Goal: Complete application form

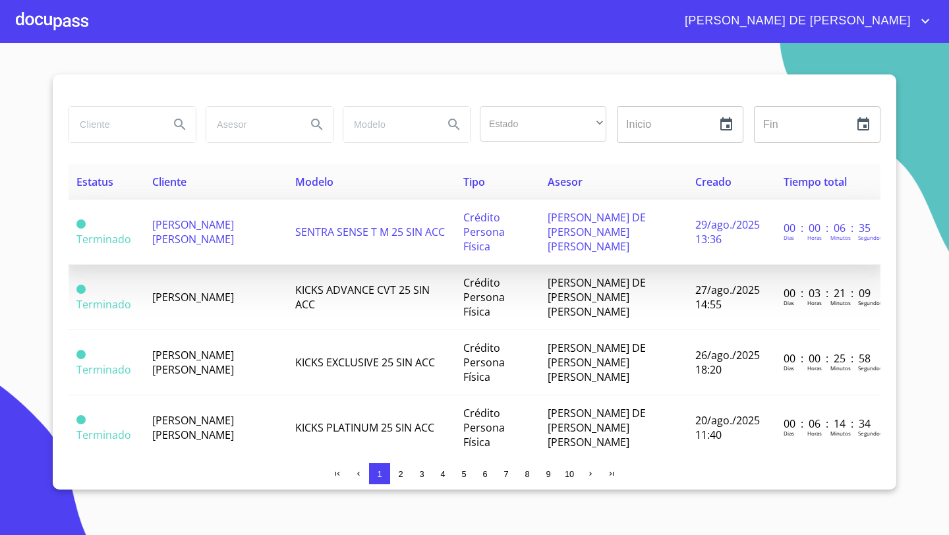
click at [267, 231] on td "[PERSON_NAME] [PERSON_NAME]" at bounding box center [216, 232] width 144 height 65
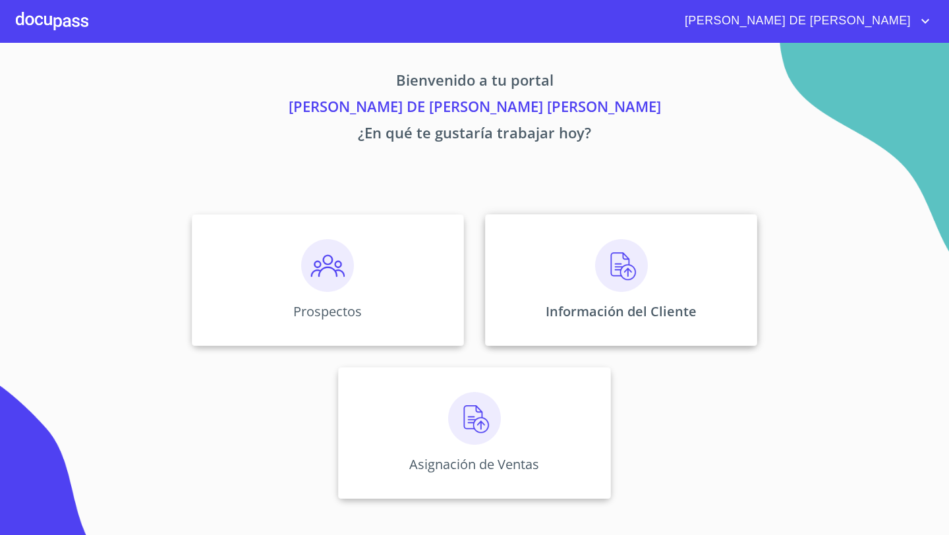
click at [562, 285] on div "Información del Cliente" at bounding box center [621, 280] width 272 height 132
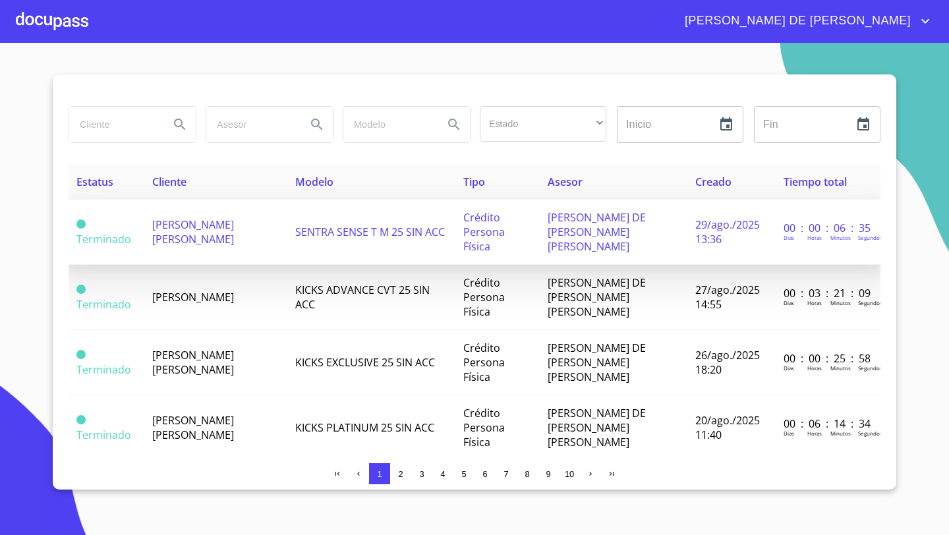
click at [205, 227] on td "[PERSON_NAME] [PERSON_NAME]" at bounding box center [216, 232] width 144 height 65
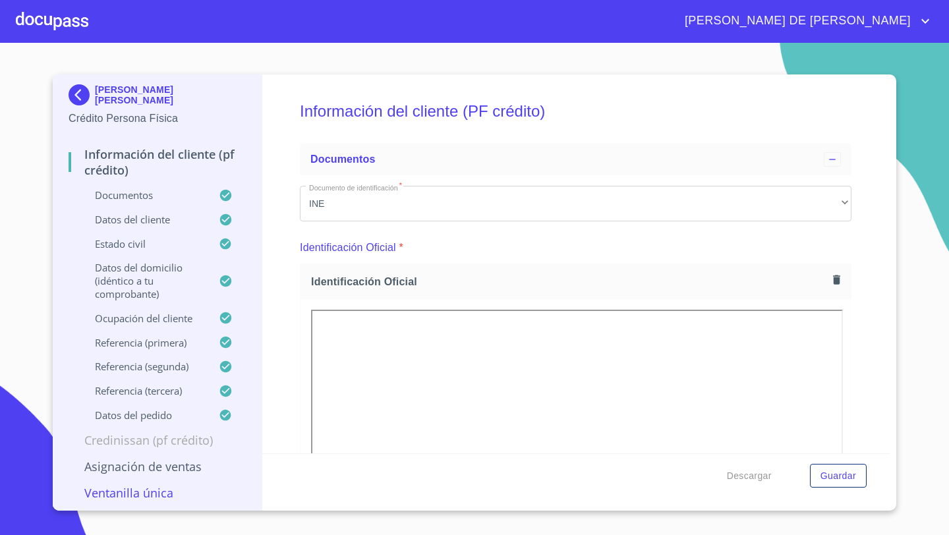
click at [75, 20] on div at bounding box center [52, 21] width 72 height 42
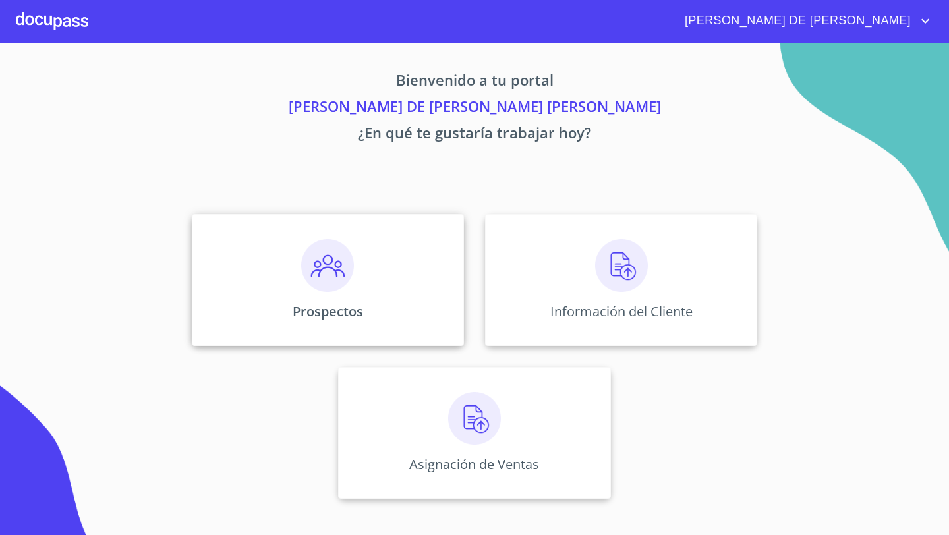
click at [267, 291] on div "Prospectos" at bounding box center [328, 280] width 272 height 132
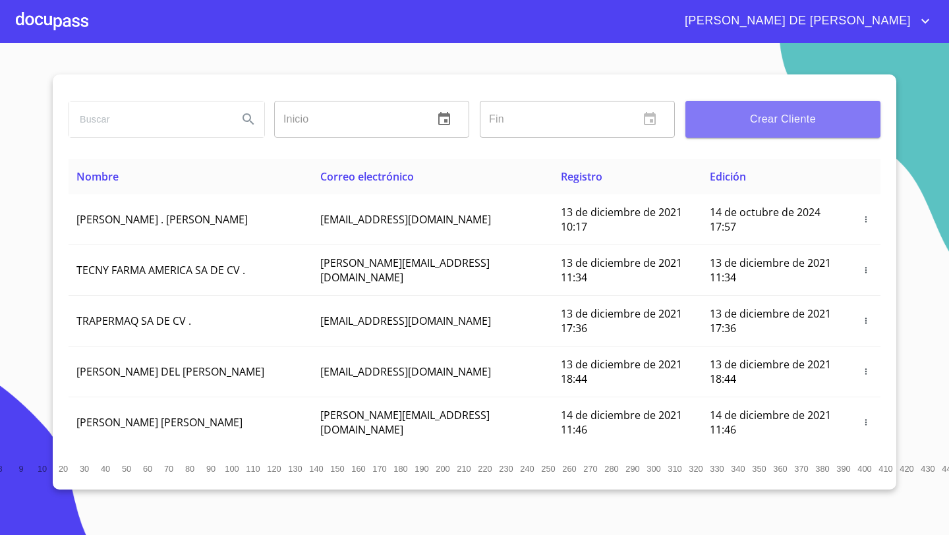
click at [774, 129] on button "Crear Cliente" at bounding box center [782, 119] width 195 height 37
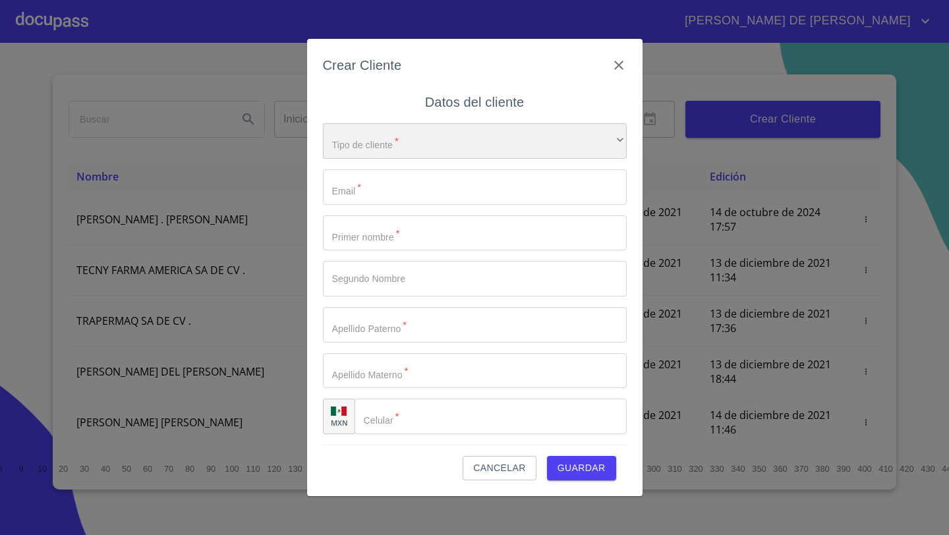
click at [385, 150] on div "​" at bounding box center [475, 141] width 304 height 36
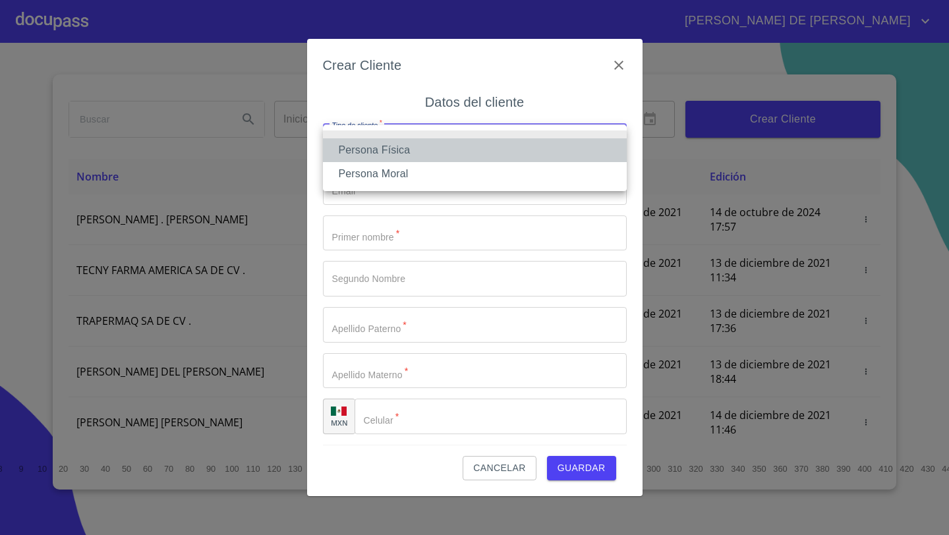
click at [386, 157] on li "Persona Física" at bounding box center [475, 150] width 304 height 24
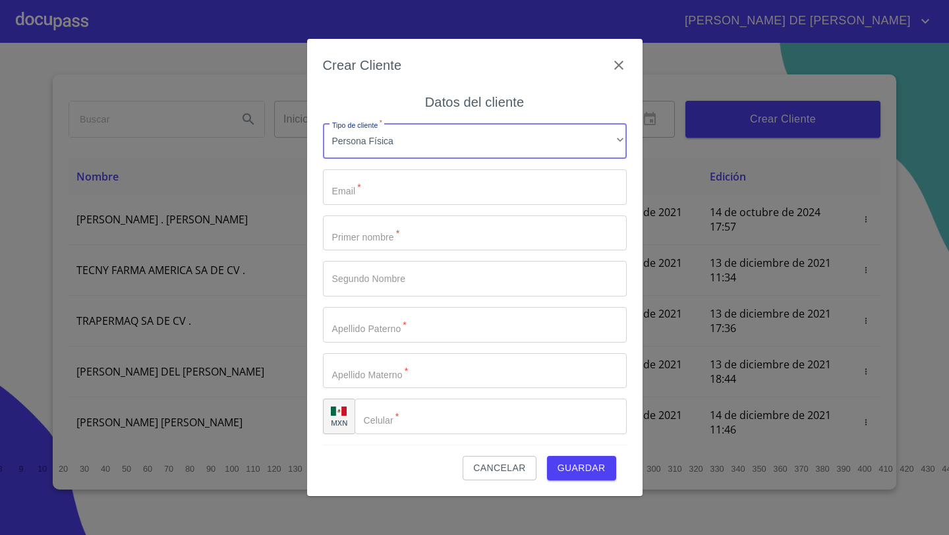
click at [366, 200] on input "Tipo de cliente   *" at bounding box center [475, 187] width 304 height 36
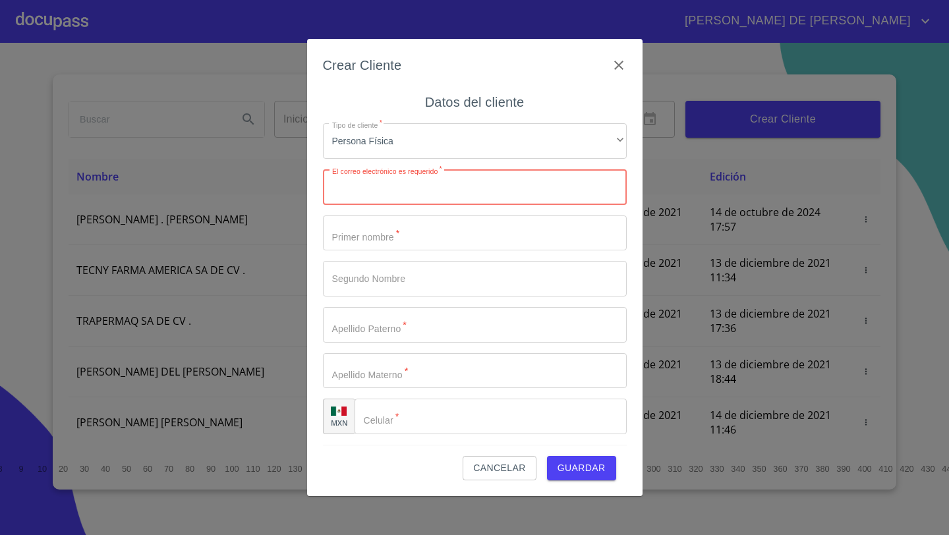
paste input "[EMAIL_ADDRESS][DOMAIN_NAME]"
type input "[EMAIL_ADDRESS][DOMAIN_NAME]"
click at [374, 229] on input "Tipo de cliente   *" at bounding box center [475, 233] width 304 height 36
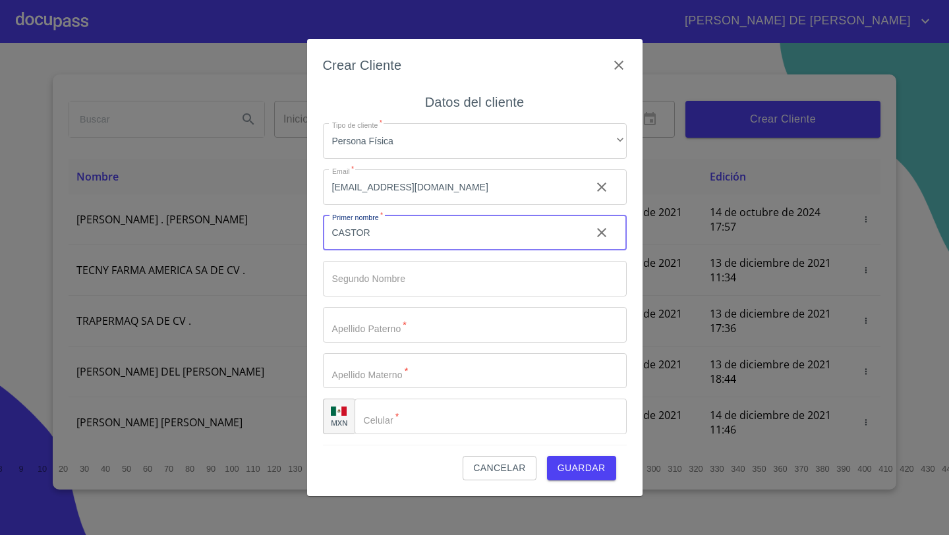
type input "CASTOR"
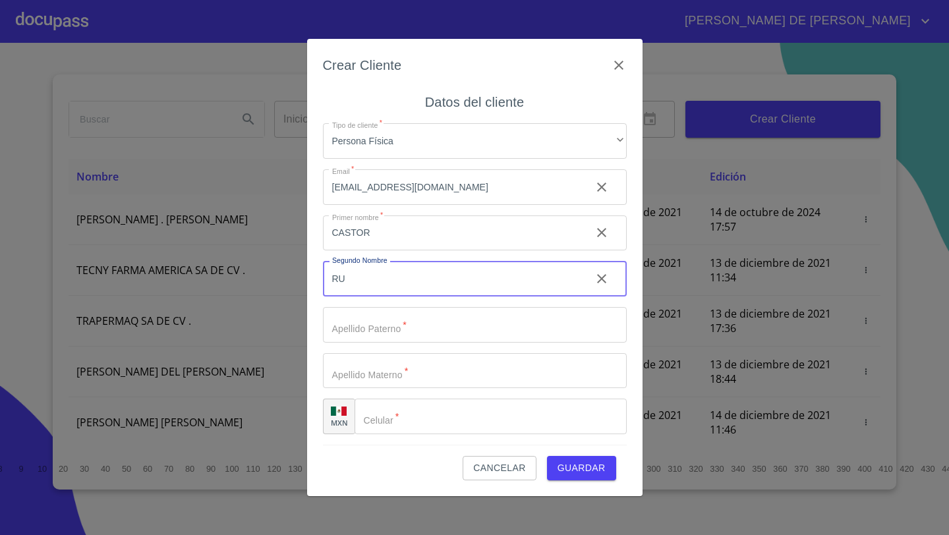
type input "R"
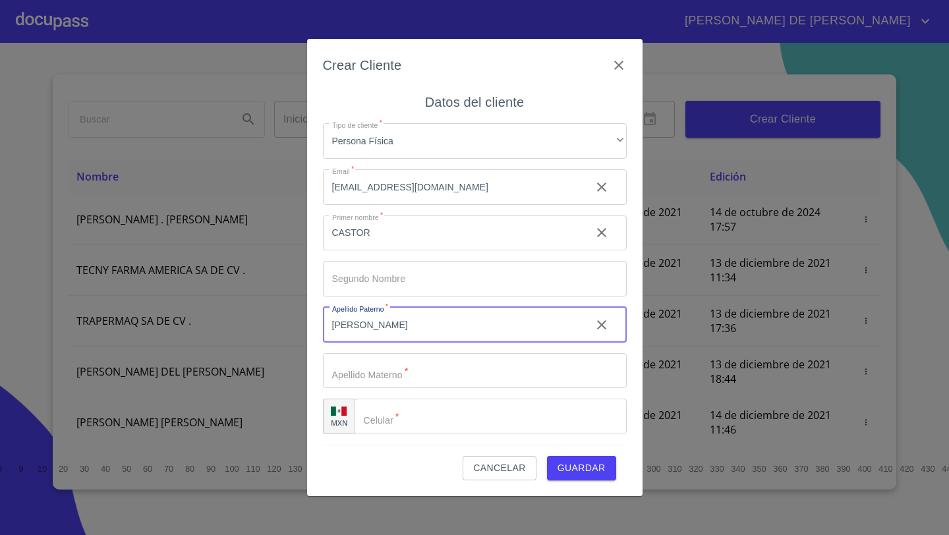
type input "[PERSON_NAME]"
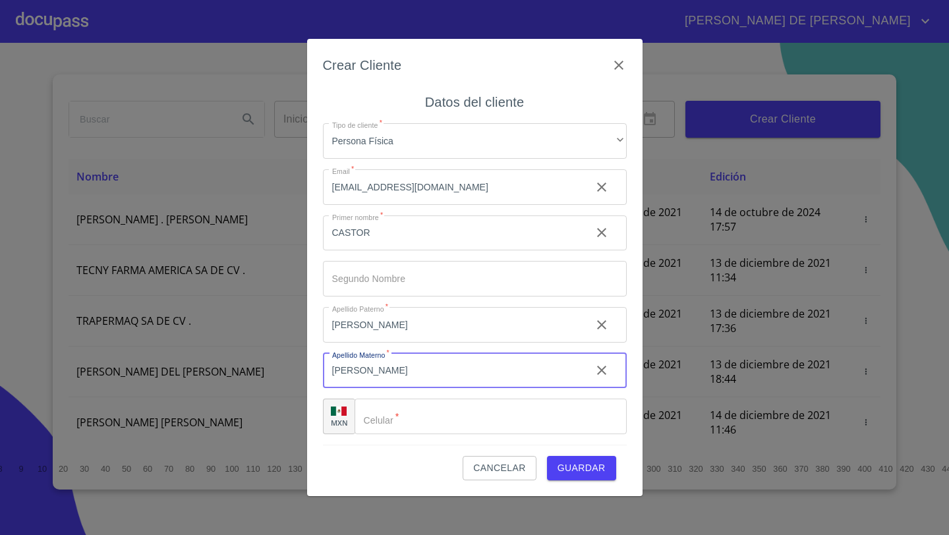
type input "[PERSON_NAME]"
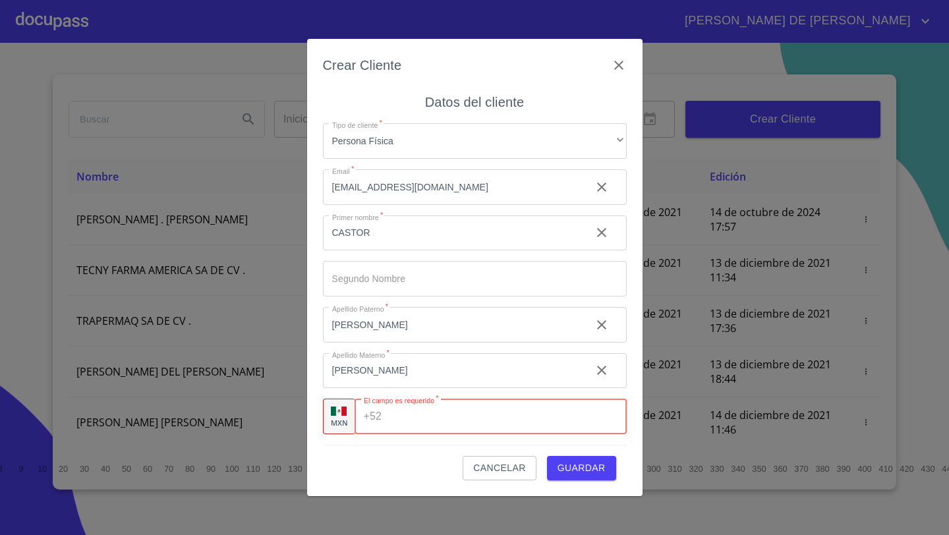
paste input "(pi)[EMAIL_ADDRESS][DOMAIN_NAME]"
click at [532, 418] on input "(pi)[EMAIL_ADDRESS][DOMAIN_NAME]" at bounding box center [486, 417] width 198 height 36
type input "pi"
paste input "[PHONE_NUMBER]"
type input "[PHONE_NUMBER]"
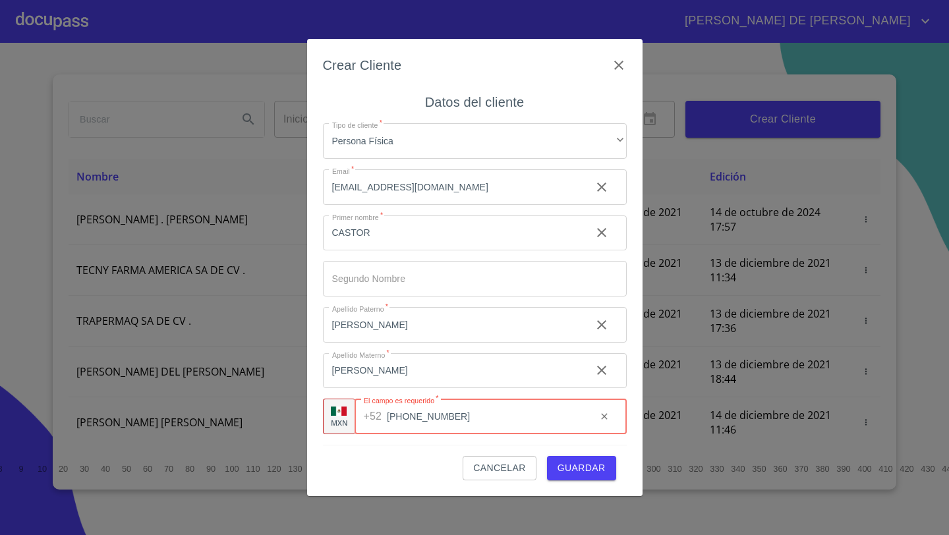
click at [418, 466] on div "Cancelar Guardar" at bounding box center [475, 463] width 304 height 36
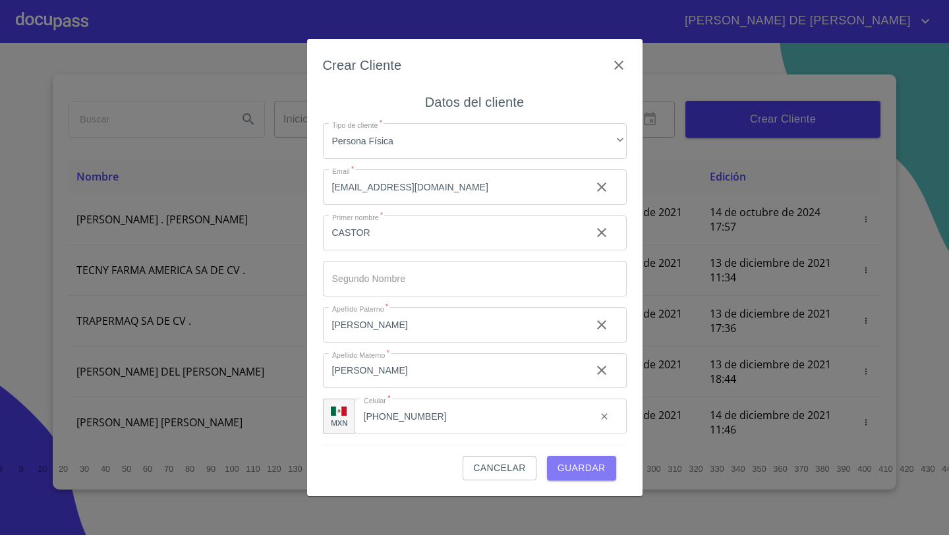
click at [583, 470] on span "Guardar" at bounding box center [581, 468] width 48 height 16
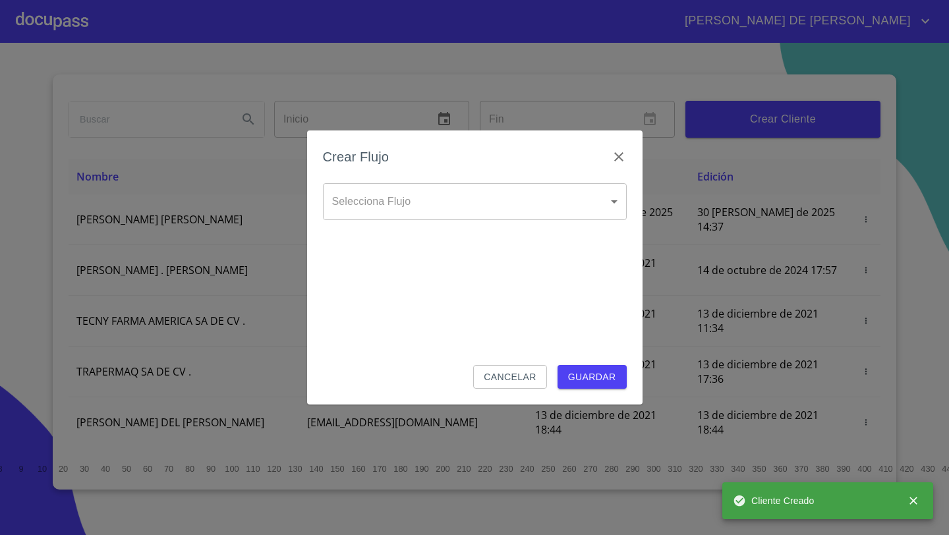
click at [395, 212] on body "[PERSON_NAME] DE [PERSON_NAME] Inicio ​ Fin ​ Crear Cliente Nombre Correo elect…" at bounding box center [474, 267] width 949 height 535
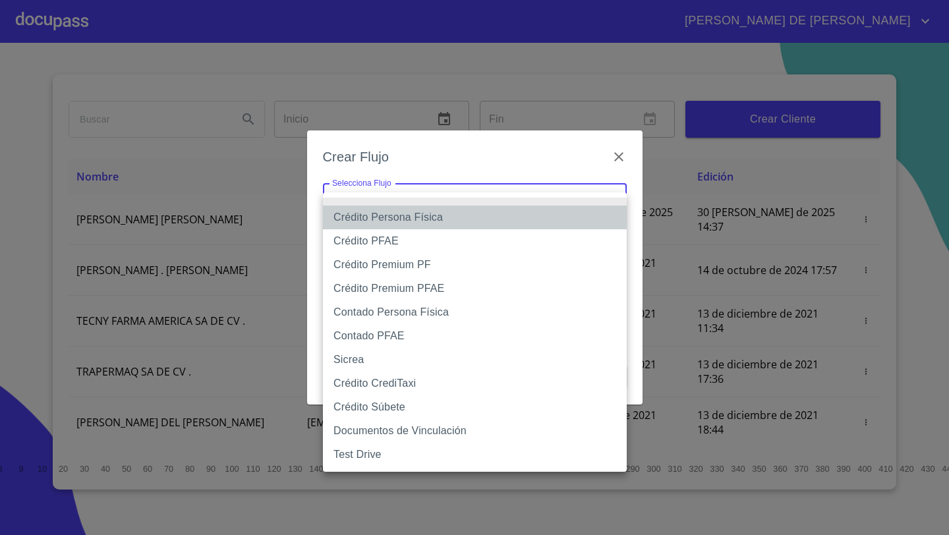
click at [421, 213] on li "Crédito Persona Física" at bounding box center [475, 218] width 304 height 24
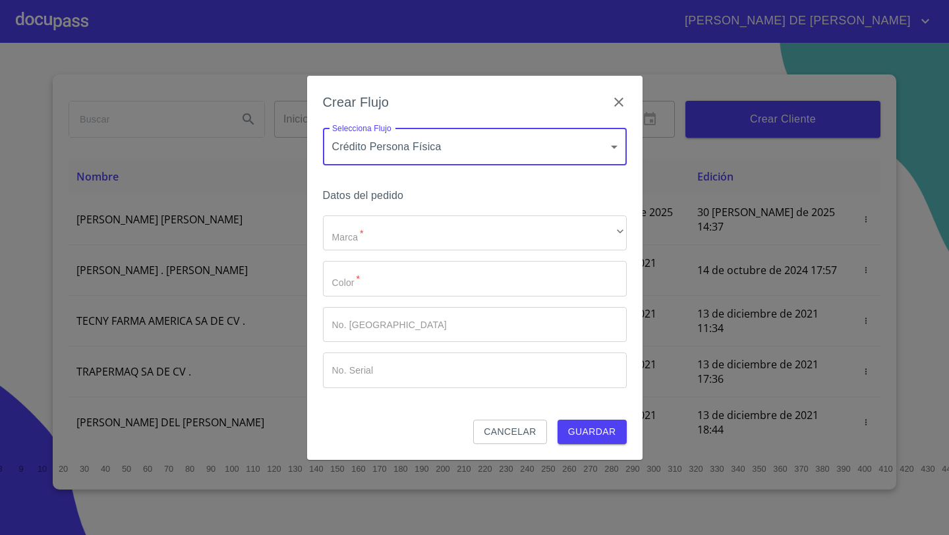
click at [414, 143] on body "[PERSON_NAME] DE [PERSON_NAME] Inicio ​ Fin ​ Crear Cliente Nombre Correo elect…" at bounding box center [474, 267] width 949 height 535
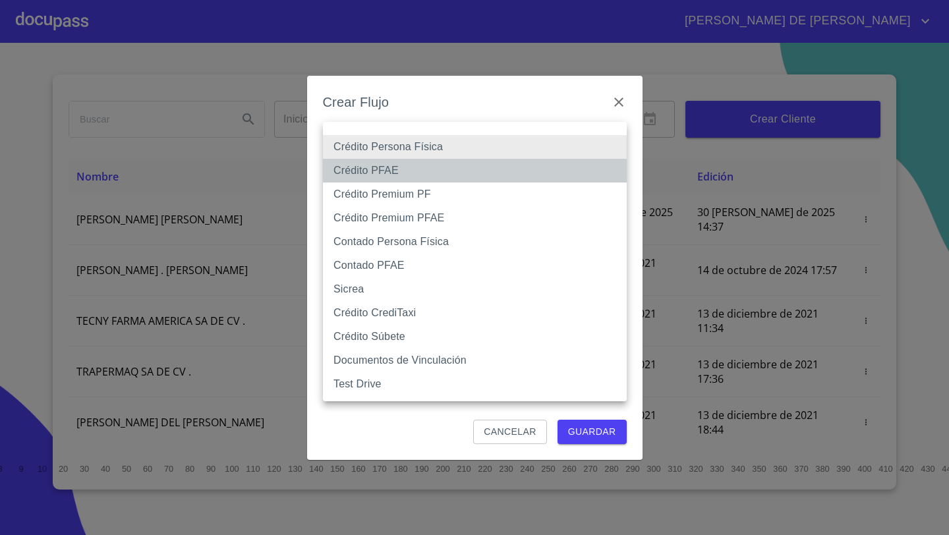
click at [392, 169] on li "Crédito PFAE" at bounding box center [475, 171] width 304 height 24
type input "61b0f1389b8c202ad55b5ebc"
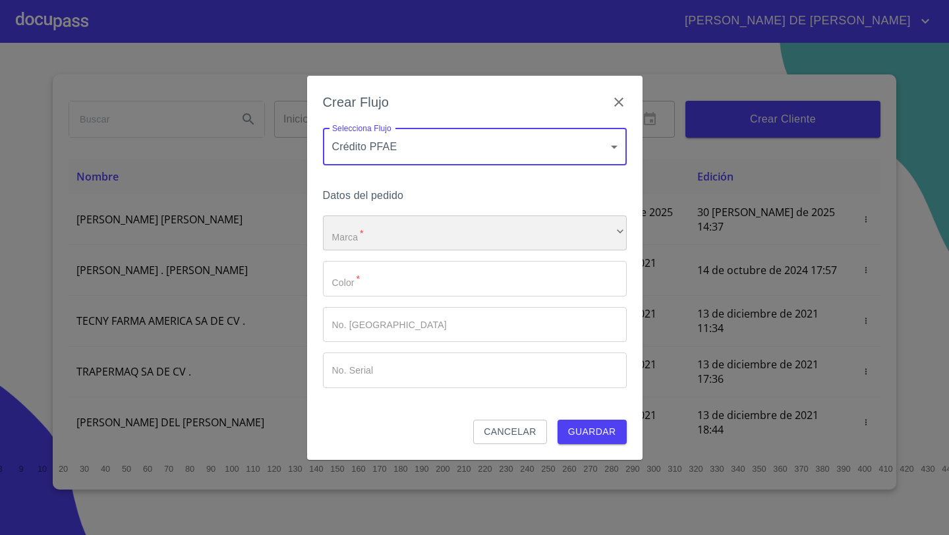
click at [366, 235] on div "​" at bounding box center [475, 233] width 304 height 36
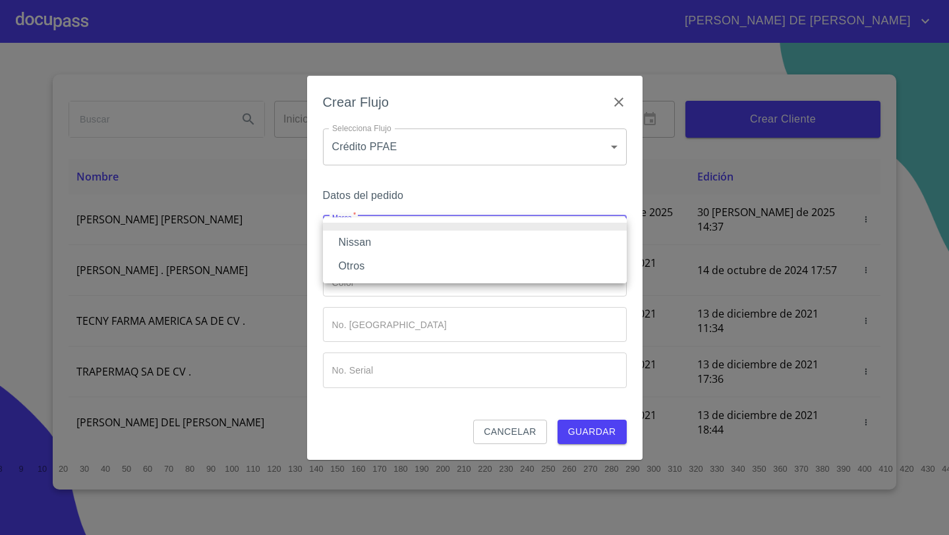
click at [369, 236] on li "Nissan" at bounding box center [475, 243] width 304 height 24
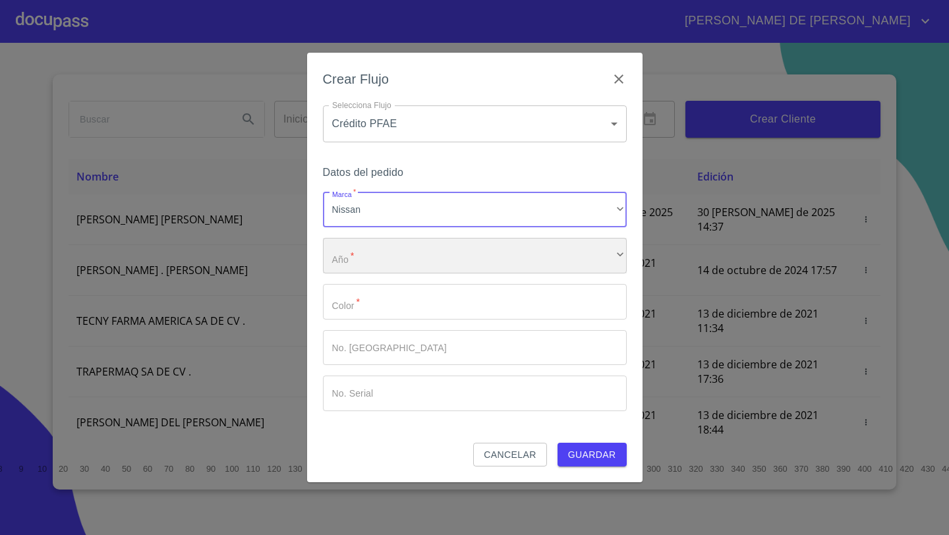
click at [368, 254] on div "​" at bounding box center [475, 256] width 304 height 36
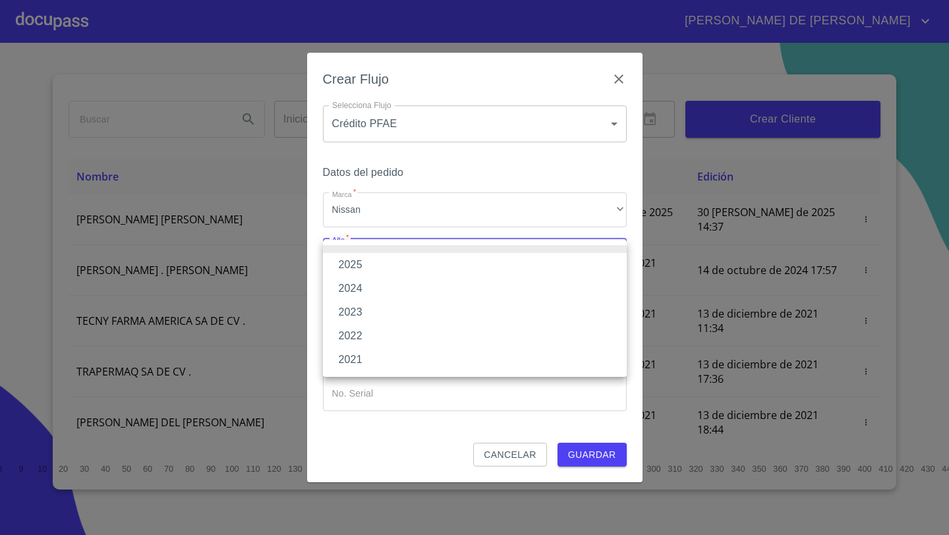
click at [361, 269] on li "2025" at bounding box center [475, 265] width 304 height 24
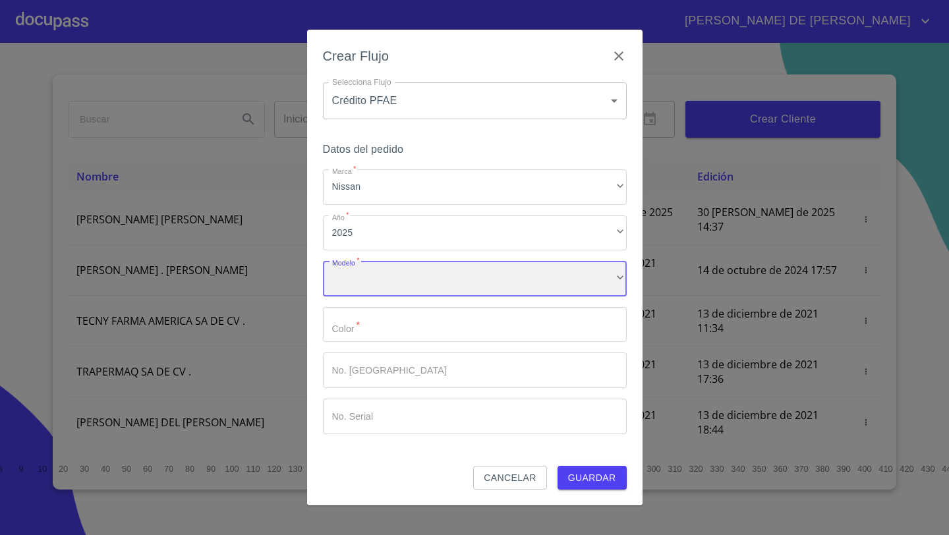
click at [370, 279] on div "​" at bounding box center [475, 279] width 304 height 36
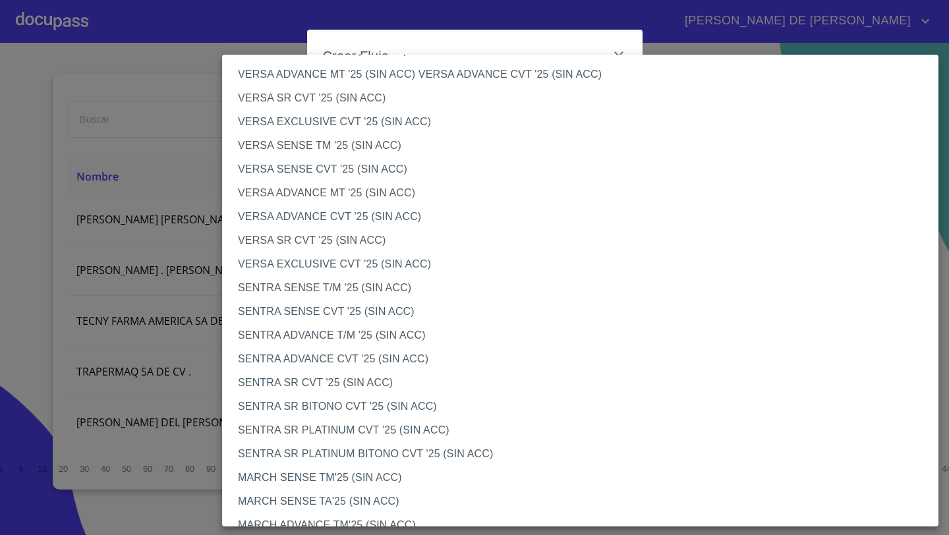
scroll to position [546, 0]
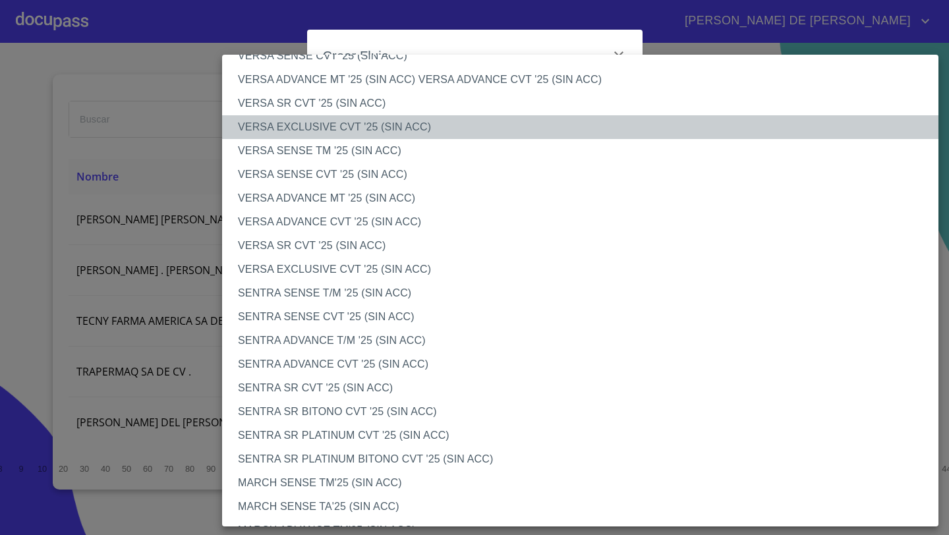
click at [253, 127] on li "VERSA EXCLUSIVE CVT '25 (SIN ACC)" at bounding box center [580, 127] width 716 height 24
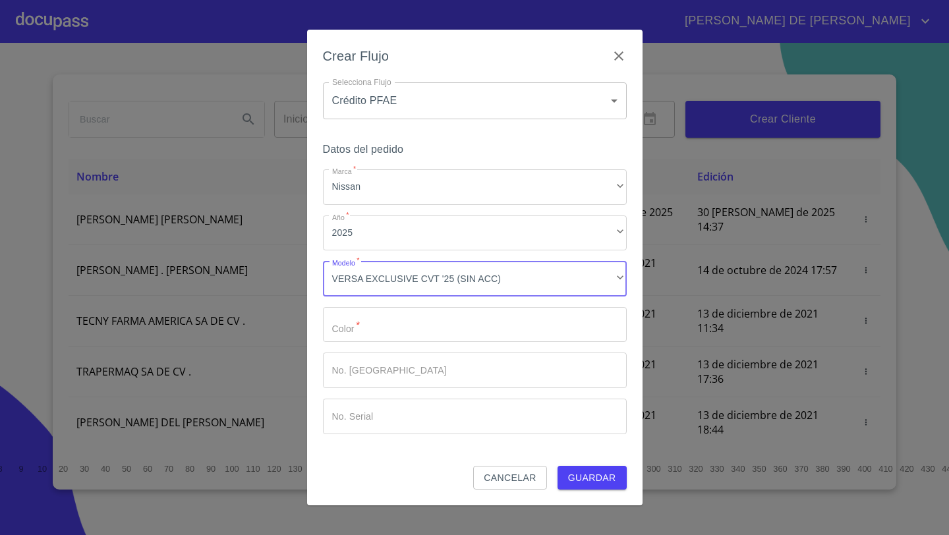
click at [355, 333] on input "Marca   *" at bounding box center [475, 325] width 304 height 36
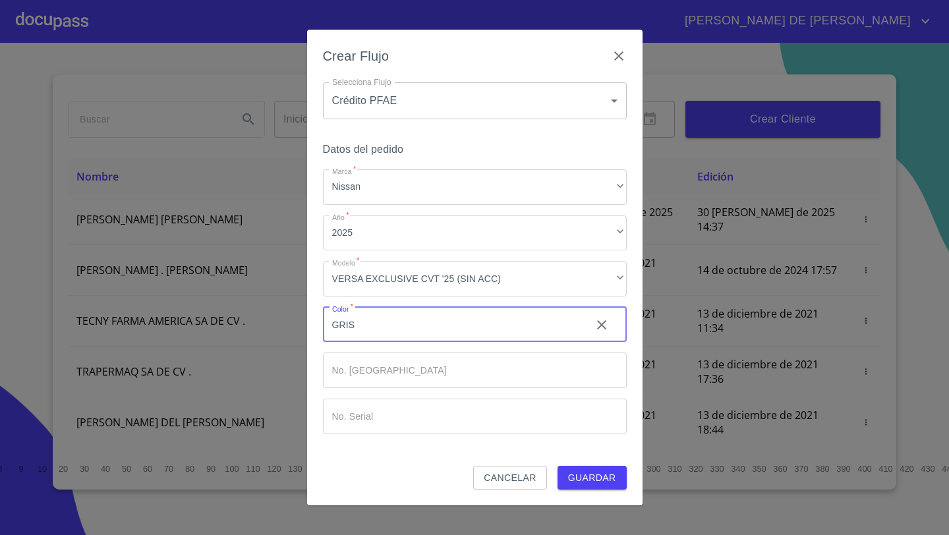
type input "GRIS"
click at [578, 472] on span "Guardar" at bounding box center [592, 478] width 48 height 16
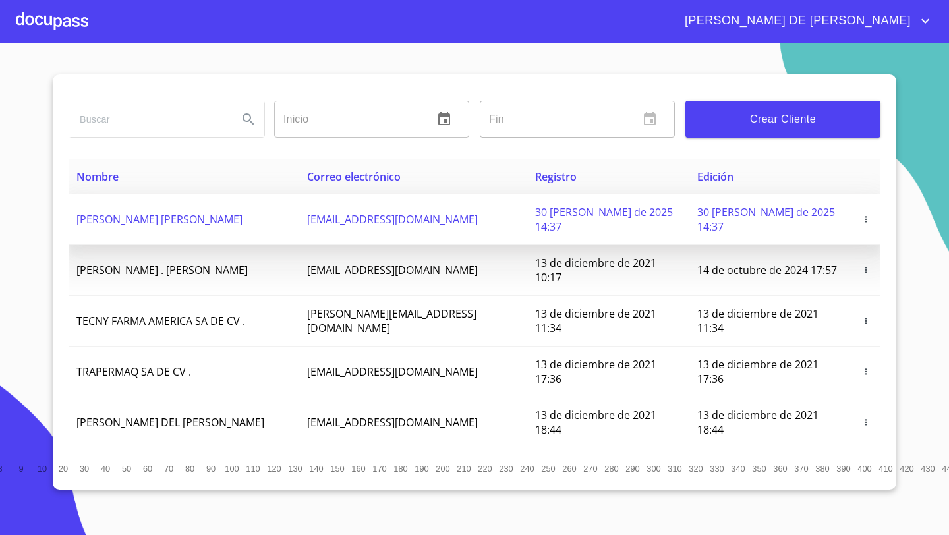
click at [864, 215] on icon "button" at bounding box center [865, 219] width 9 height 9
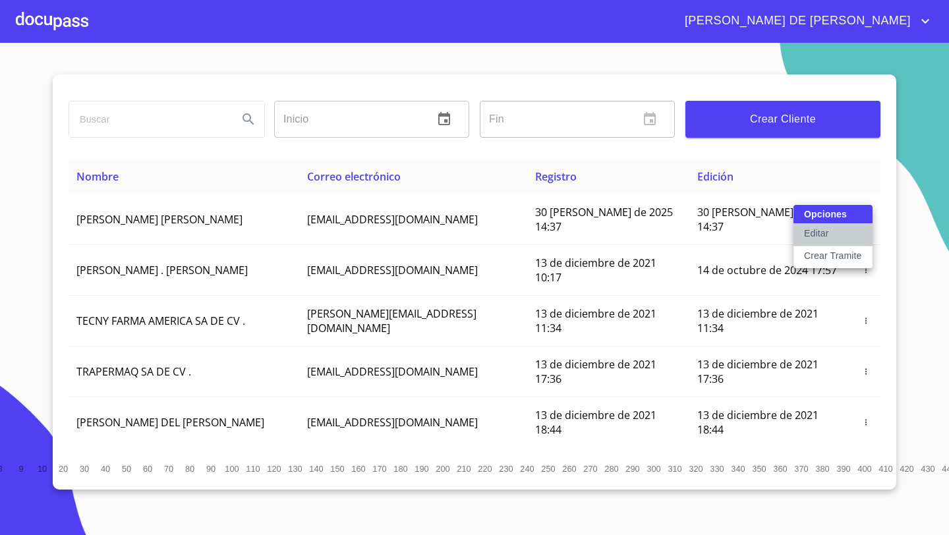
click at [820, 235] on p "Editar" at bounding box center [816, 233] width 24 height 13
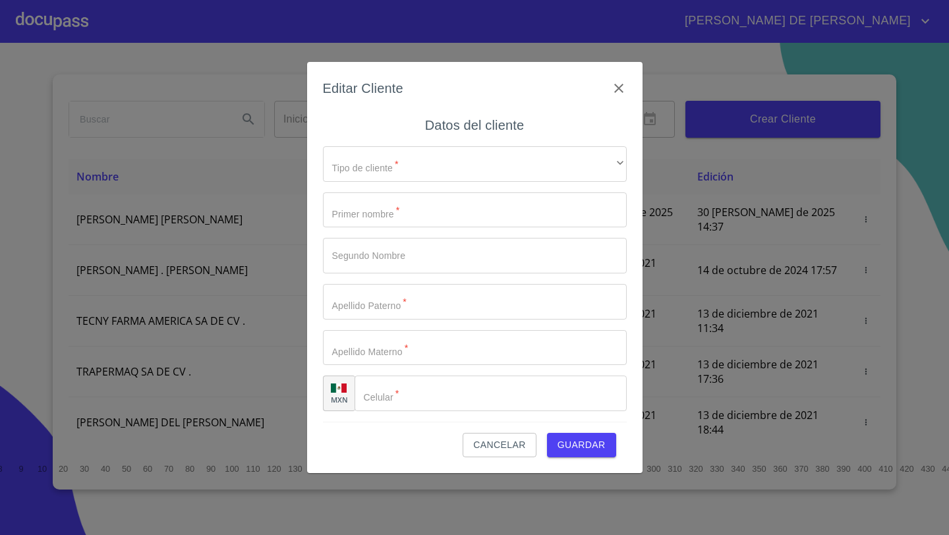
type input "CASTOR"
type input "[PERSON_NAME]"
type input "[PHONE_NUMBER]"
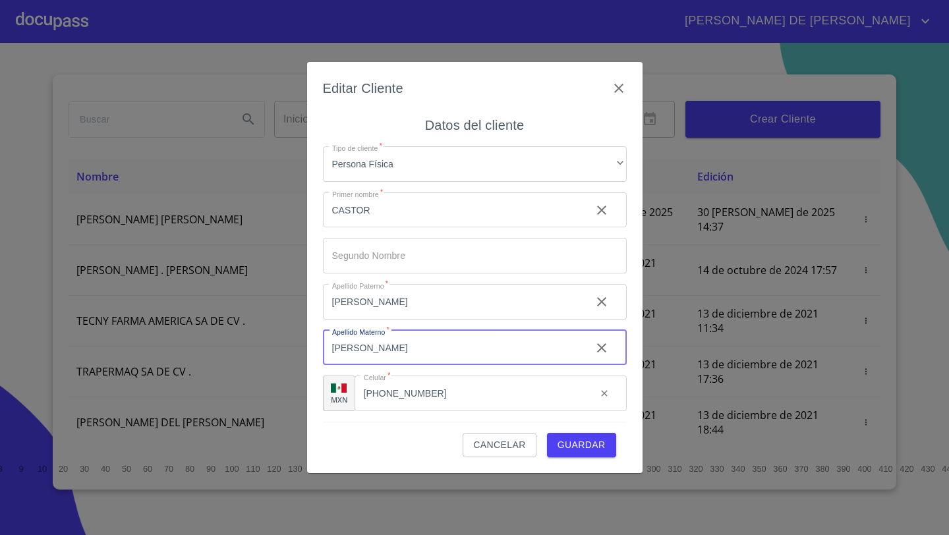
click at [380, 350] on input "[PERSON_NAME]" at bounding box center [452, 348] width 258 height 36
type input "P"
type input "[PERSON_NAME]"
click at [569, 449] on span "Guardar" at bounding box center [581, 445] width 48 height 16
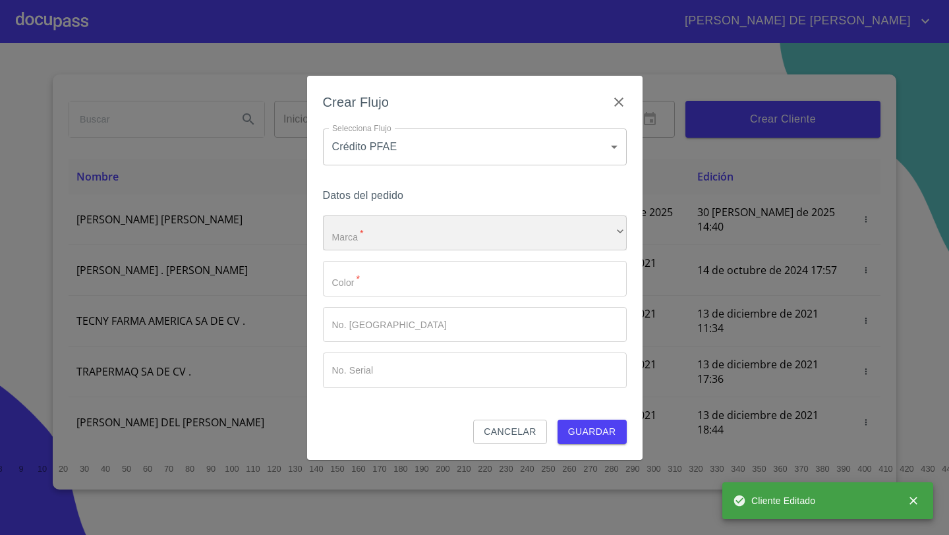
click at [389, 239] on div "​" at bounding box center [475, 233] width 304 height 36
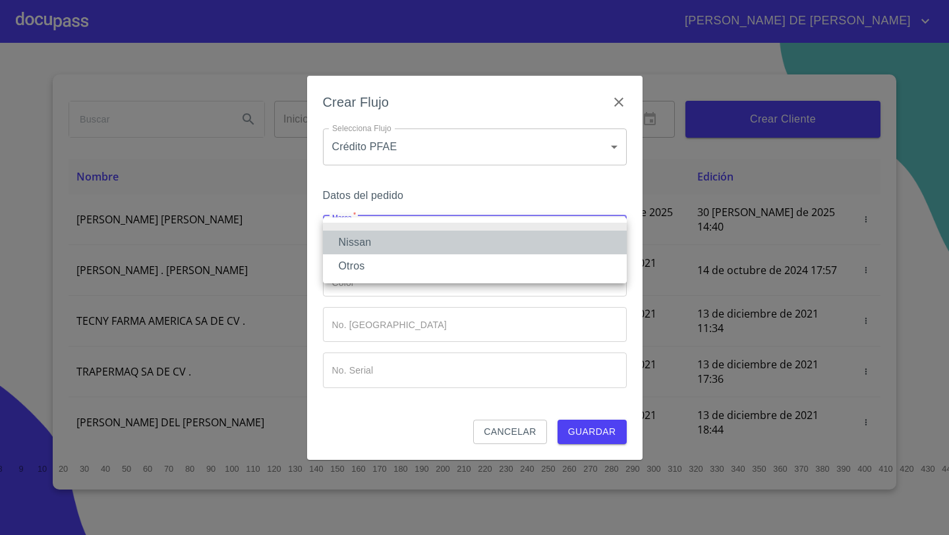
click at [340, 241] on li "Nissan" at bounding box center [475, 243] width 304 height 24
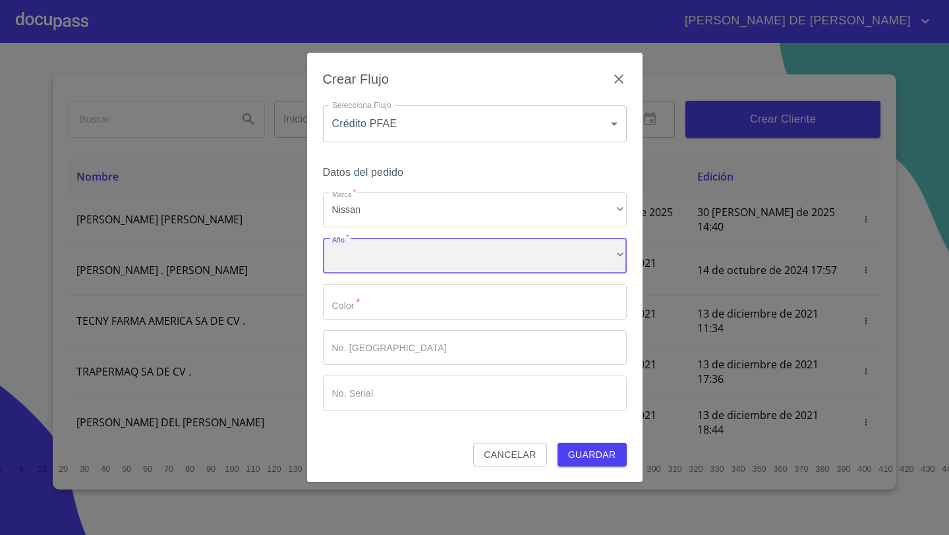
click at [349, 255] on div "​" at bounding box center [475, 256] width 304 height 36
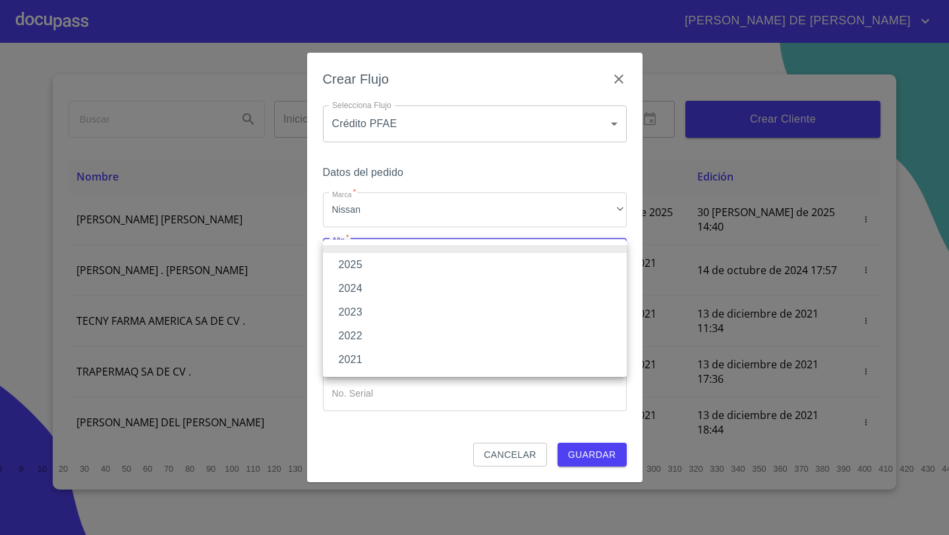
click at [353, 265] on li "2025" at bounding box center [475, 265] width 304 height 24
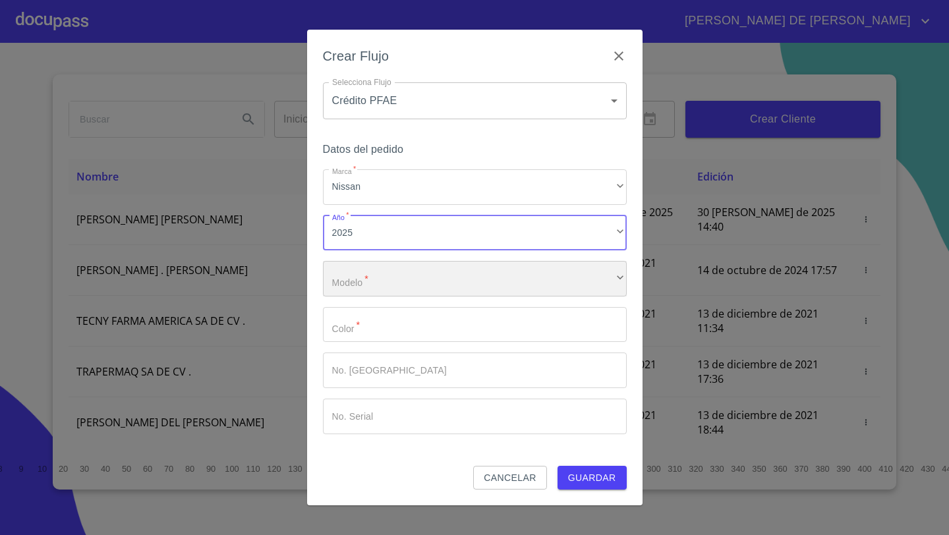
click at [355, 279] on div "​" at bounding box center [475, 279] width 304 height 36
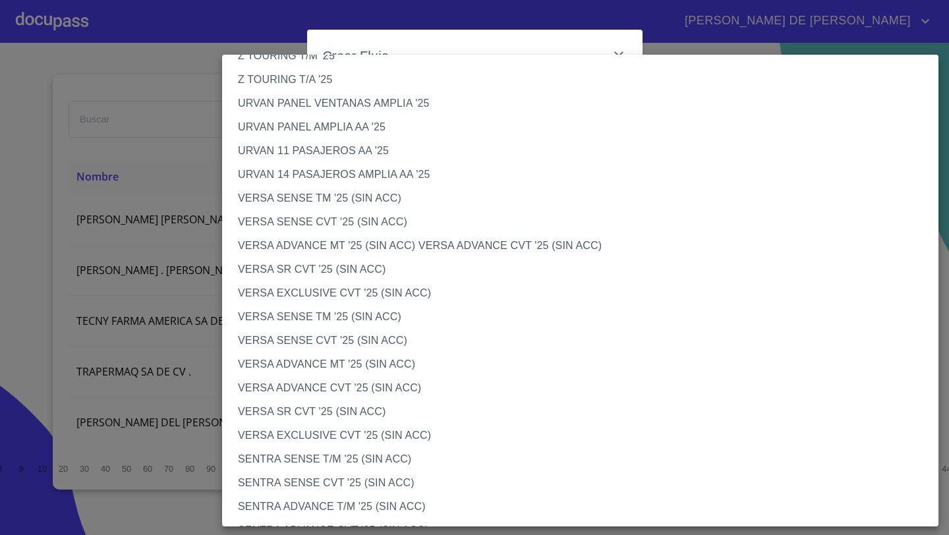
scroll to position [384, 0]
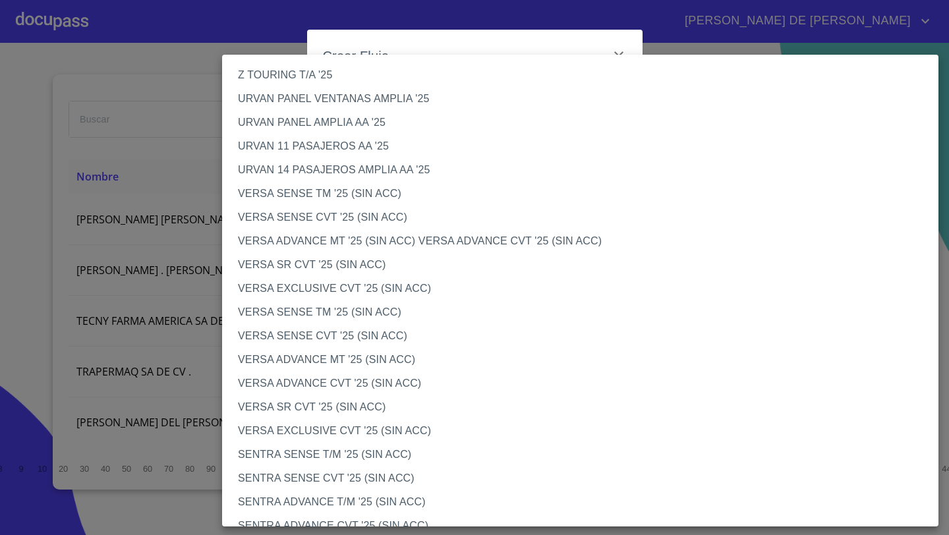
click at [291, 291] on li "VERSA EXCLUSIVE CVT '25 (SIN ACC)" at bounding box center [580, 289] width 716 height 24
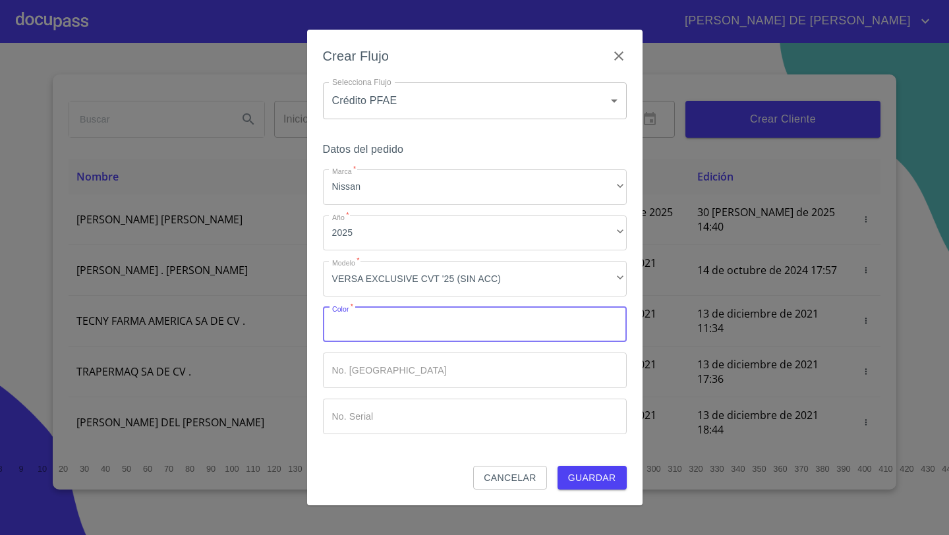
click at [400, 329] on input "Marca   *" at bounding box center [475, 325] width 304 height 36
type input "G"
type input "BALANCO"
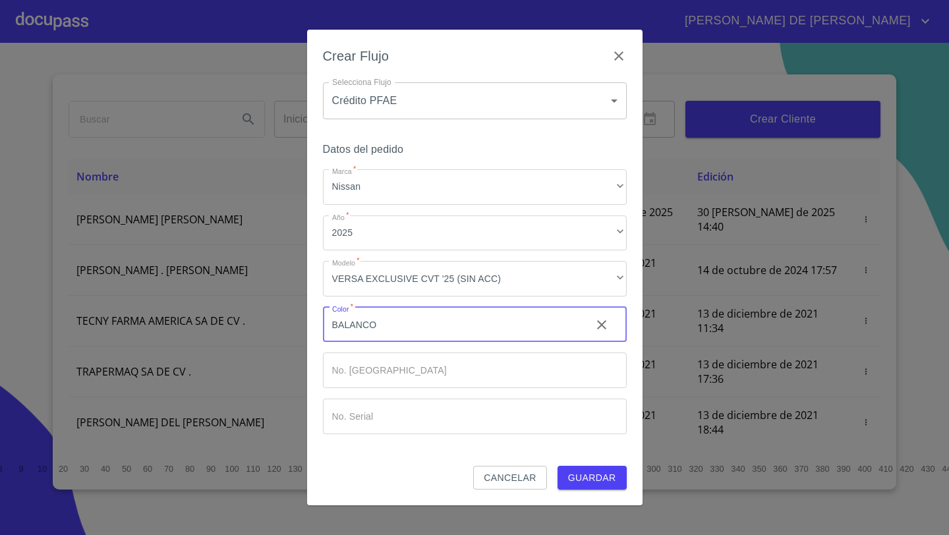
click at [577, 483] on span "Guardar" at bounding box center [592, 478] width 48 height 16
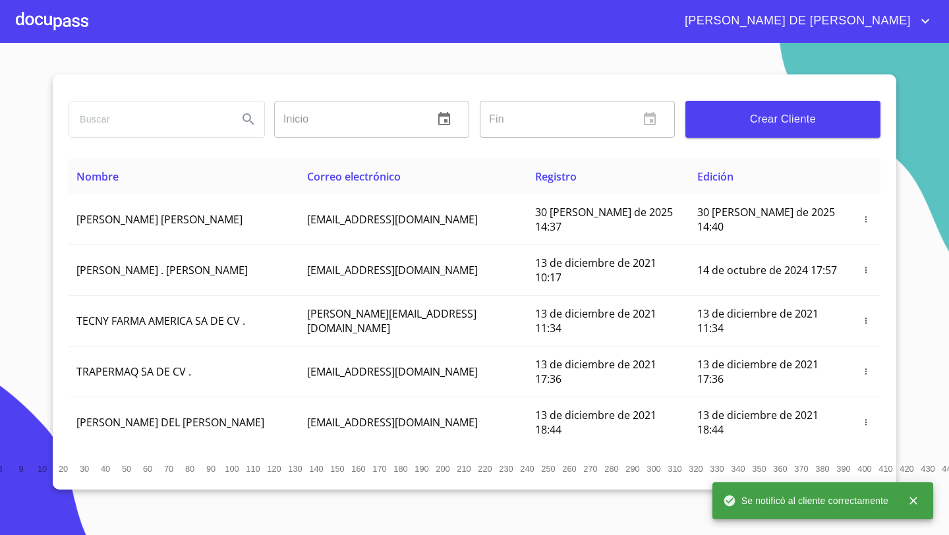
click at [65, 28] on div at bounding box center [52, 21] width 72 height 42
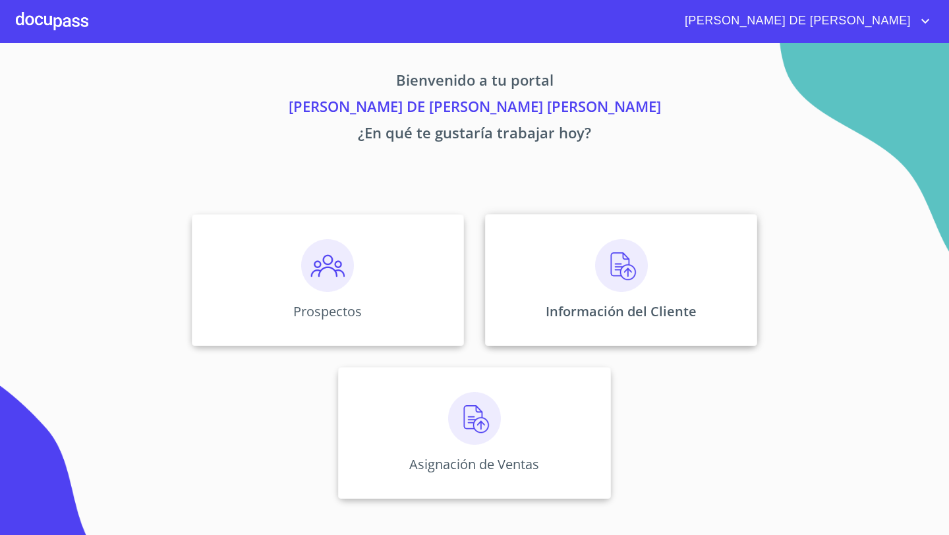
click at [576, 250] on div "Información del Cliente" at bounding box center [621, 280] width 272 height 132
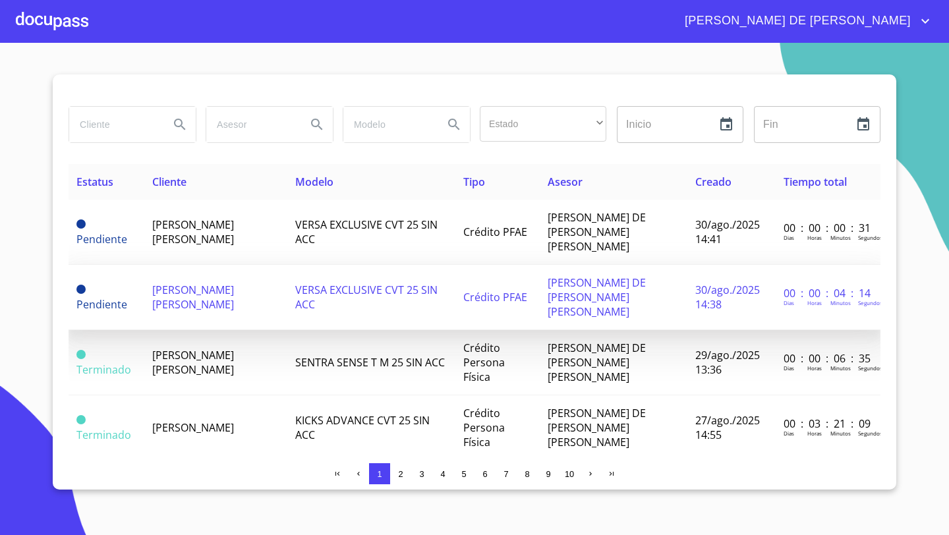
click at [212, 278] on td "[PERSON_NAME] [PERSON_NAME]" at bounding box center [216, 297] width 144 height 65
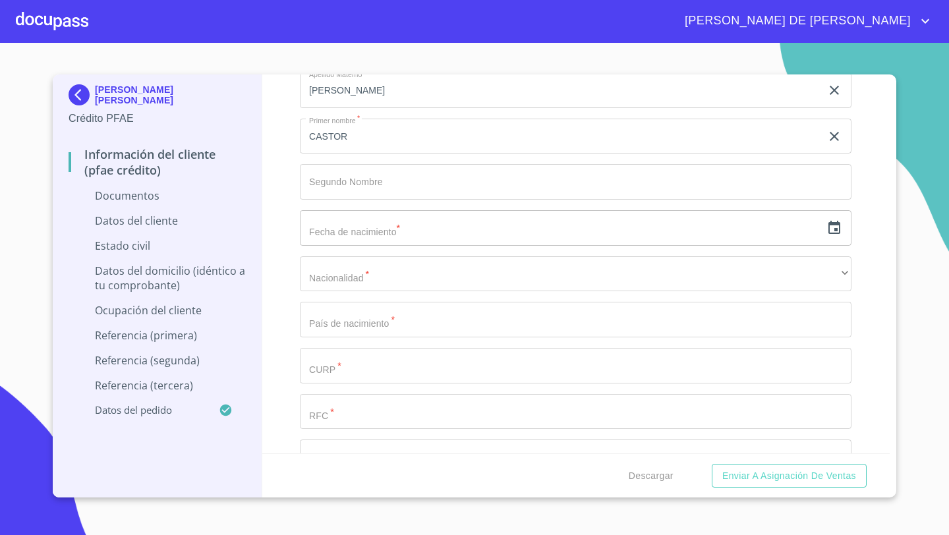
scroll to position [1722, 0]
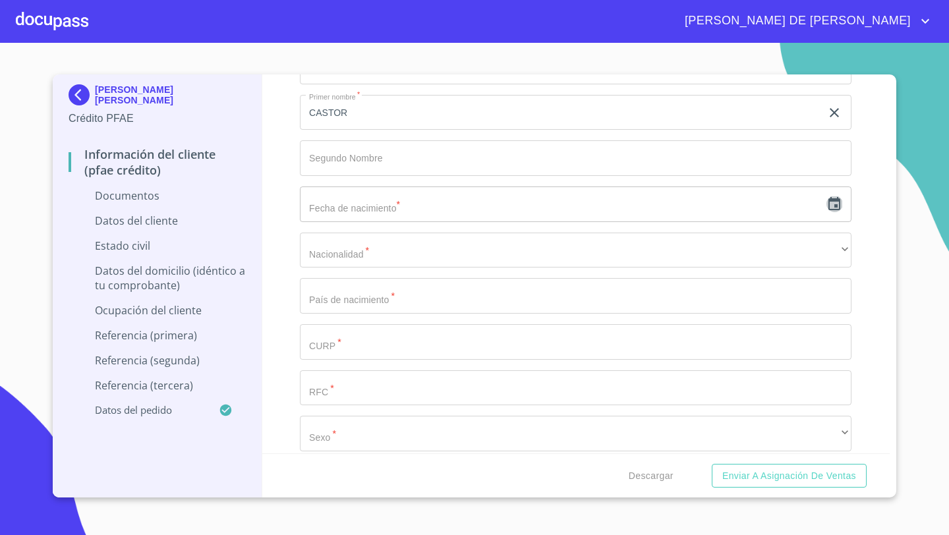
click at [835, 208] on icon "button" at bounding box center [834, 204] width 16 height 16
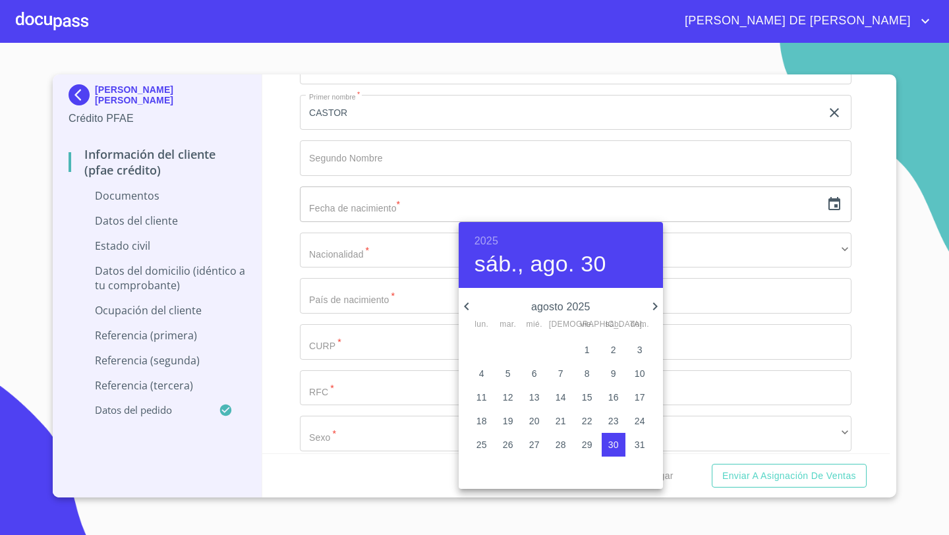
click at [491, 237] on h6 "2025" at bounding box center [486, 241] width 24 height 18
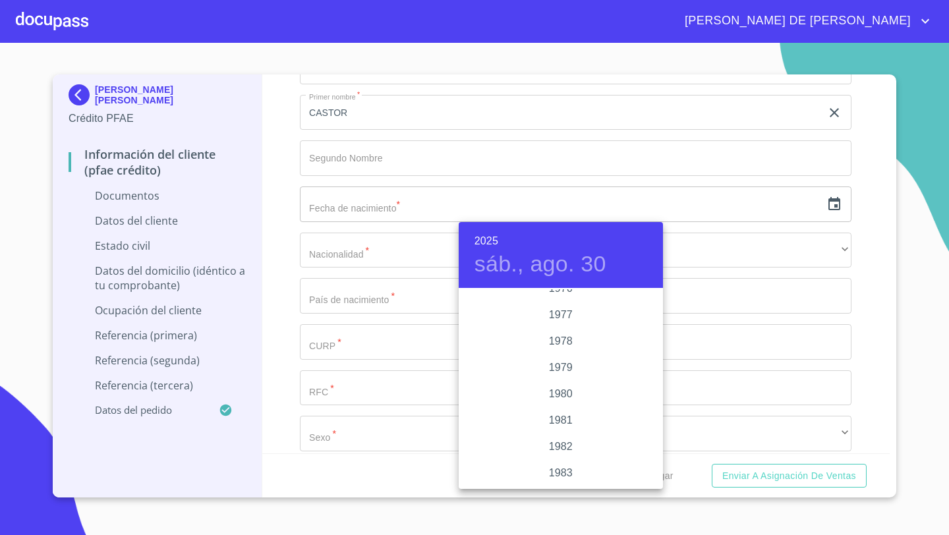
scroll to position [1355, 0]
click at [559, 320] on div "1977" at bounding box center [561, 317] width 204 height 26
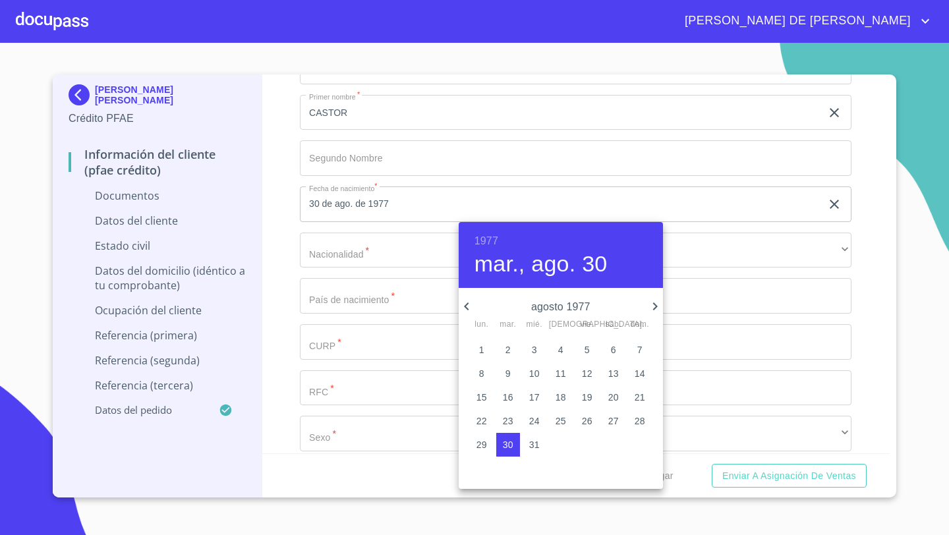
click at [466, 303] on icon "button" at bounding box center [467, 306] width 16 height 16
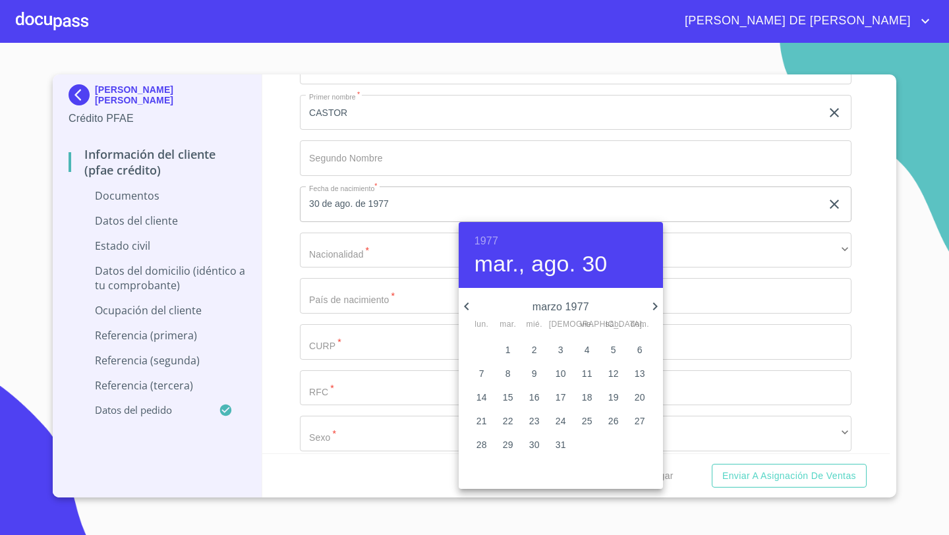
click at [466, 303] on icon "button" at bounding box center [467, 306] width 16 height 16
click at [481, 375] on p "7" at bounding box center [481, 373] width 5 height 13
type input "7 de feb. de 1977"
click at [337, 255] on div at bounding box center [474, 267] width 949 height 535
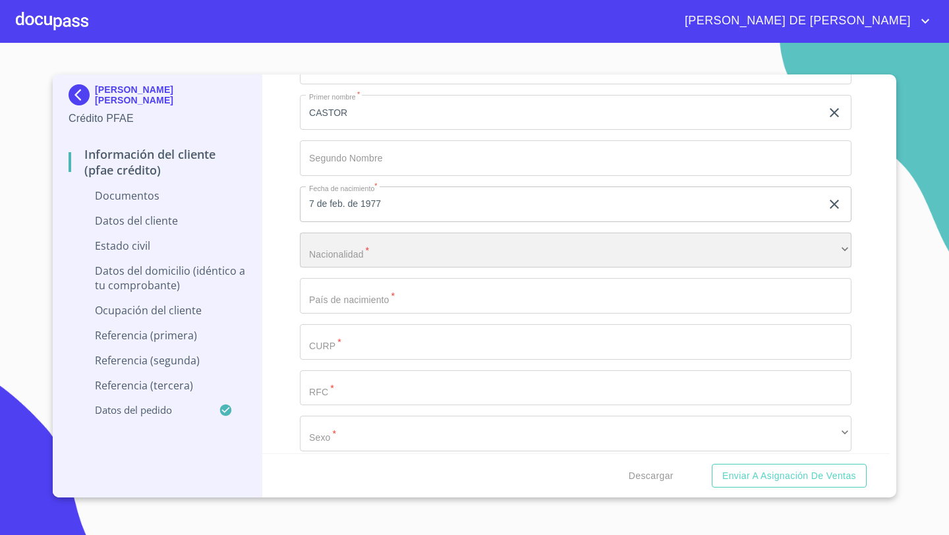
click at [337, 255] on div "​" at bounding box center [575, 251] width 551 height 36
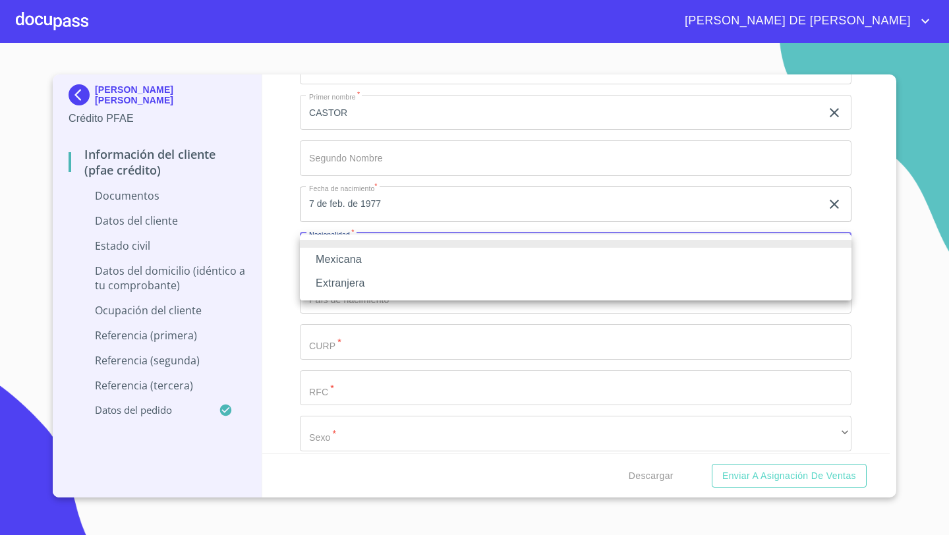
click at [337, 255] on li "Mexicana" at bounding box center [575, 260] width 551 height 24
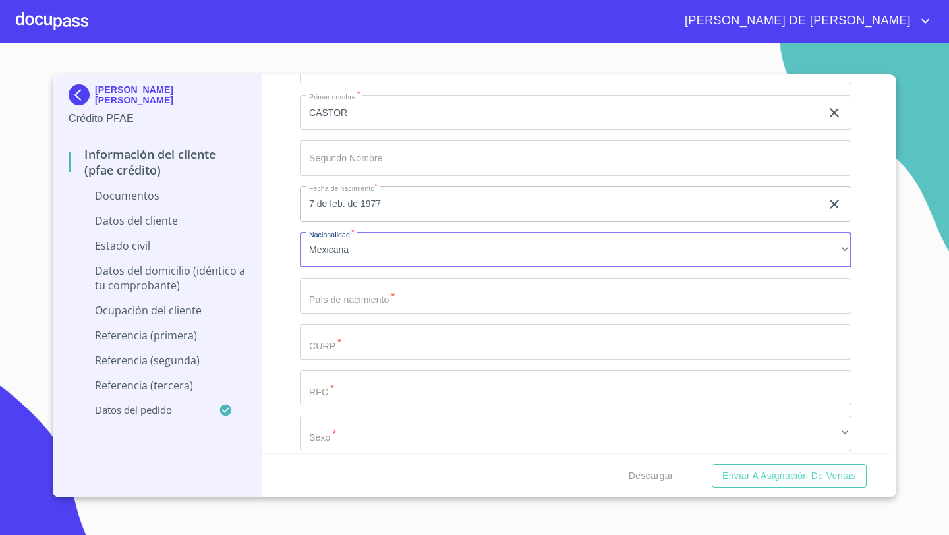
click at [325, 39] on input "Documento de identificación   *" at bounding box center [560, 21] width 521 height 36
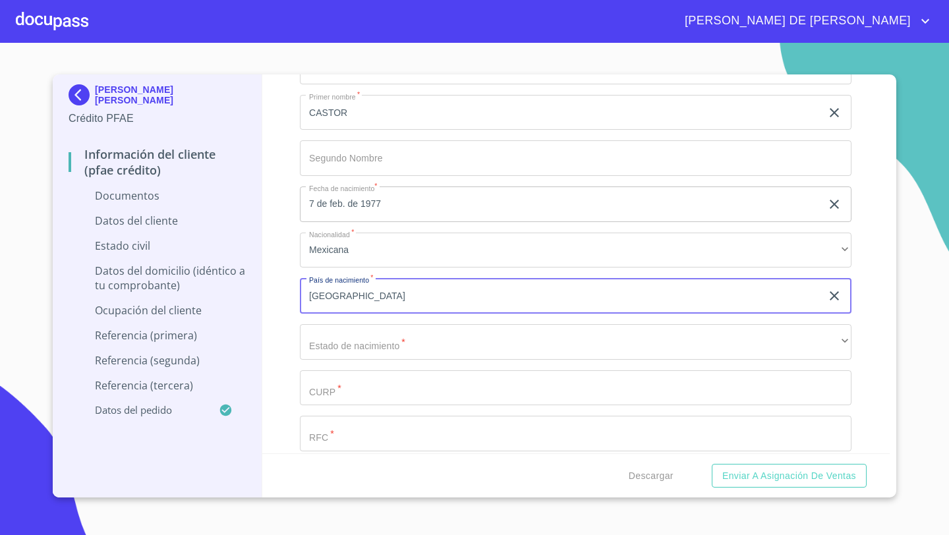
type input "[GEOGRAPHIC_DATA]"
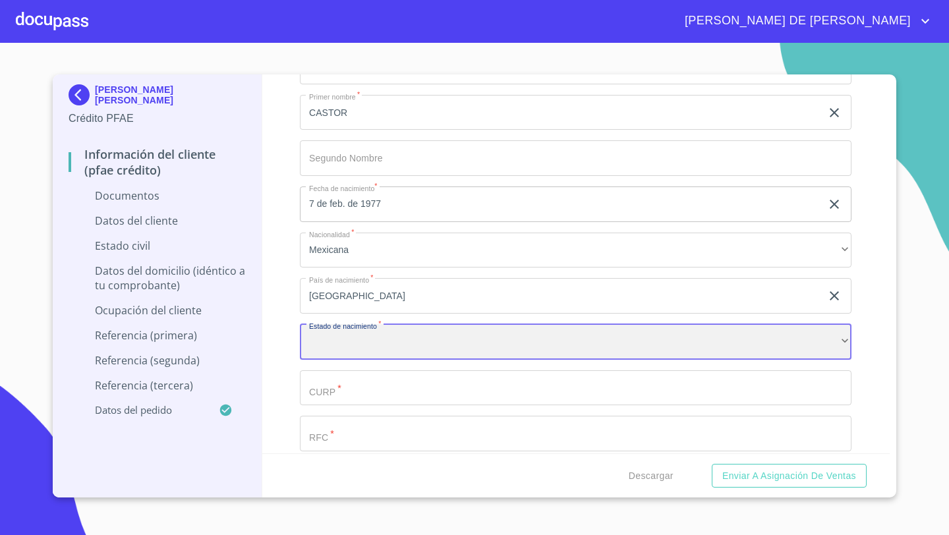
click at [336, 343] on div "​" at bounding box center [575, 342] width 551 height 36
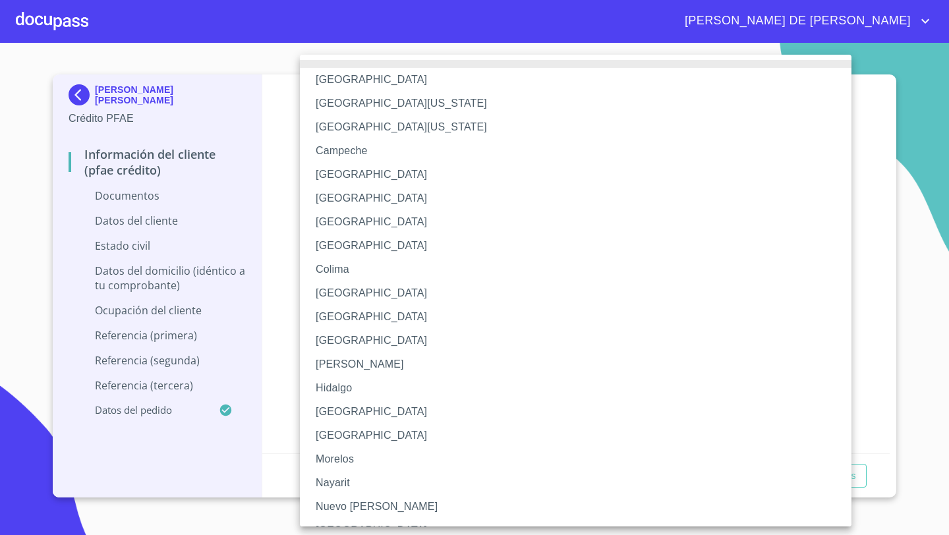
click at [340, 416] on li "[GEOGRAPHIC_DATA]" at bounding box center [575, 412] width 551 height 24
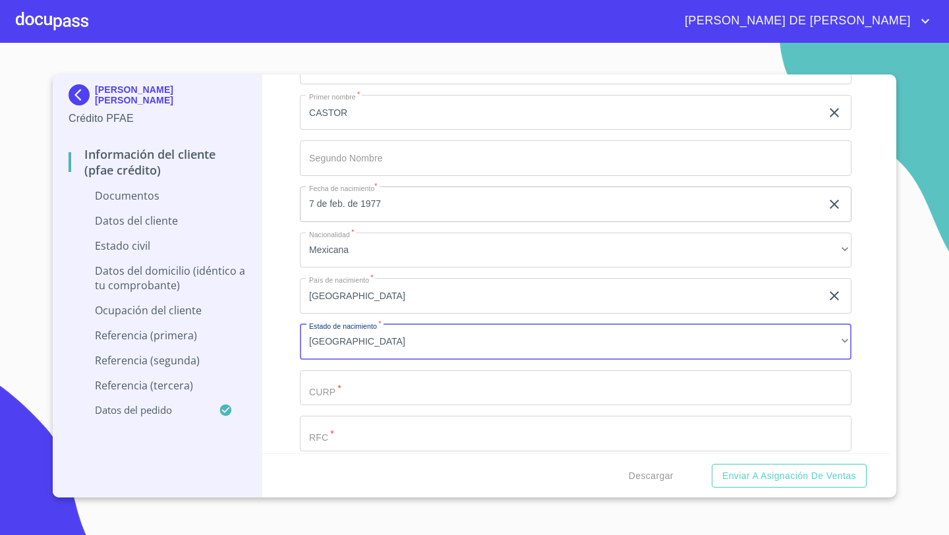
click at [320, 39] on input "Documento de identificación   *" at bounding box center [560, 21] width 521 height 36
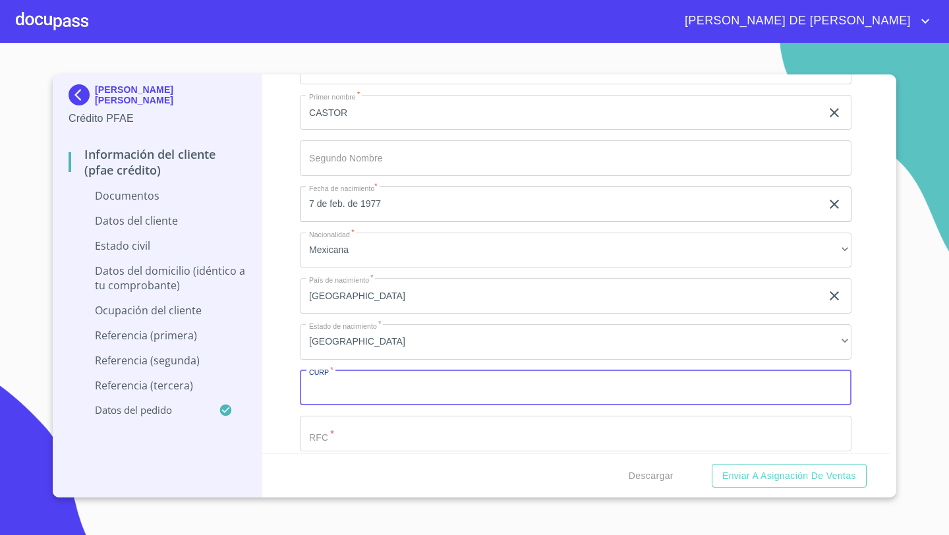
paste input "RUGC770225HJCLLS00"
type input "RUGC770225HJCLLS00"
click at [320, 39] on input "Documento de identificación   *" at bounding box center [560, 21] width 521 height 36
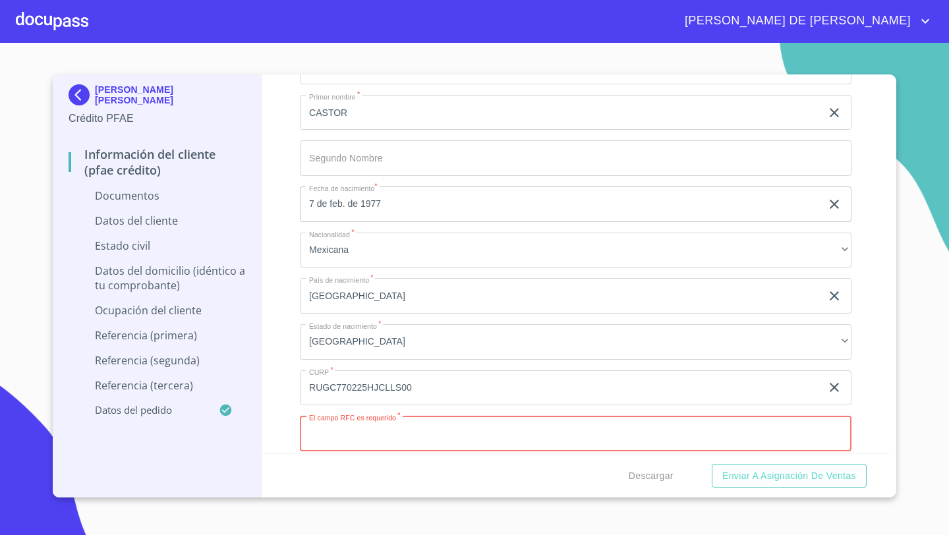
paste input "RUGC770225"
type input "RUGC770225R34"
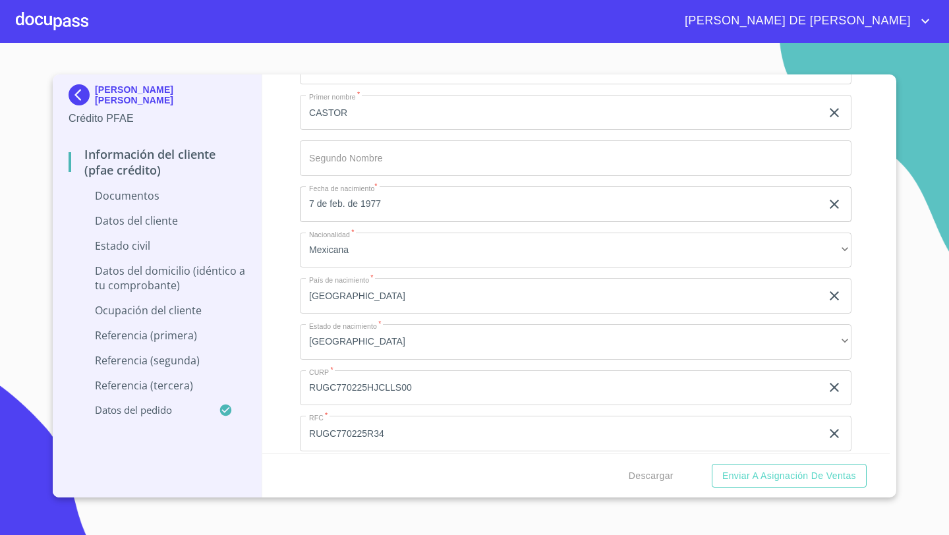
scroll to position [1937, 0]
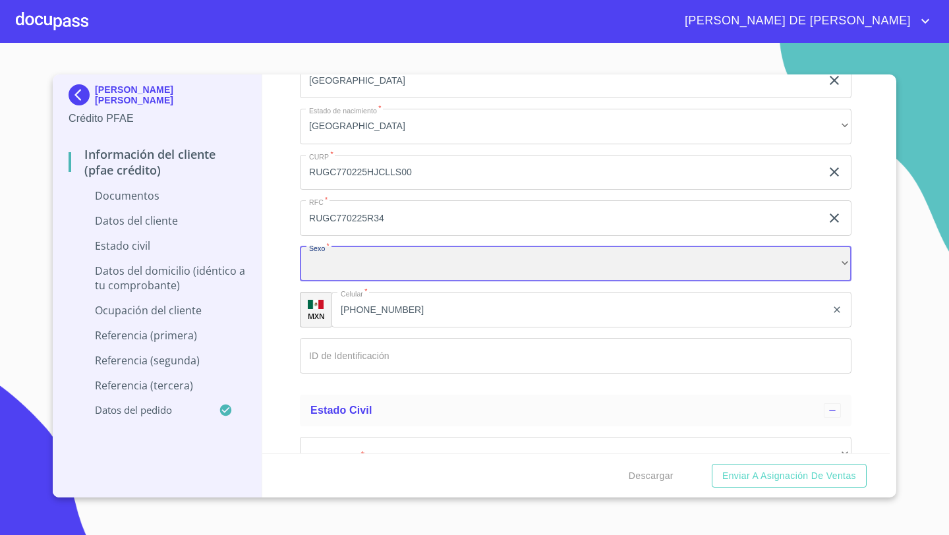
click at [337, 261] on div "​" at bounding box center [575, 264] width 551 height 36
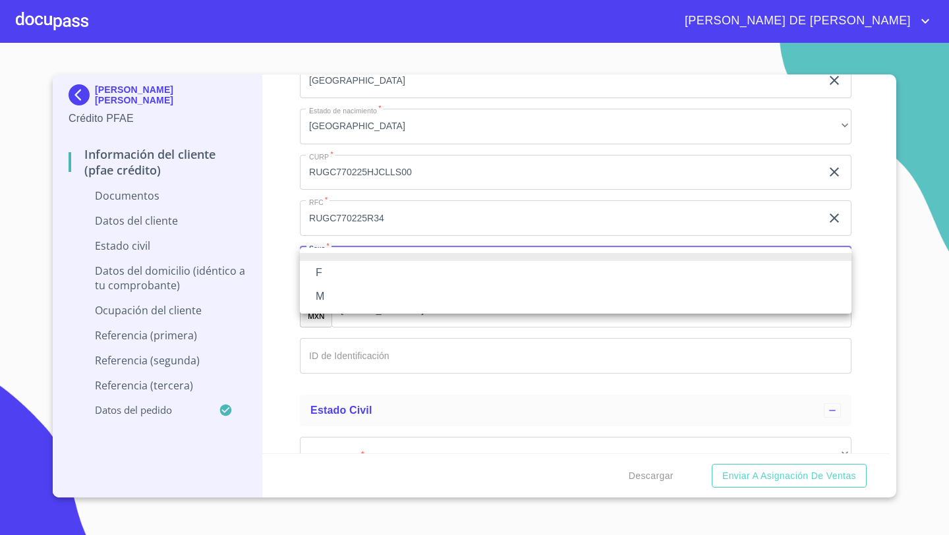
click at [322, 292] on li "M" at bounding box center [575, 297] width 551 height 24
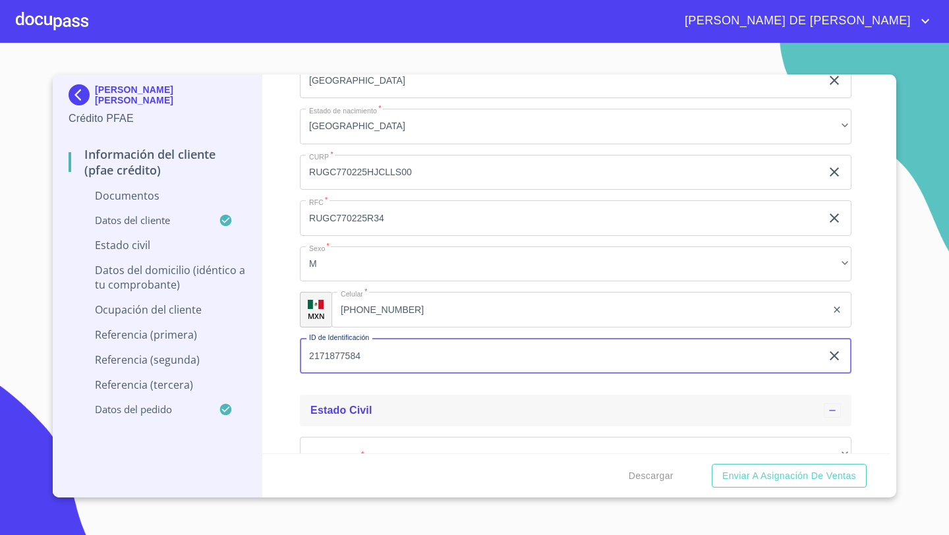
type input "2171877584"
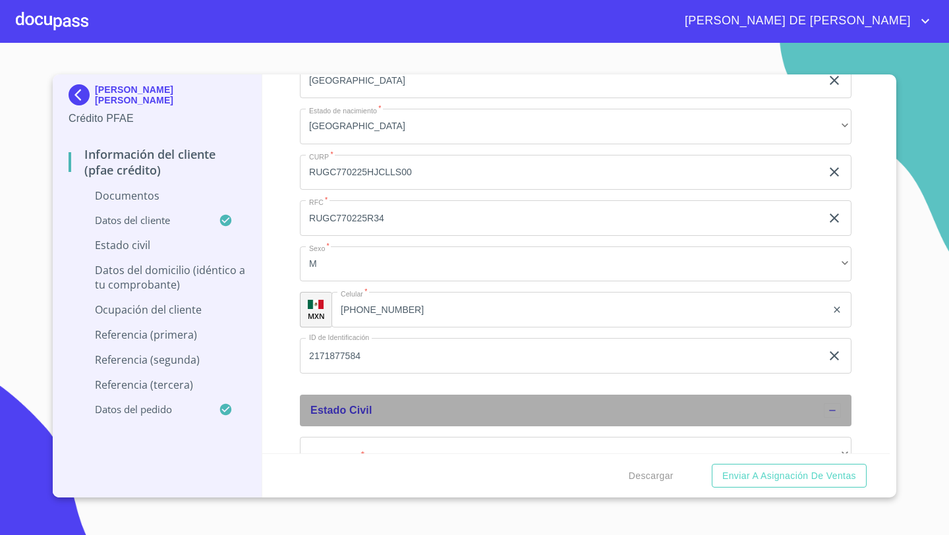
click at [366, 399] on div "Estado Civil" at bounding box center [575, 411] width 551 height 32
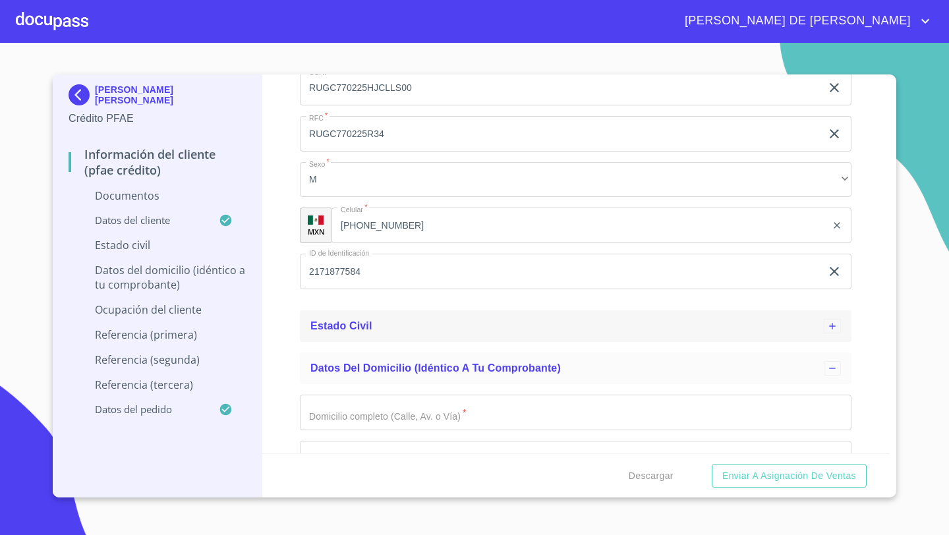
scroll to position [2079, 0]
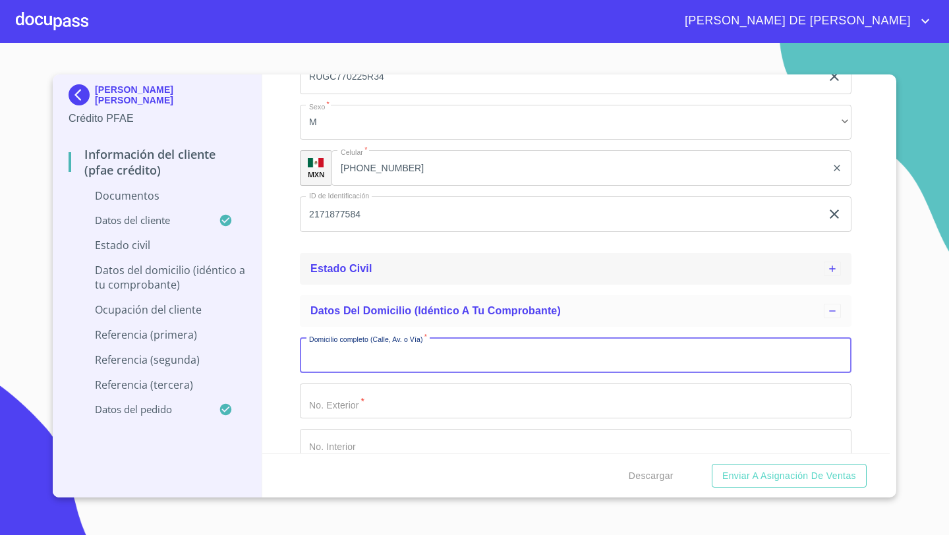
click at [310, 267] on div "Estado Civil" at bounding box center [575, 269] width 551 height 32
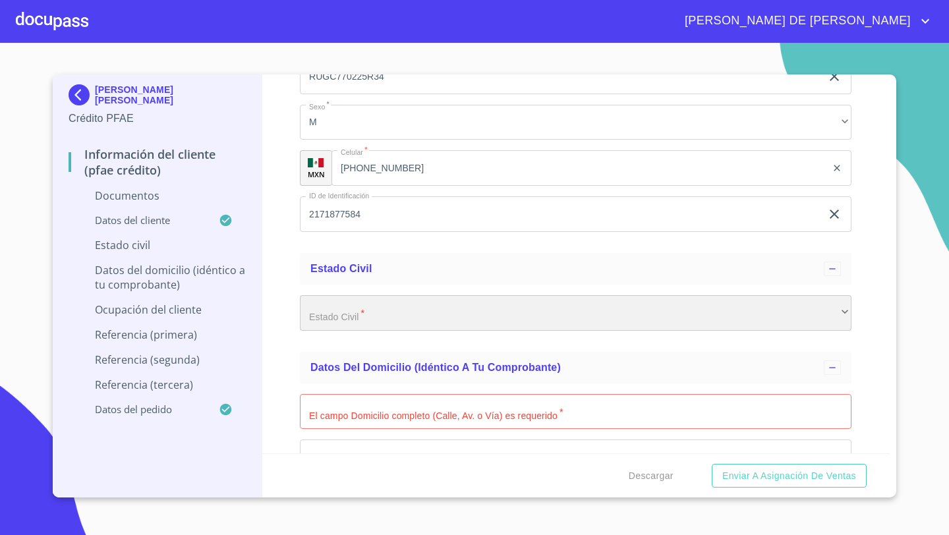
click at [331, 314] on div "​" at bounding box center [575, 313] width 551 height 36
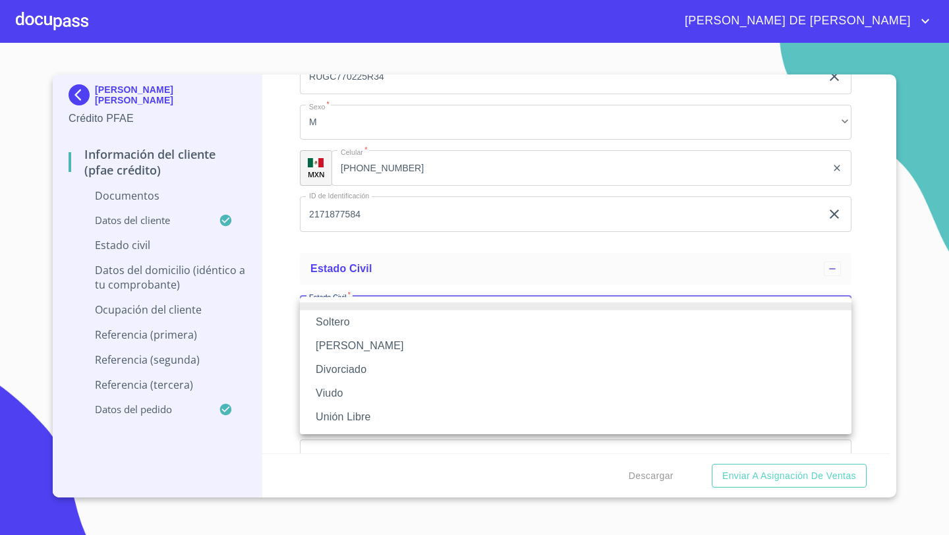
click at [335, 345] on li "[PERSON_NAME]" at bounding box center [575, 346] width 551 height 24
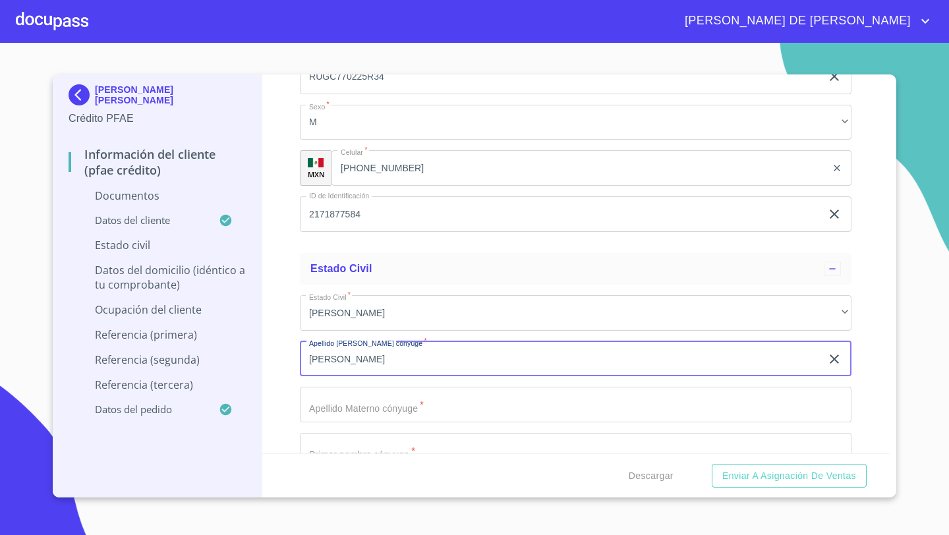
type input "[PERSON_NAME]"
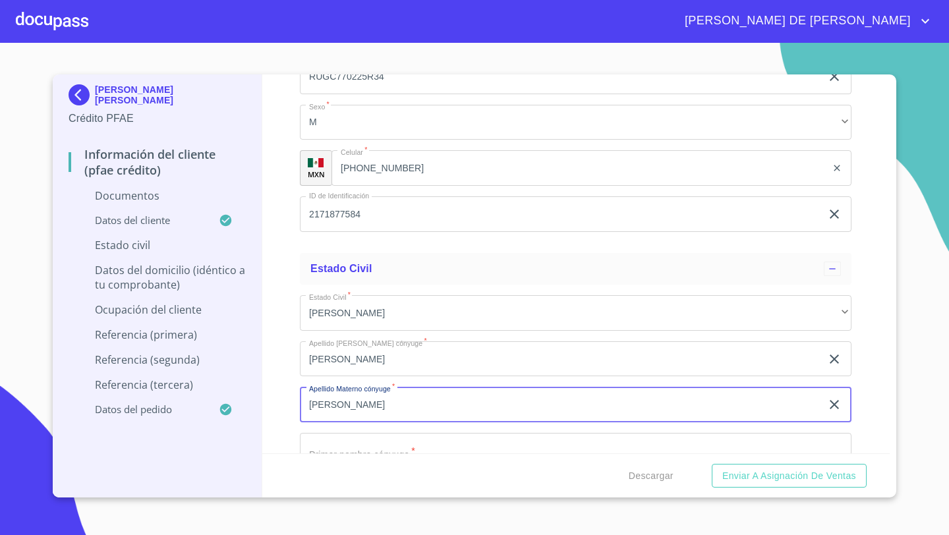
type input "[PERSON_NAME]"
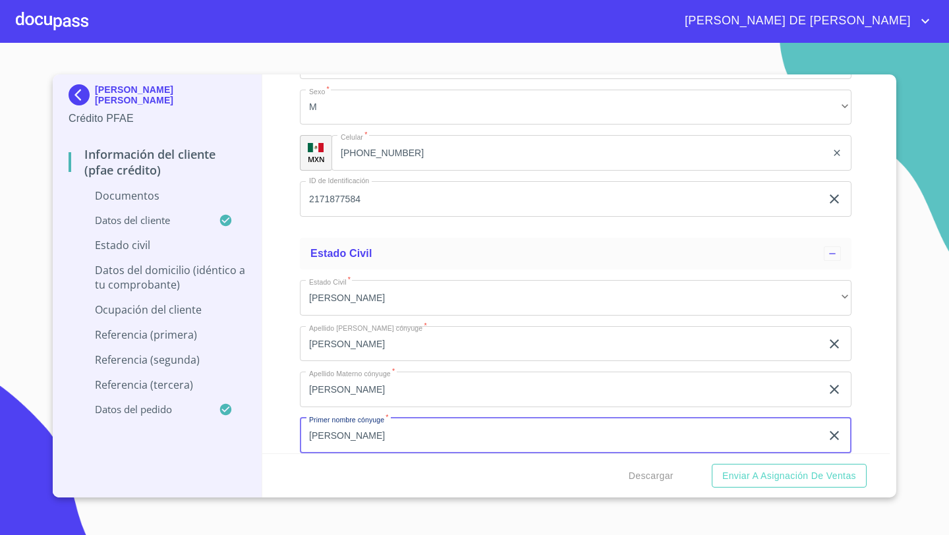
type input "[PERSON_NAME]"
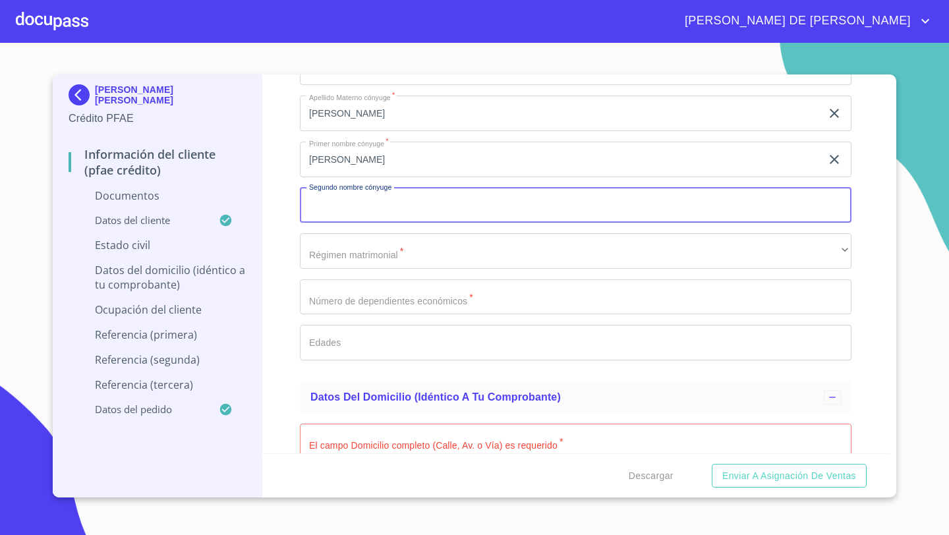
scroll to position [2373, 0]
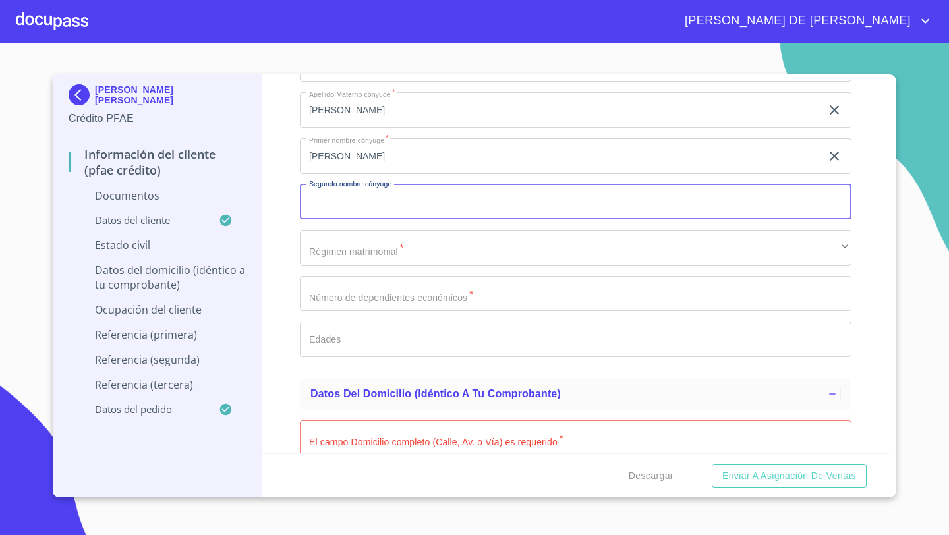
click at [333, 208] on input "Documento de identificación   *" at bounding box center [575, 202] width 551 height 36
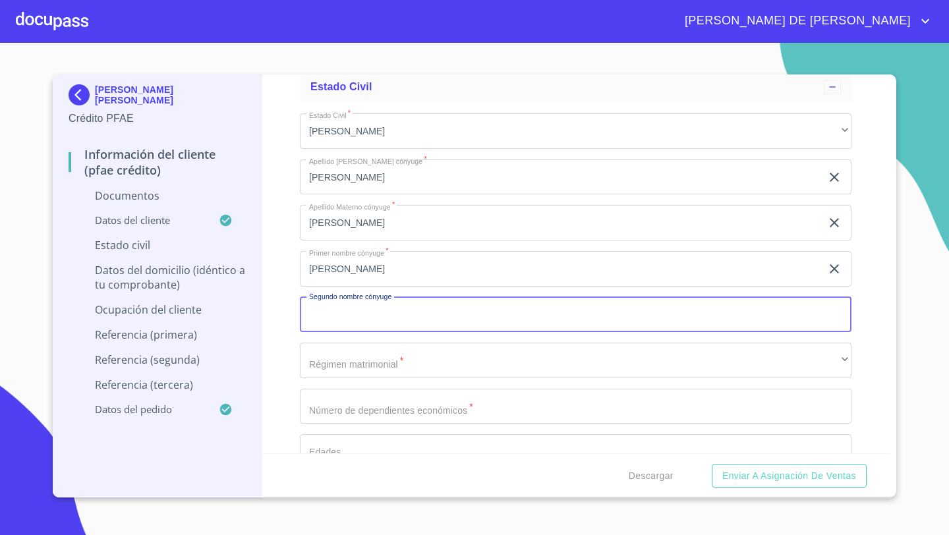
scroll to position [2259, 0]
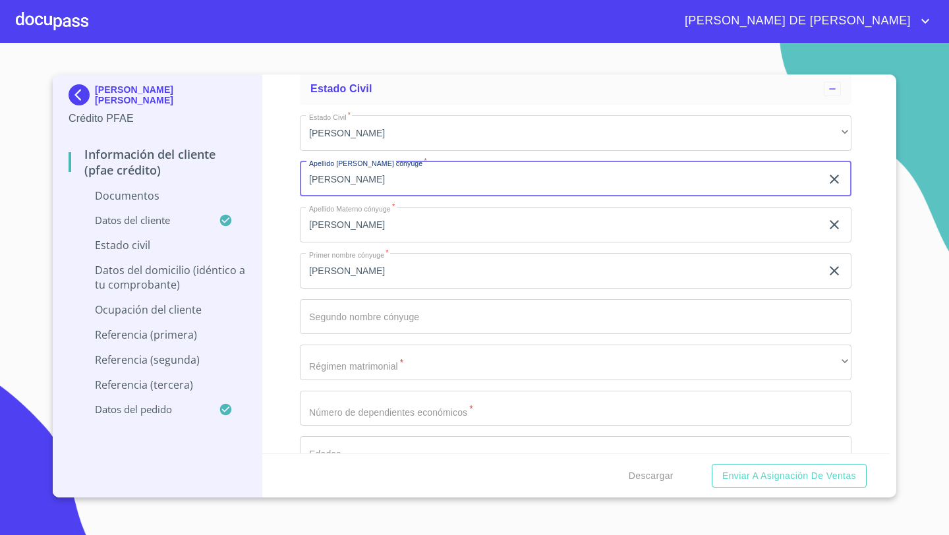
click at [405, 183] on input "[PERSON_NAME]" at bounding box center [560, 179] width 521 height 36
type input "[PERSON_NAME]"
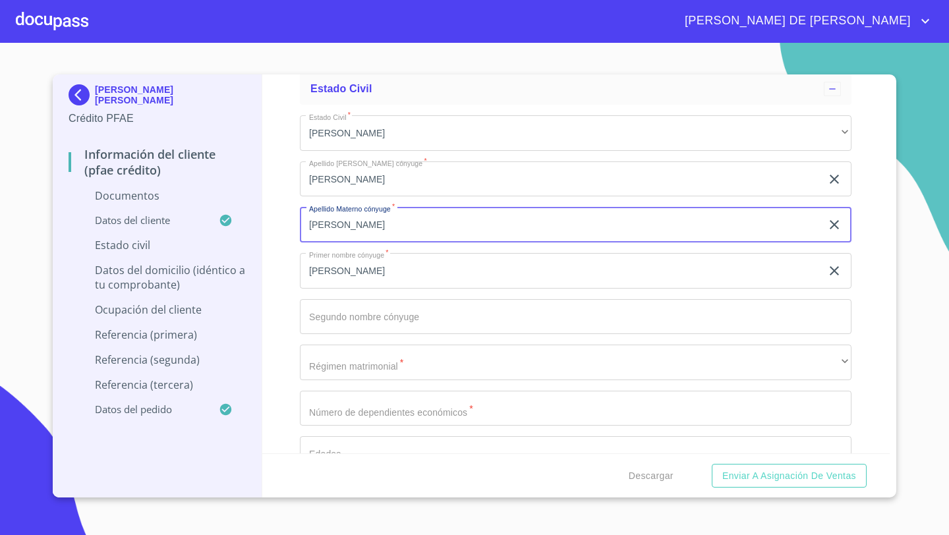
type input "[PERSON_NAME]"
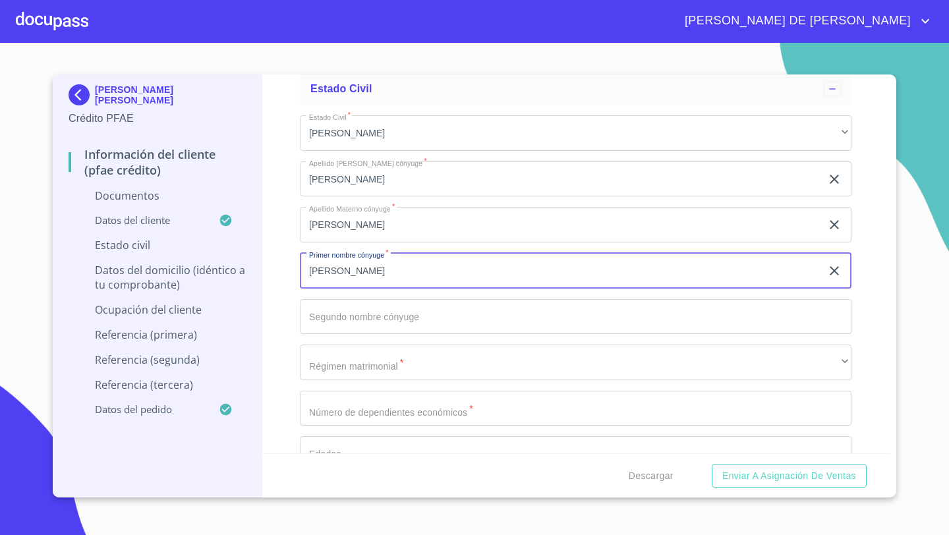
type input "[PERSON_NAME]"
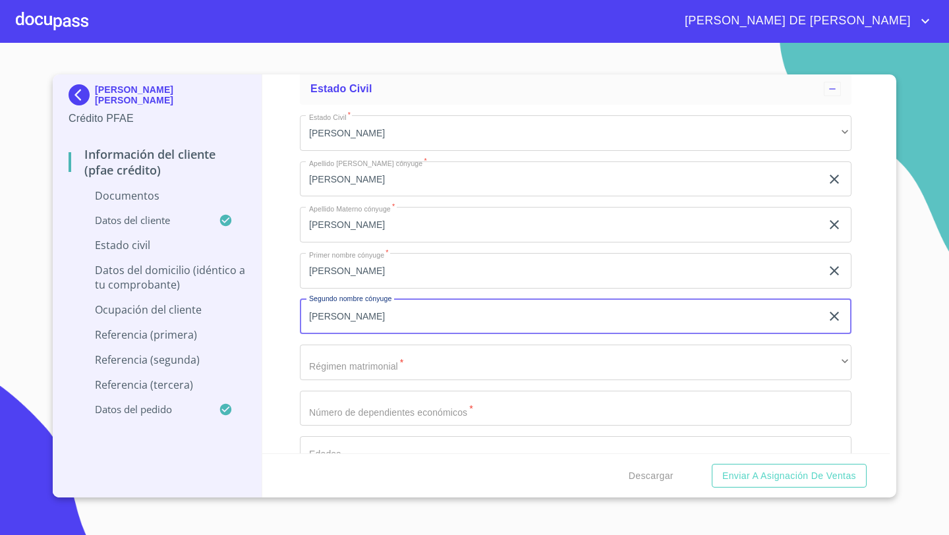
type input "[PERSON_NAME]"
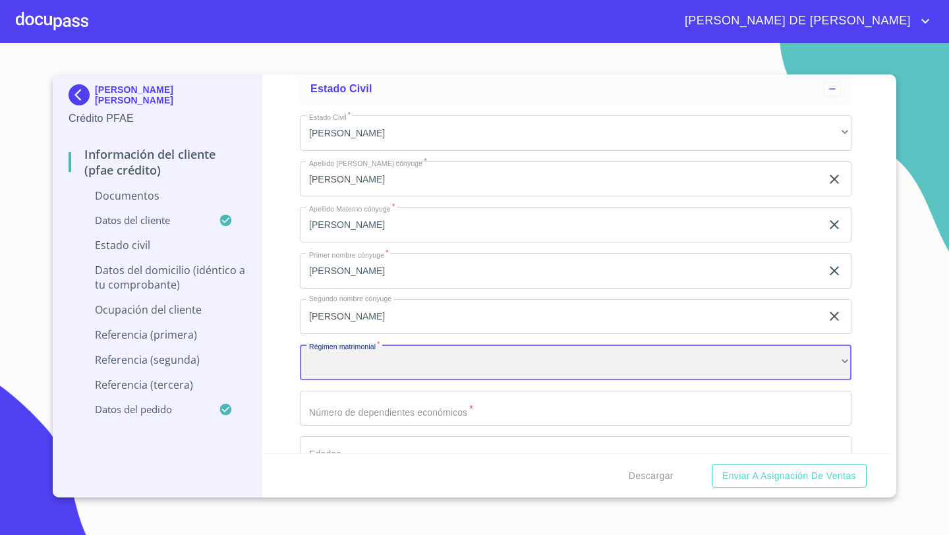
click at [340, 352] on div "​" at bounding box center [575, 363] width 551 height 36
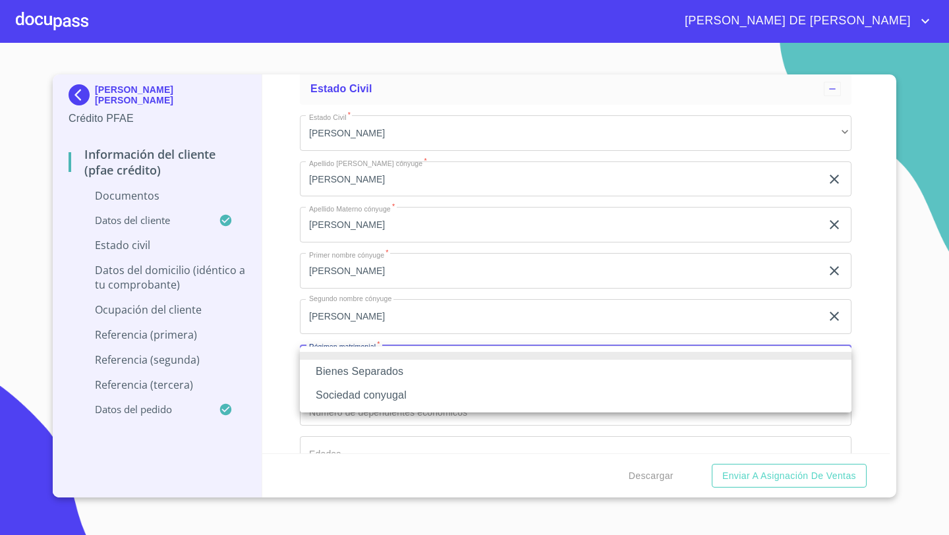
click at [362, 380] on li "Bienes Separados" at bounding box center [575, 372] width 551 height 24
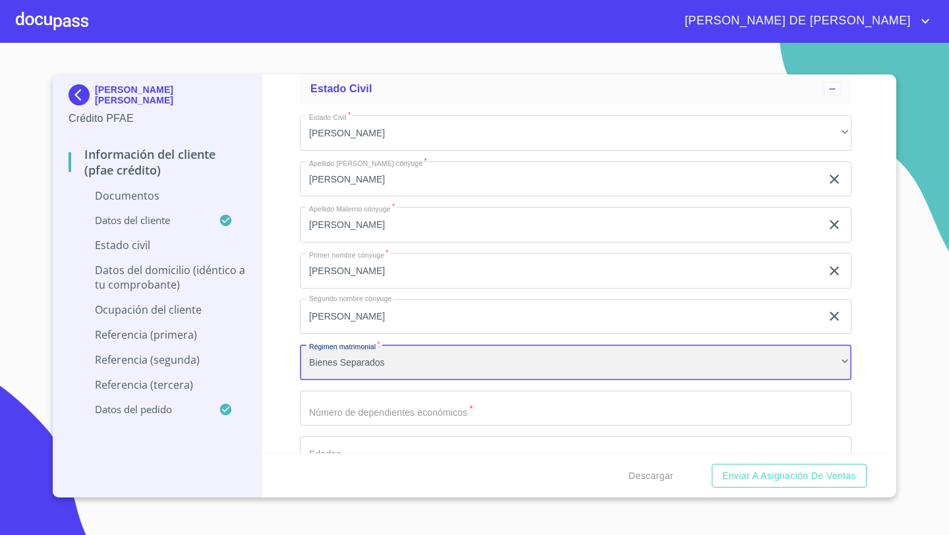
click at [340, 372] on div "Bienes Separados" at bounding box center [575, 363] width 551 height 36
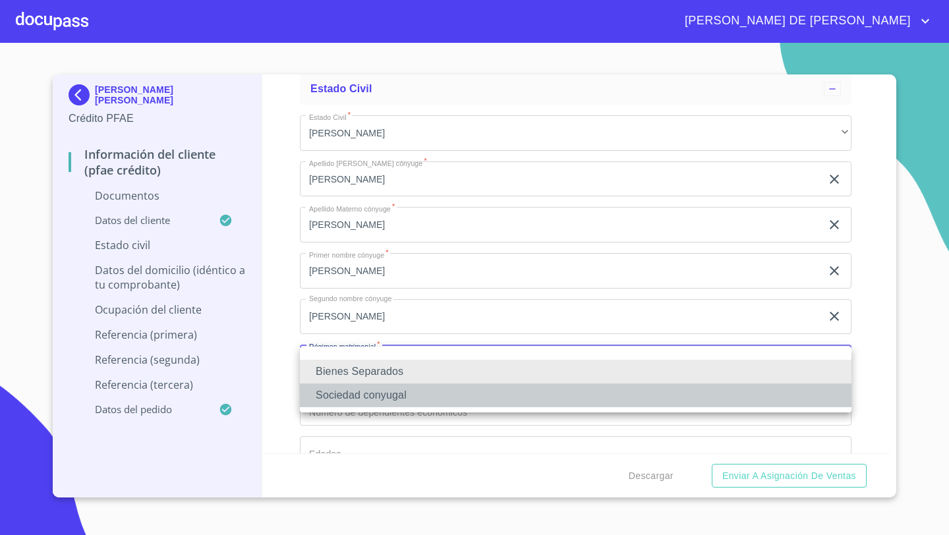
click at [343, 393] on li "Sociedad conyugal" at bounding box center [575, 395] width 551 height 24
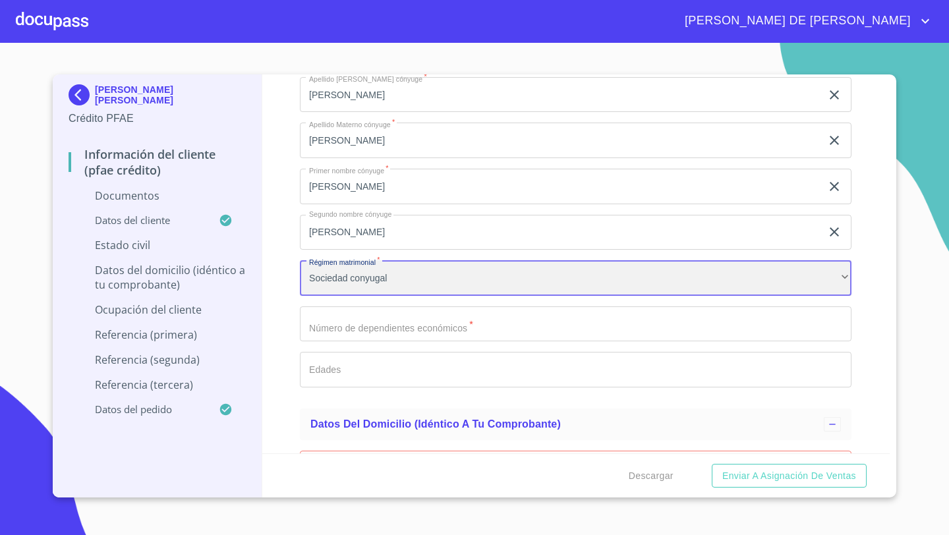
scroll to position [2373, 0]
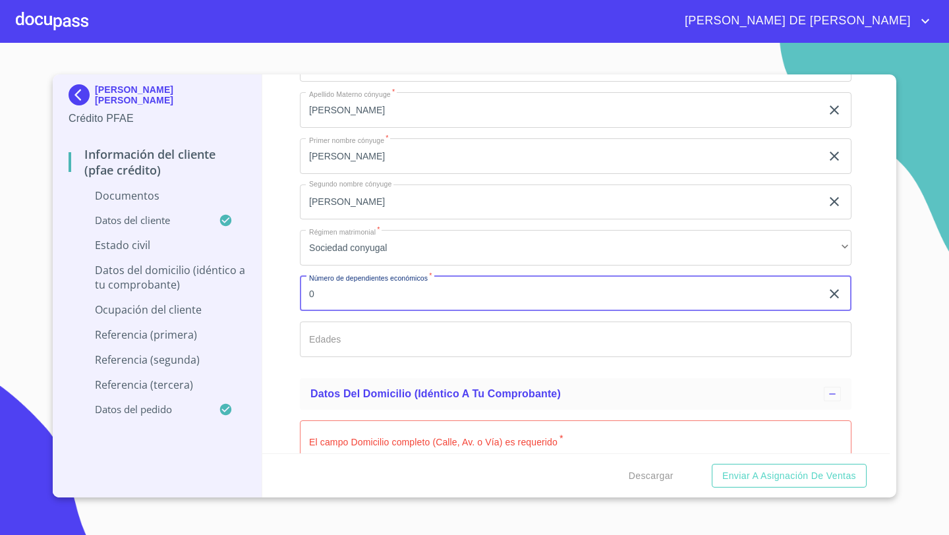
type input "0"
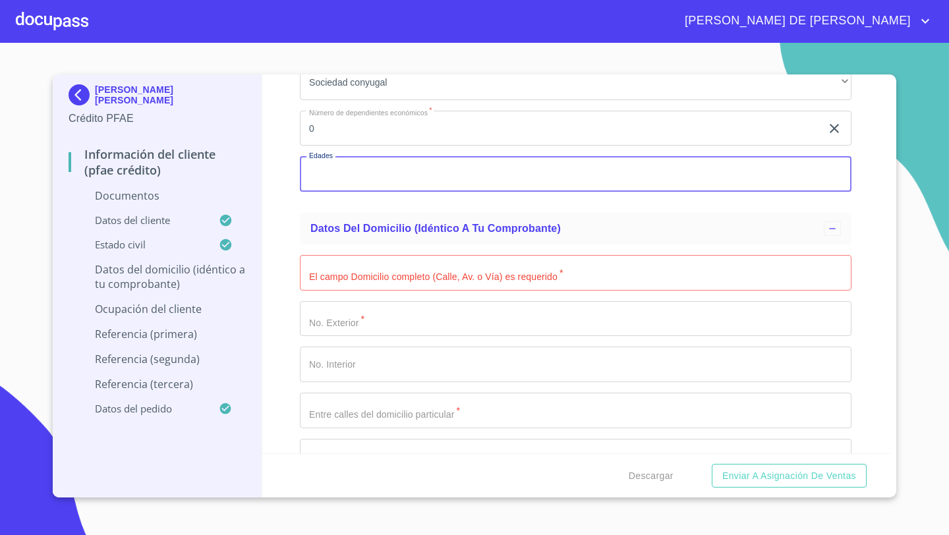
scroll to position [2574, 0]
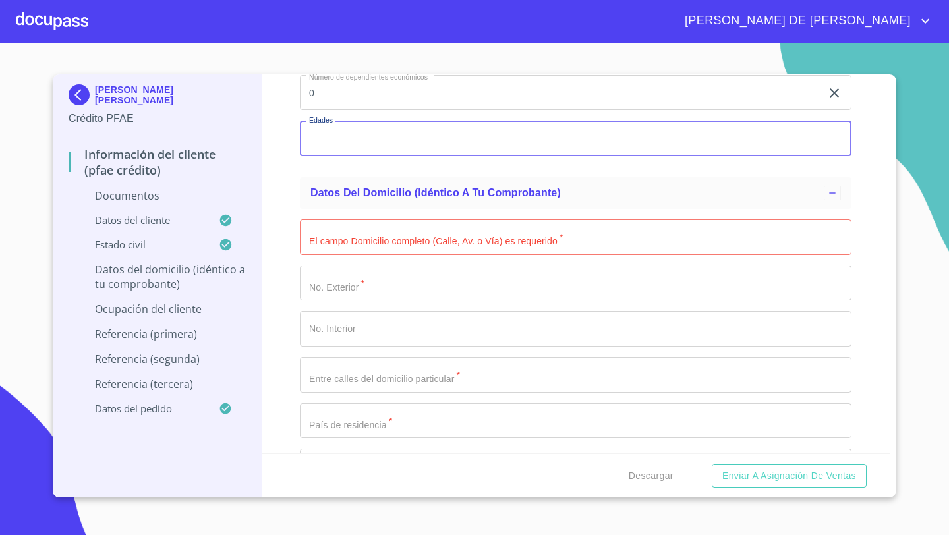
click at [325, 245] on input "Documento de identificación   *" at bounding box center [575, 237] width 551 height 36
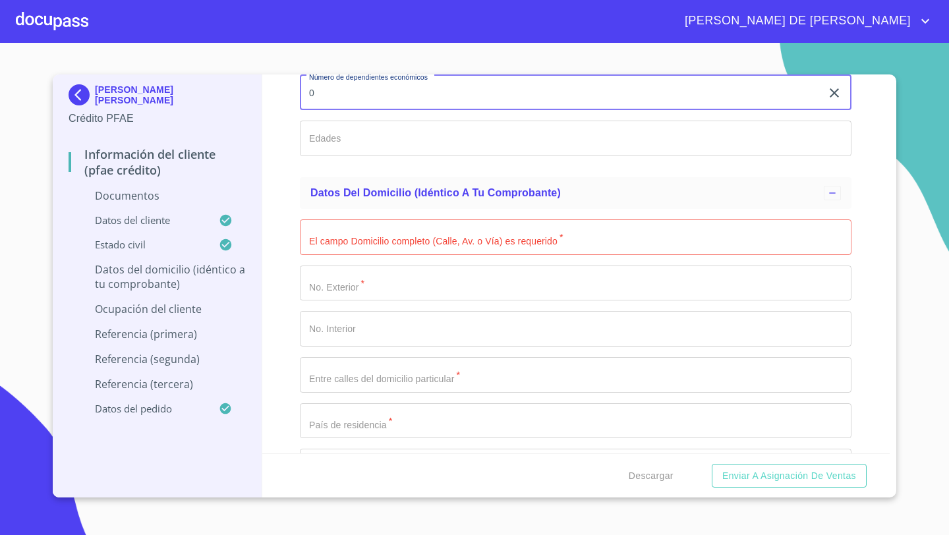
click at [327, 101] on input "0" at bounding box center [560, 93] width 521 height 36
type input "1"
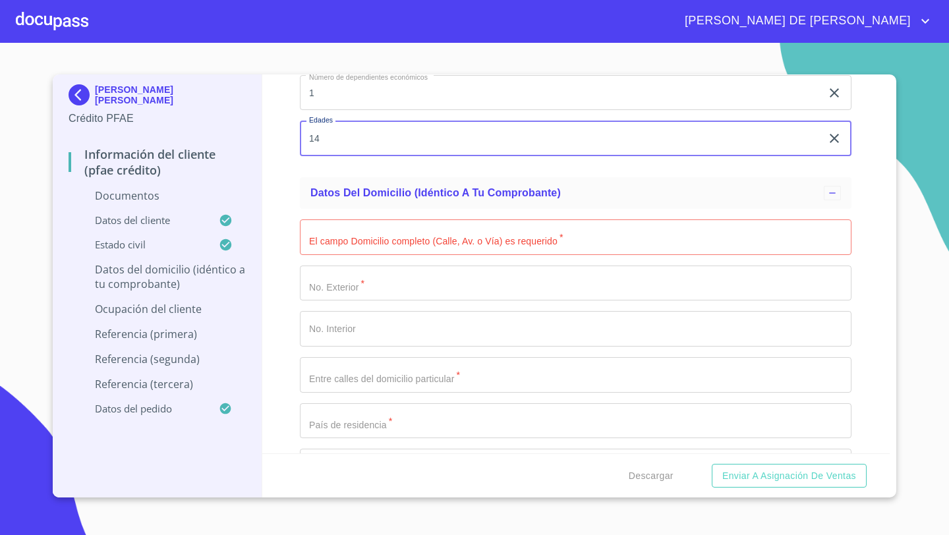
type input "14"
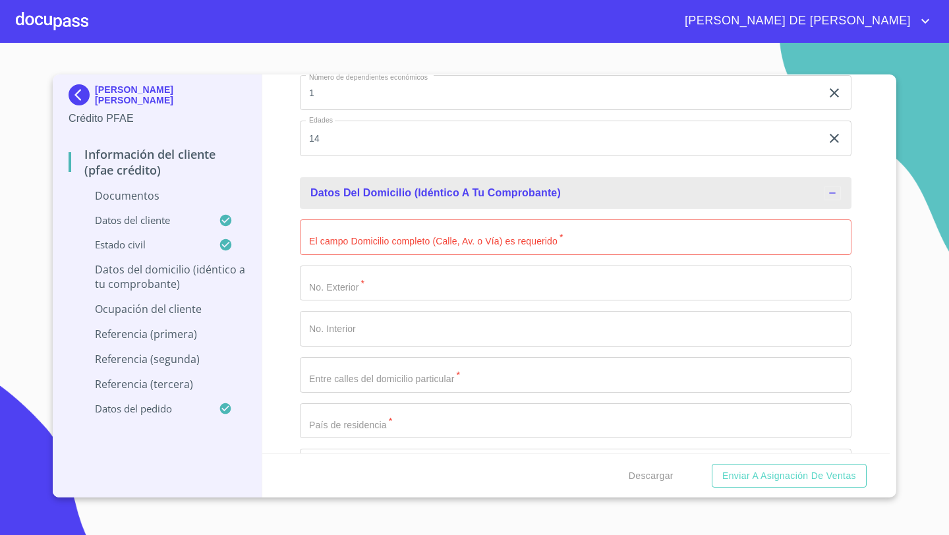
scroll to position [2637, 0]
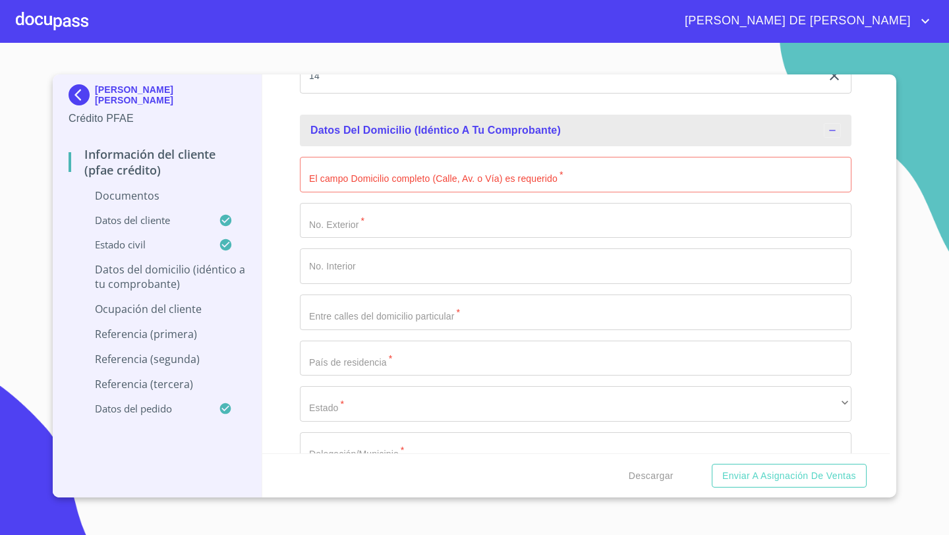
click at [304, 173] on input "Documento de identificación   *" at bounding box center [575, 175] width 551 height 36
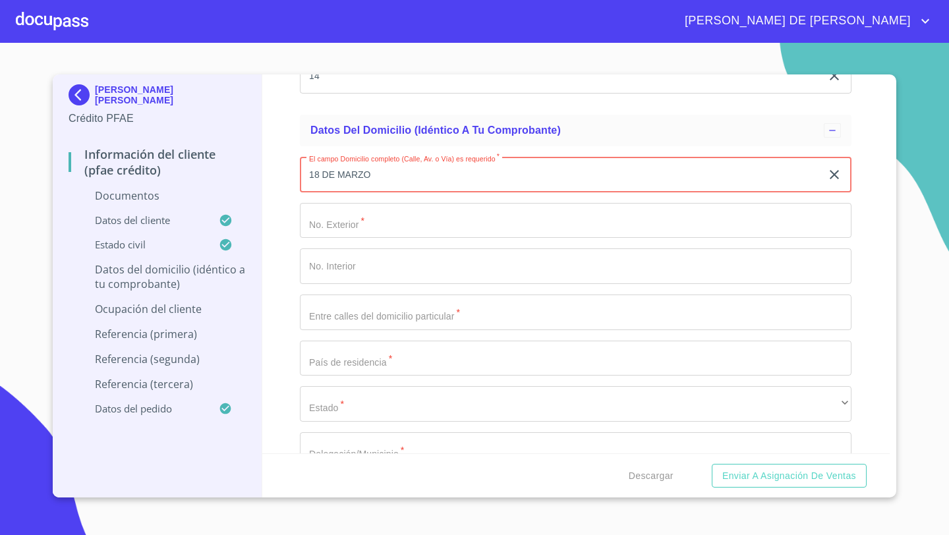
type input "18 DE MARZO"
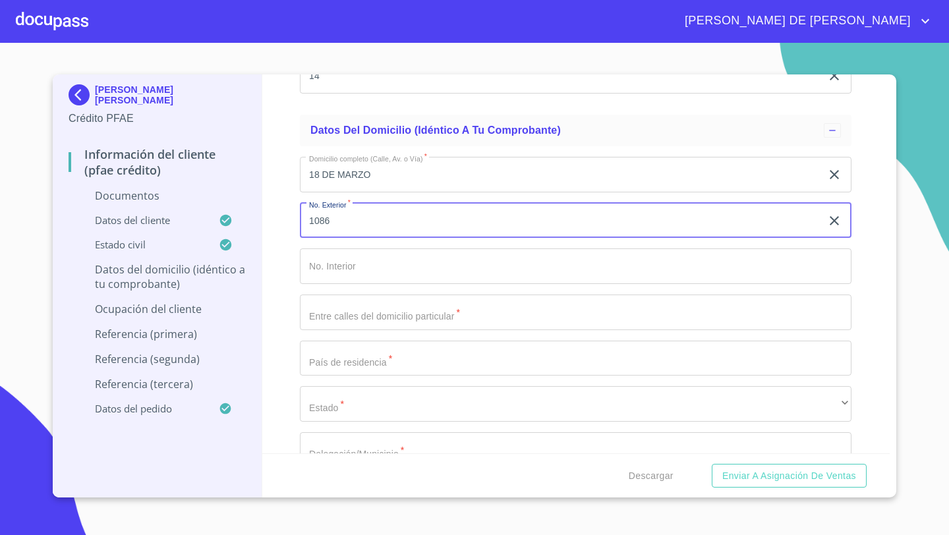
click at [321, 223] on input "1086" at bounding box center [560, 221] width 521 height 36
type input "1586"
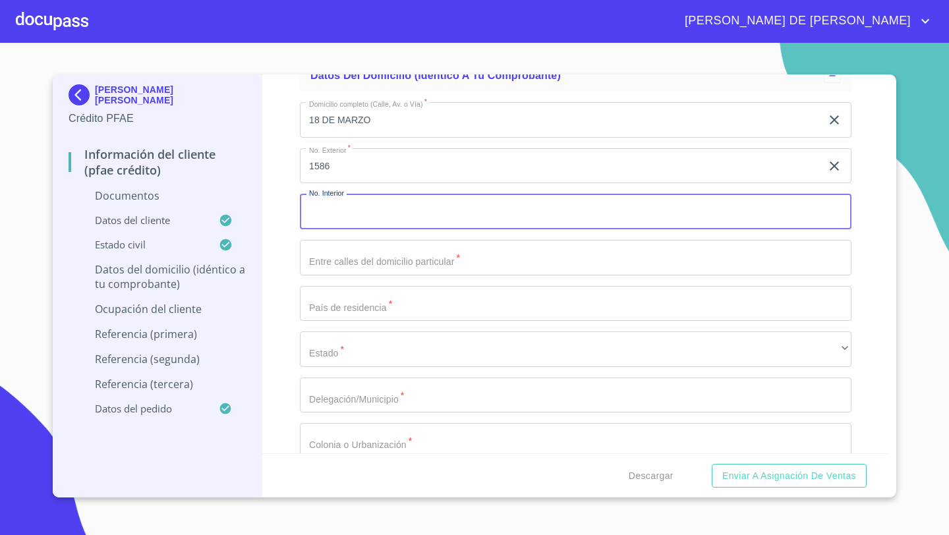
scroll to position [2684, 0]
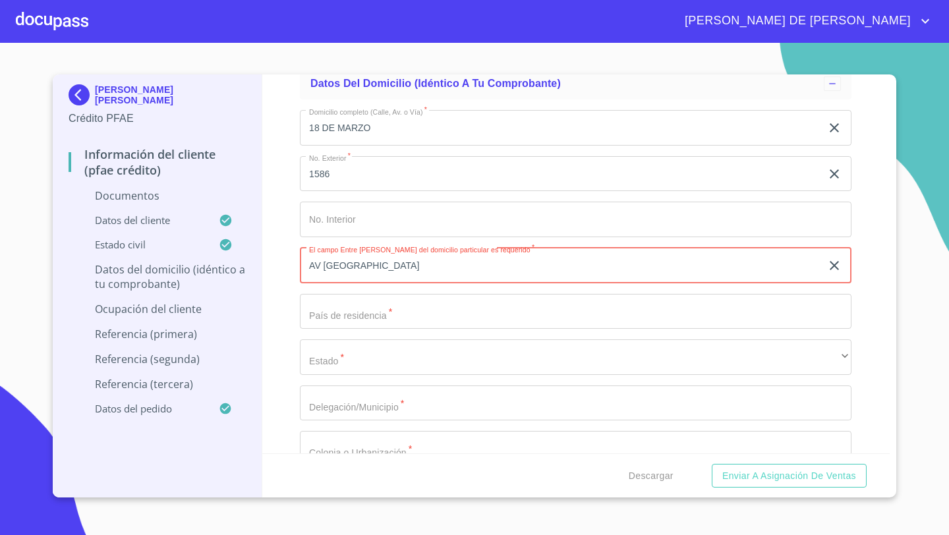
type input "AV [GEOGRAPHIC_DATA]"
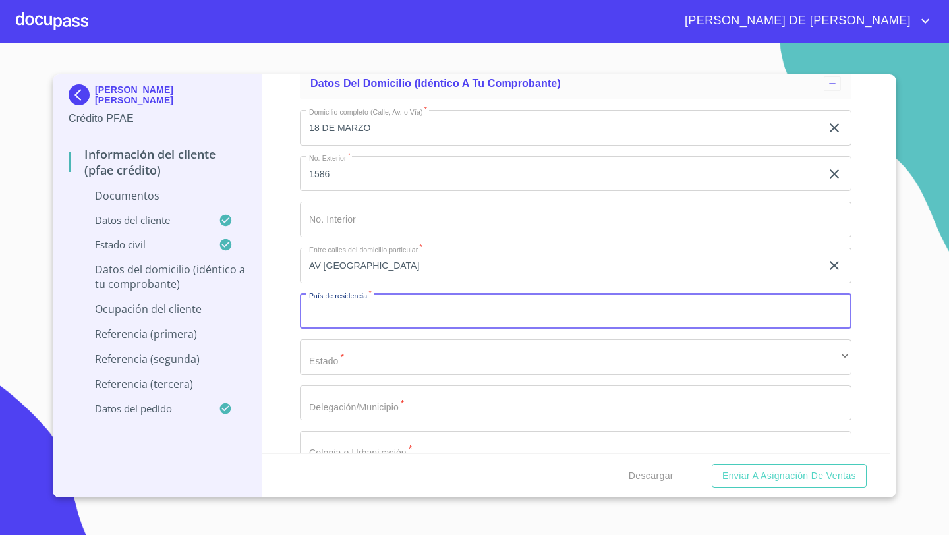
click at [323, 317] on input "Documento de identificación   *" at bounding box center [575, 312] width 551 height 36
type input "[GEOGRAPHIC_DATA]"
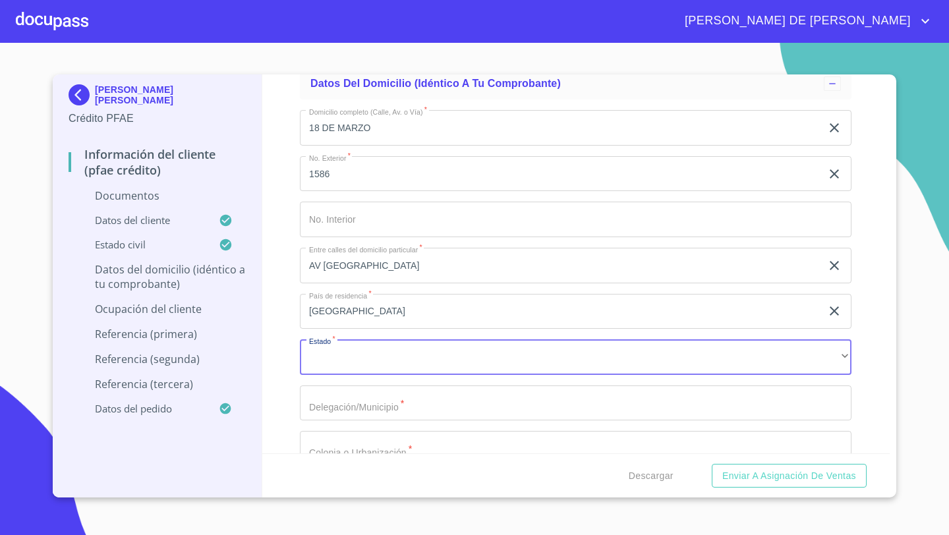
click at [354, 377] on div "Domicilio completo (Calle, Av. o Vía)   * 18 DE MARZO ​ No. Exterior   * 1586 …" at bounding box center [575, 356] width 551 height 515
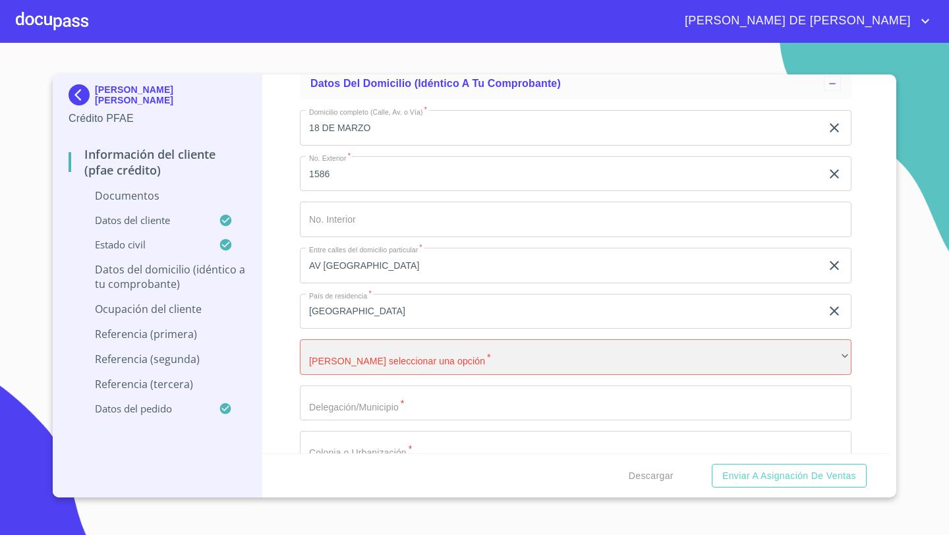
click at [341, 364] on div "​" at bounding box center [575, 357] width 551 height 36
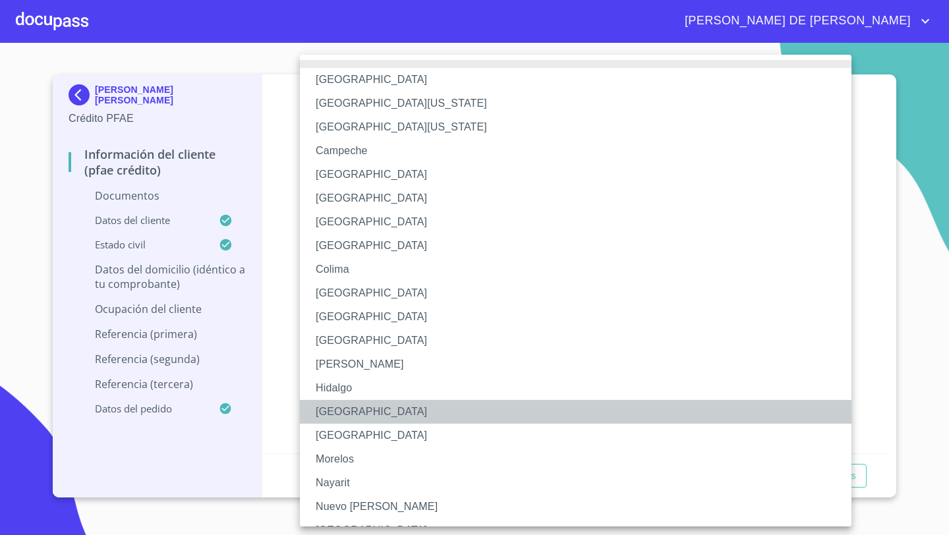
click at [331, 410] on li "[GEOGRAPHIC_DATA]" at bounding box center [575, 412] width 551 height 24
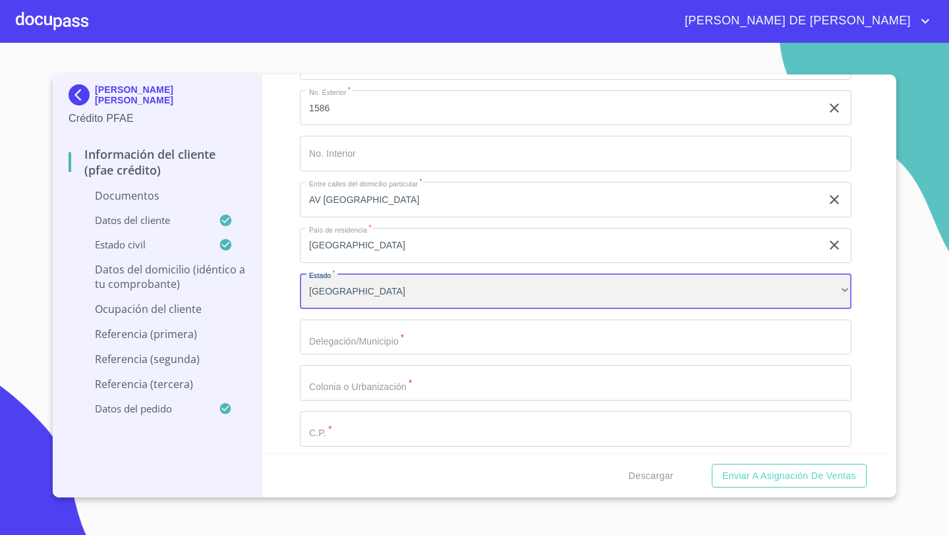
scroll to position [2760, 0]
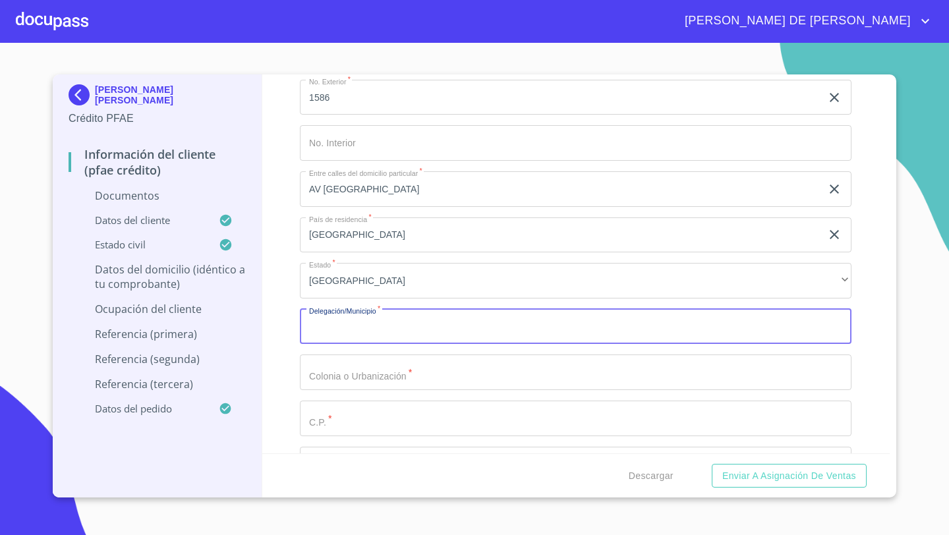
click at [353, 331] on input "Documento de identificación   *" at bounding box center [575, 327] width 551 height 36
type input "ZAPOPAN"
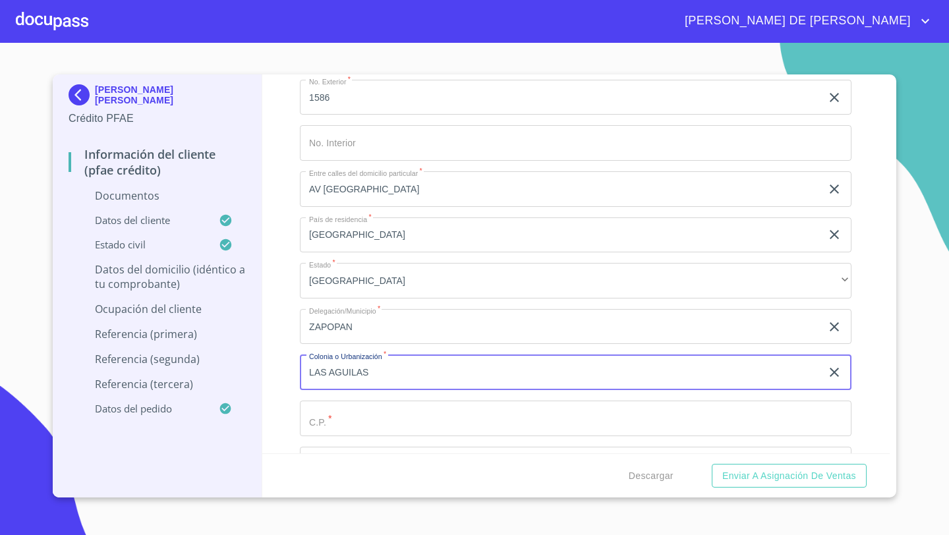
type input "LAS AGUILAS"
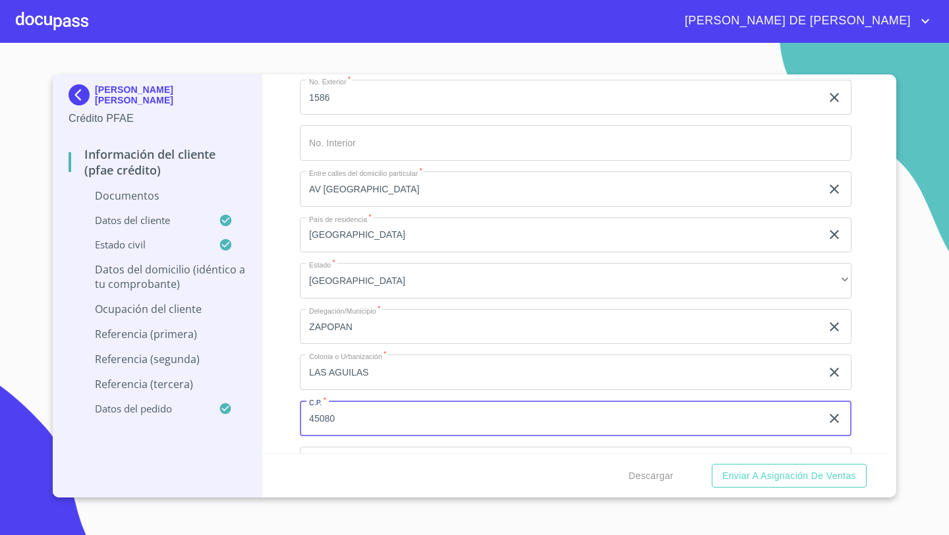
type input "45080"
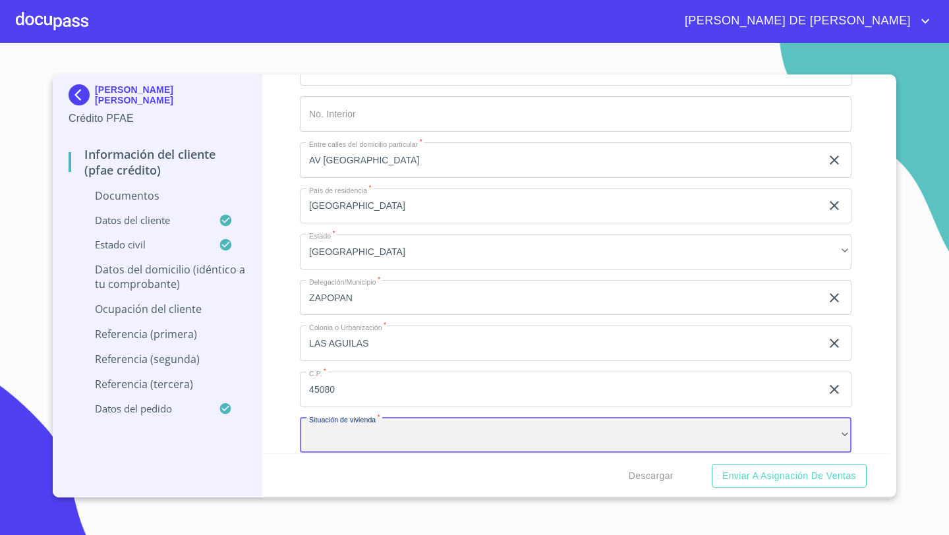
click at [335, 435] on div "​" at bounding box center [575, 436] width 551 height 36
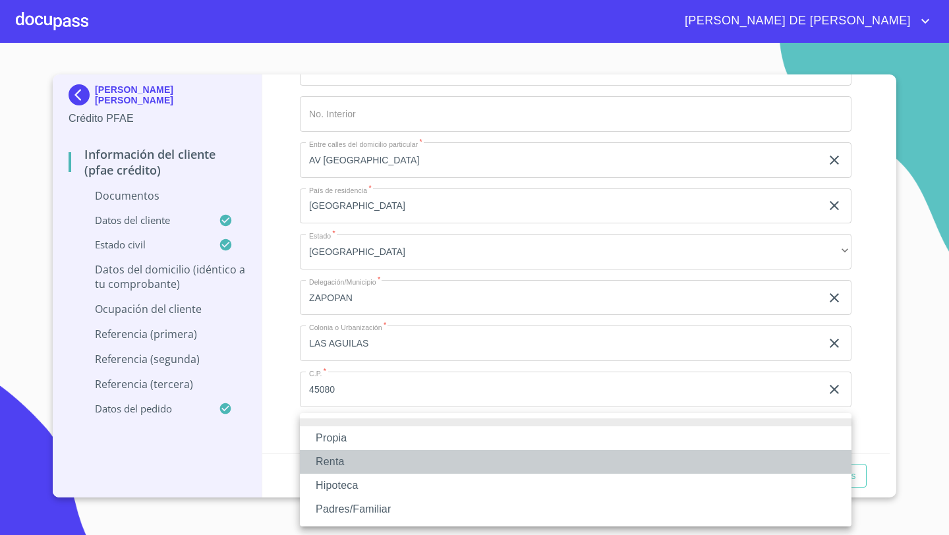
click at [338, 464] on li "Renta" at bounding box center [575, 462] width 551 height 24
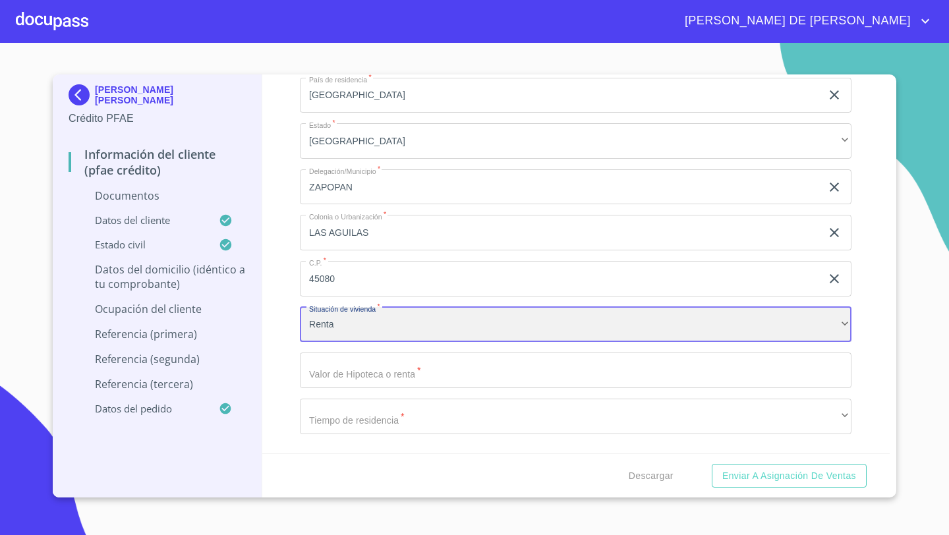
scroll to position [2925, 0]
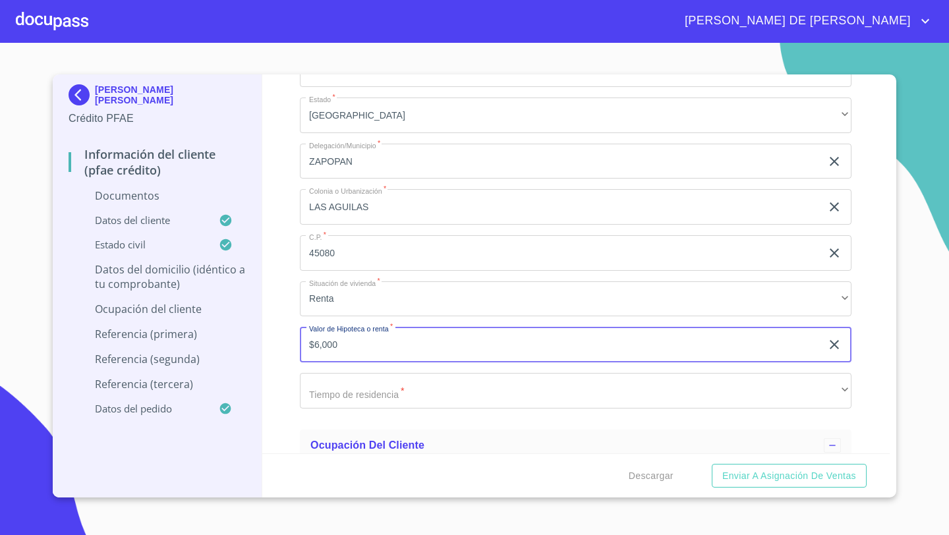
type input "$6,000"
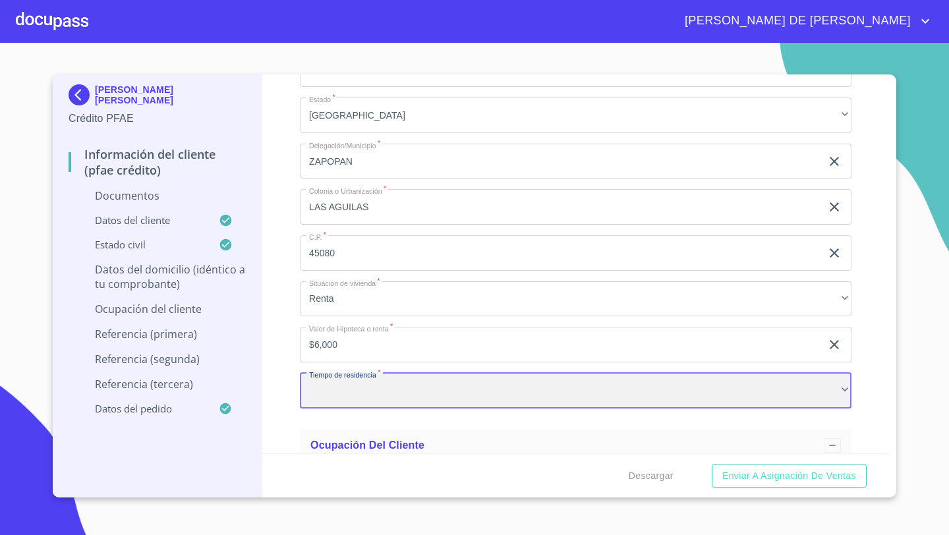
click at [324, 388] on div "​" at bounding box center [575, 391] width 551 height 36
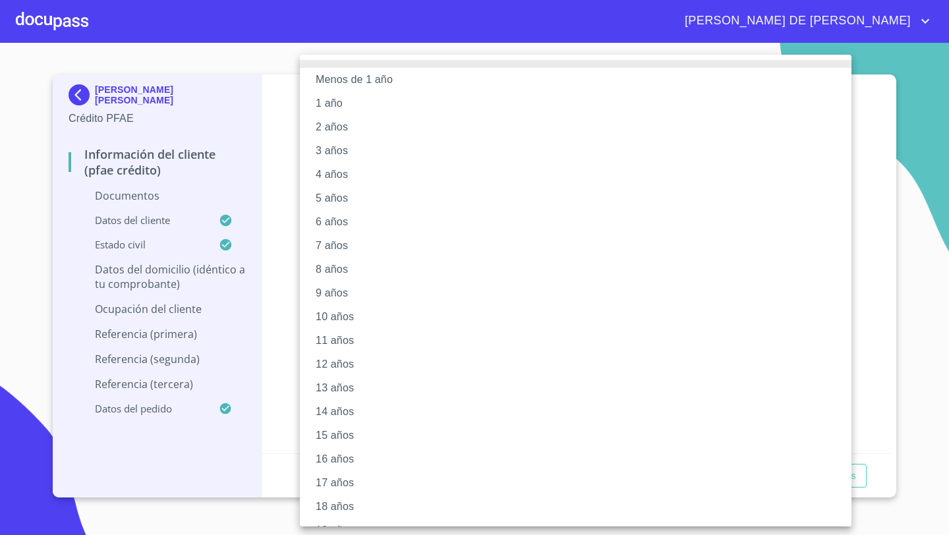
click at [320, 269] on li "8 años" at bounding box center [575, 270] width 551 height 24
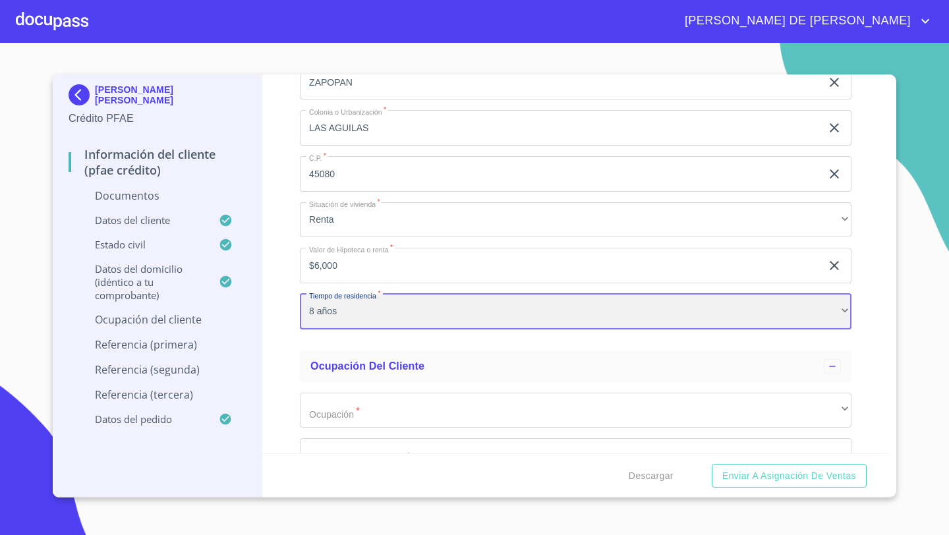
scroll to position [3047, 0]
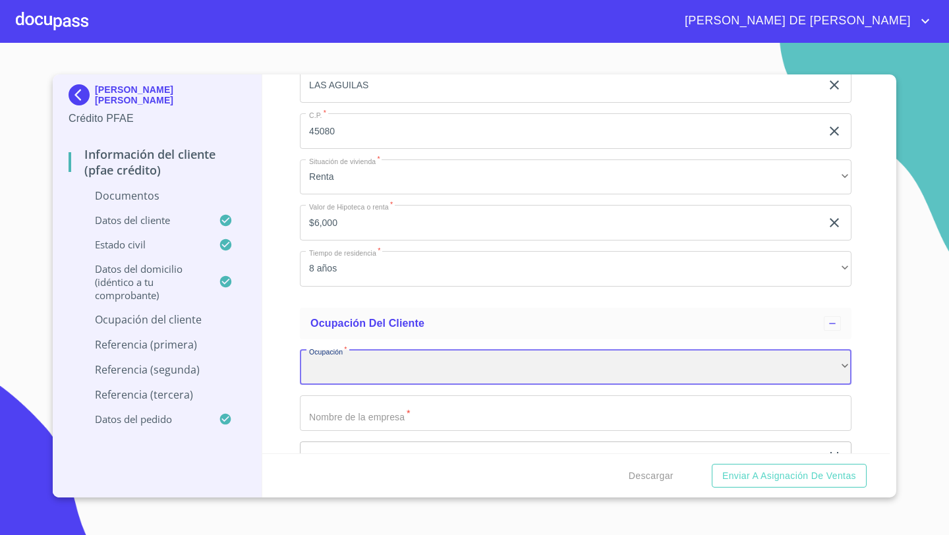
click at [322, 370] on div "​" at bounding box center [575, 368] width 551 height 36
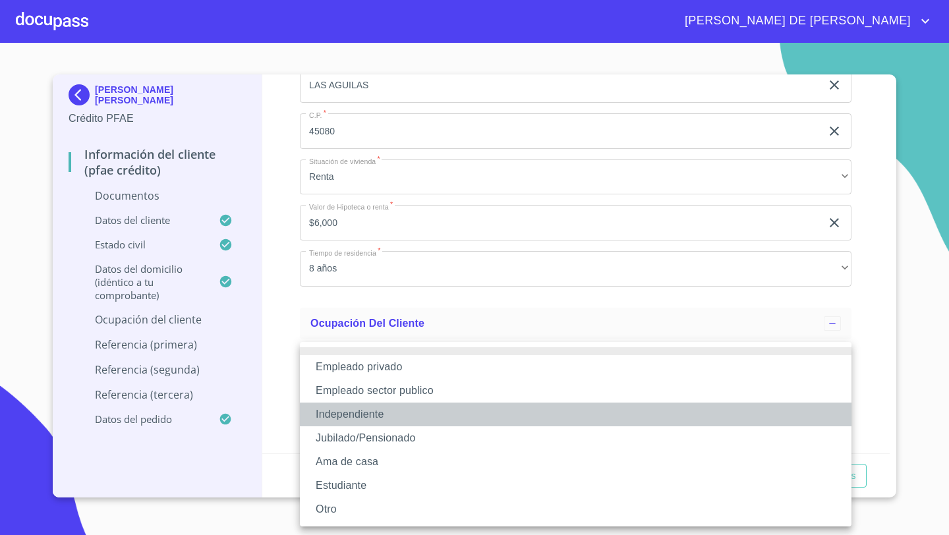
click at [337, 412] on li "Independiente" at bounding box center [575, 415] width 551 height 24
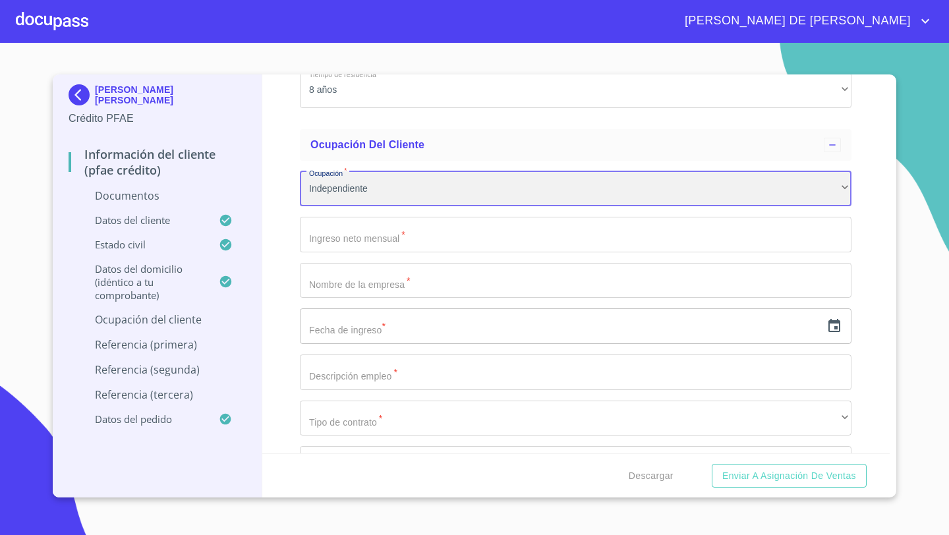
scroll to position [3234, 0]
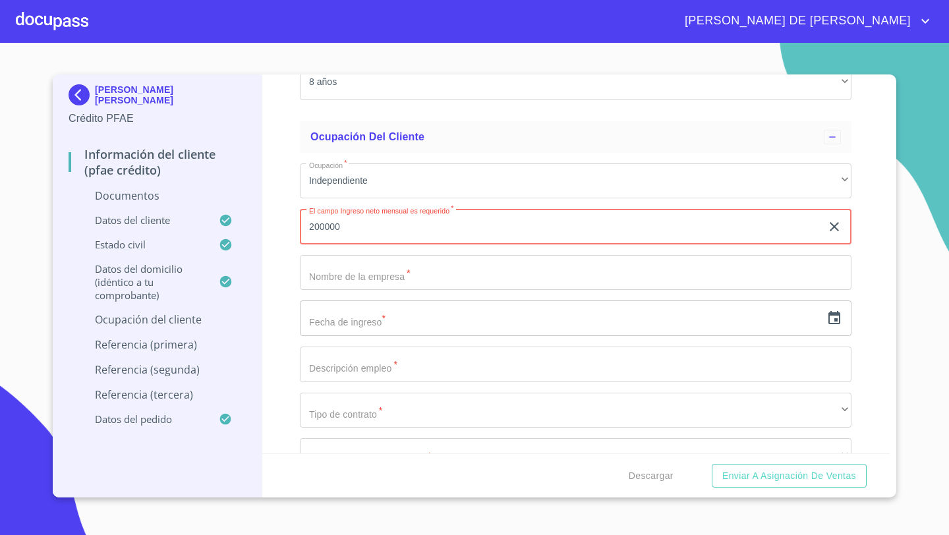
type input "200000"
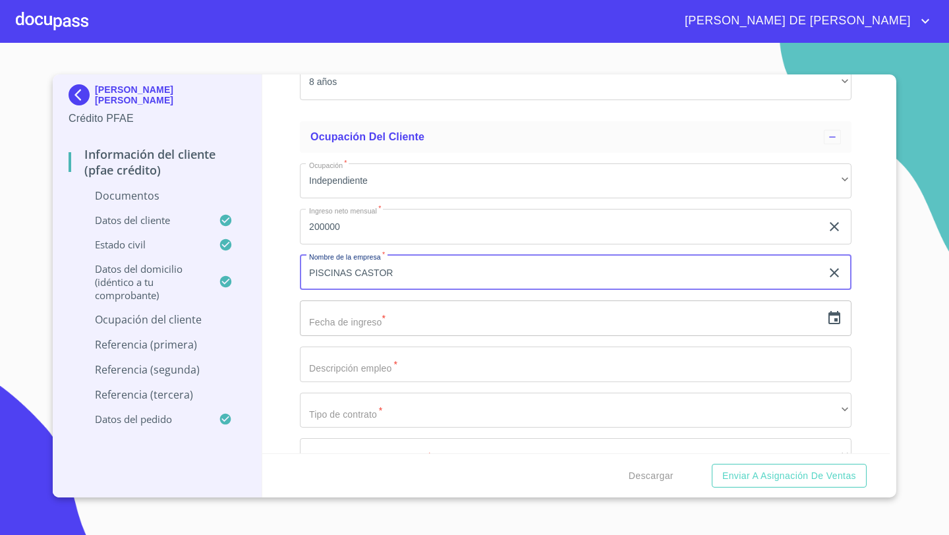
type input "PISCINAS CASTOR"
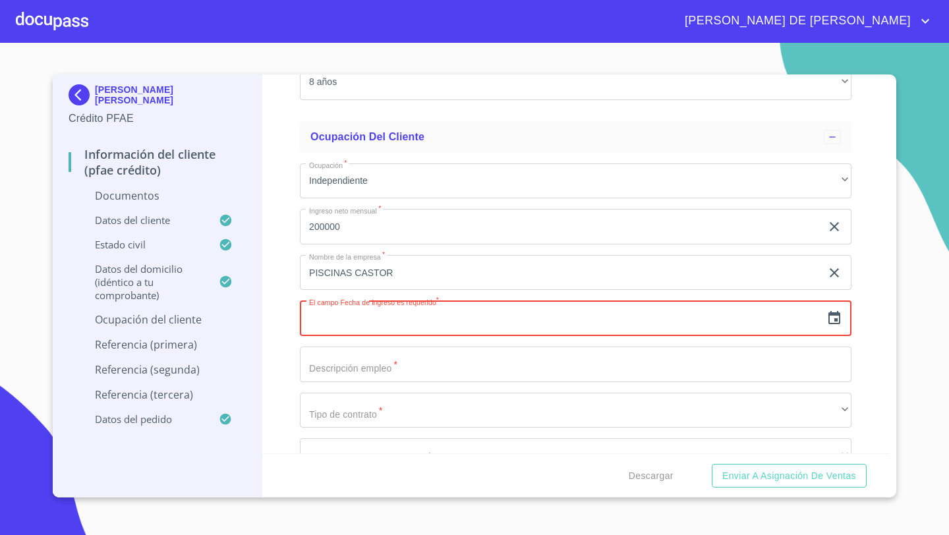
click at [832, 318] on icon "button" at bounding box center [834, 318] width 16 height 16
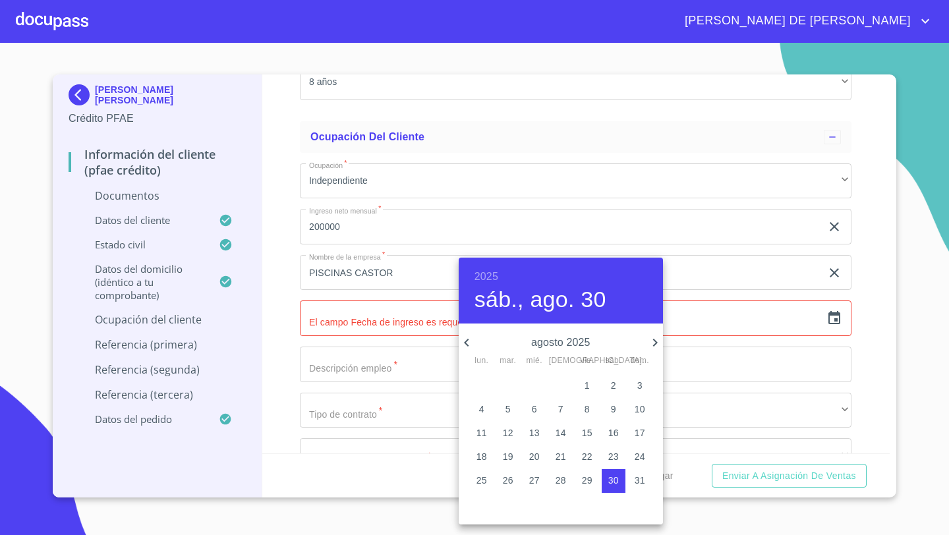
click at [480, 273] on h6 "2025" at bounding box center [486, 276] width 24 height 18
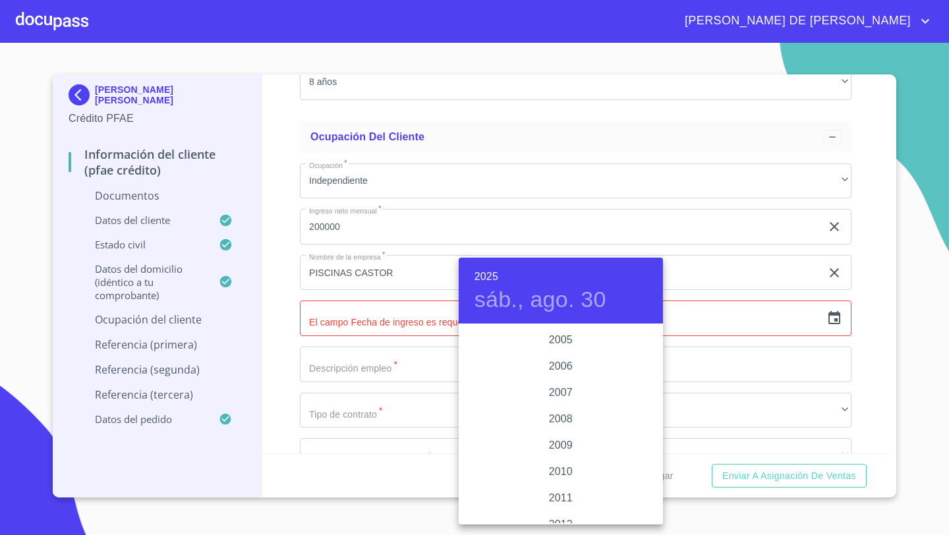
scroll to position [2096, 0]
click at [565, 452] on div "2009" at bounding box center [561, 456] width 204 height 26
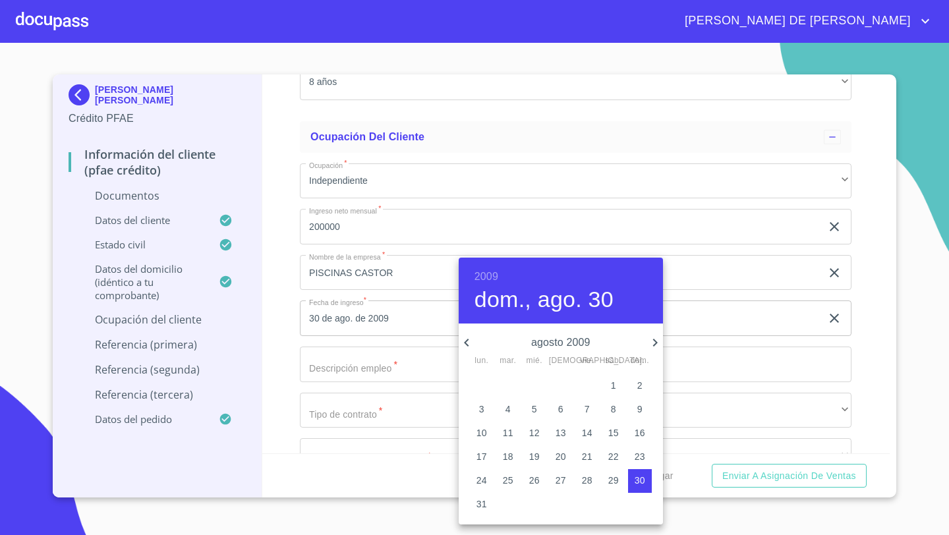
click at [653, 341] on icon "button" at bounding box center [655, 343] width 16 height 16
click at [515, 432] on span "15" at bounding box center [508, 432] width 24 height 13
type input "15 de sep. de 2009"
click at [267, 341] on div at bounding box center [474, 267] width 949 height 535
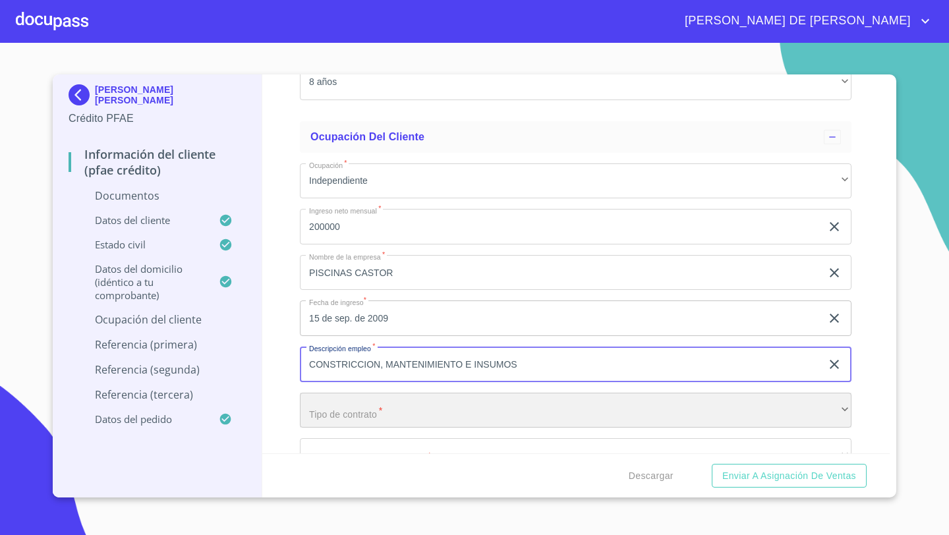
click at [321, 408] on div "​" at bounding box center [575, 411] width 551 height 36
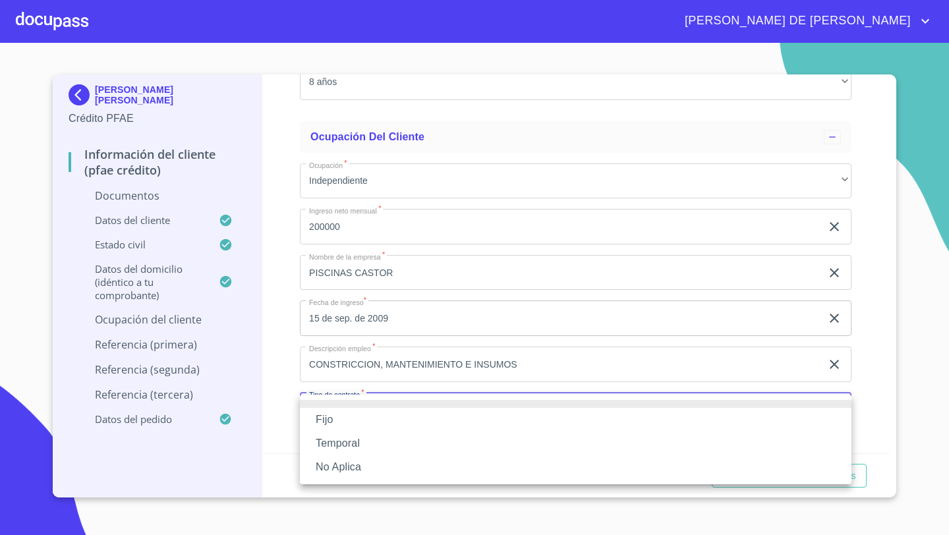
click at [316, 422] on li "Fijo" at bounding box center [575, 420] width 551 height 24
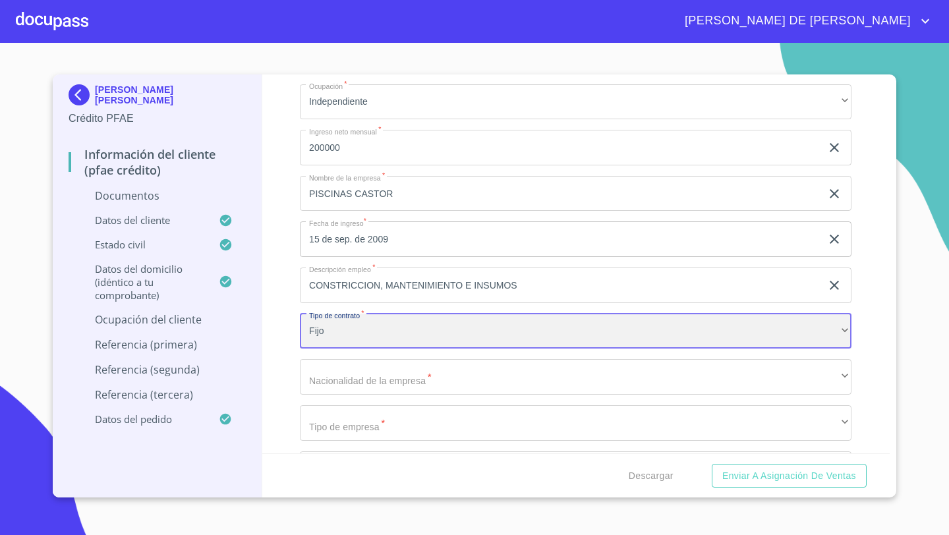
scroll to position [3356, 0]
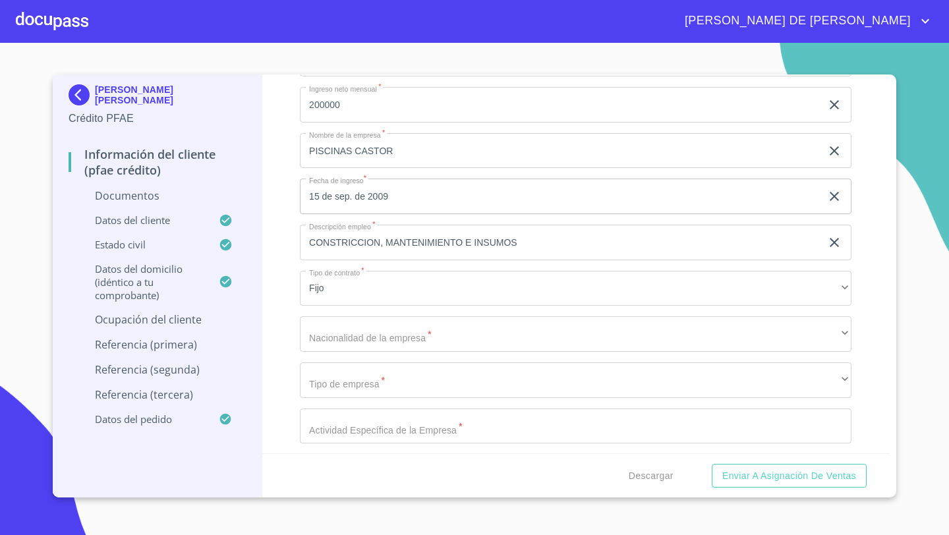
click at [331, 357] on div "Ocupación   * Independiente ​ Ingreso neto mensual   * 200000 ​ Nombre de la em…" at bounding box center [575, 518] width 551 height 974
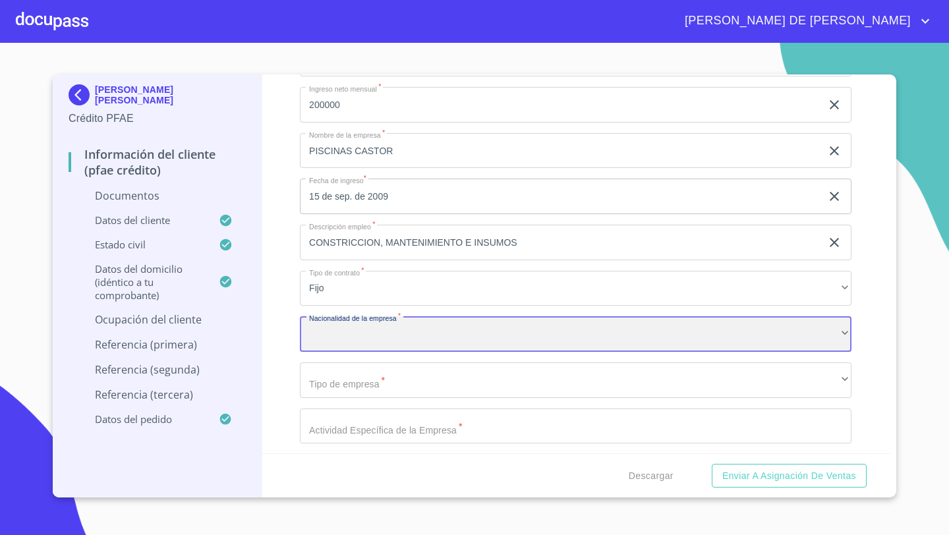
click at [333, 339] on div "​" at bounding box center [575, 334] width 551 height 36
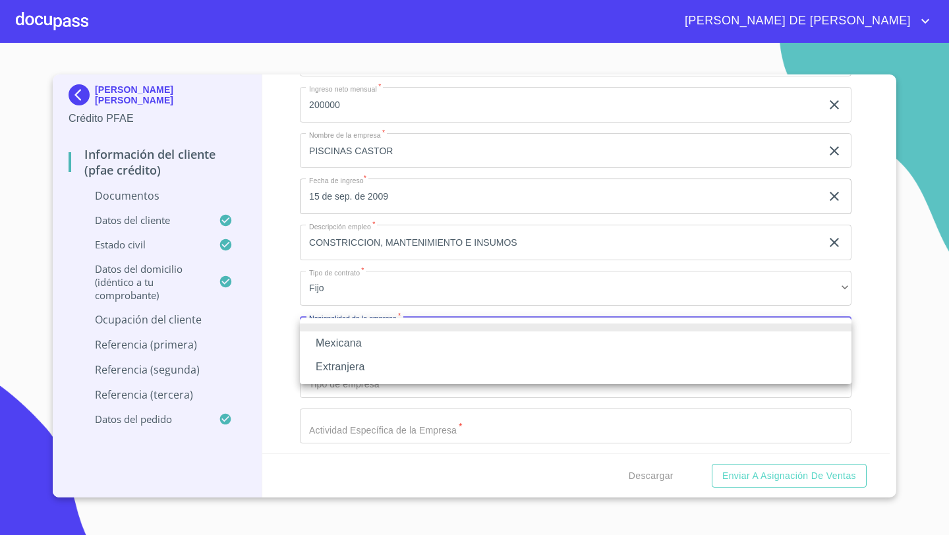
click at [339, 347] on li "Mexicana" at bounding box center [575, 343] width 551 height 24
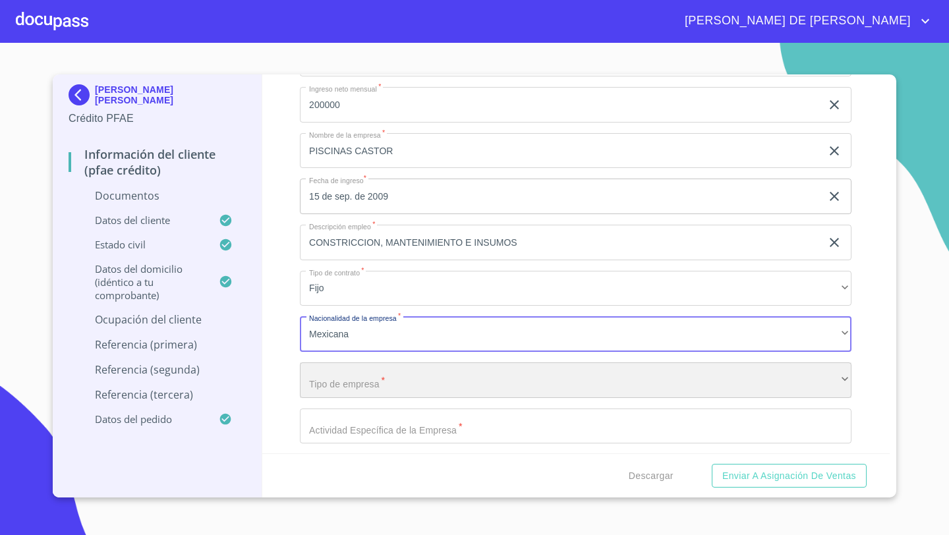
click at [313, 378] on div "​" at bounding box center [575, 380] width 551 height 36
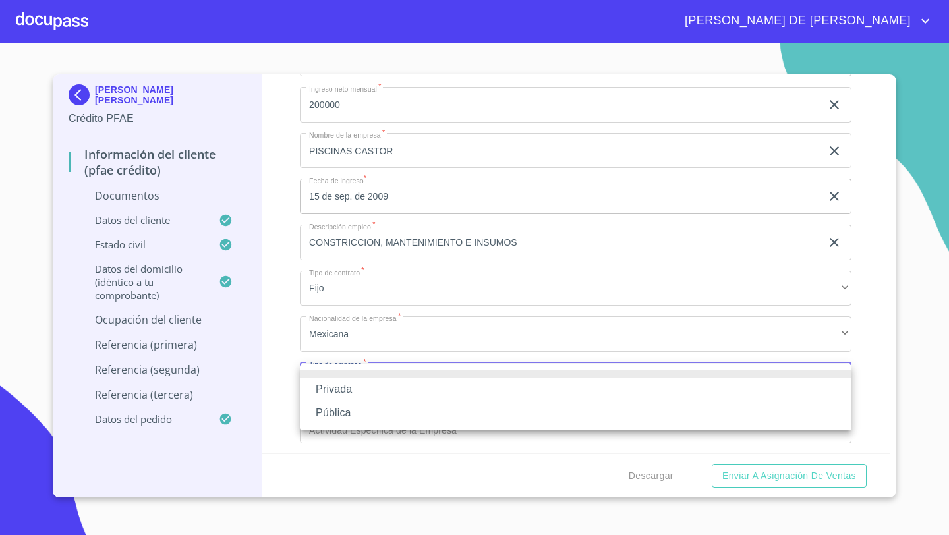
click at [319, 387] on li "Privada" at bounding box center [575, 390] width 551 height 24
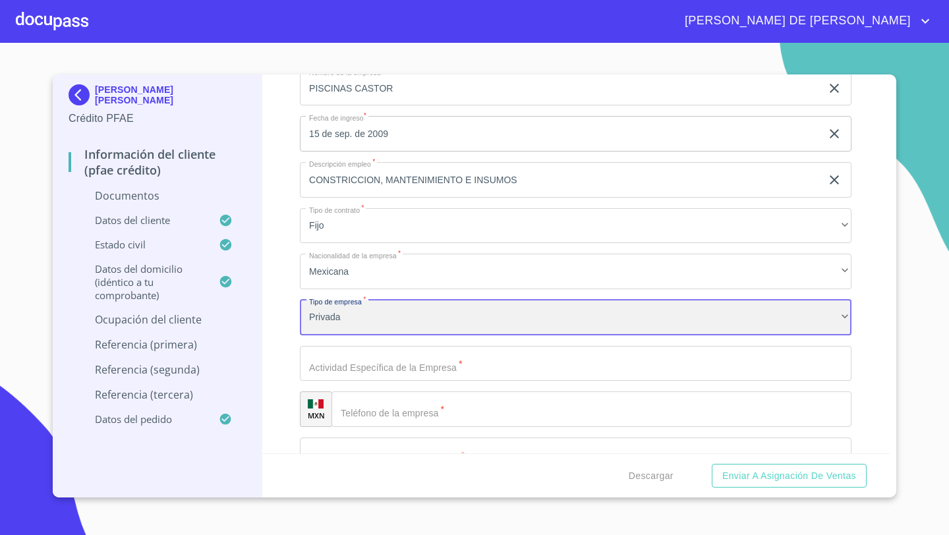
scroll to position [3443, 0]
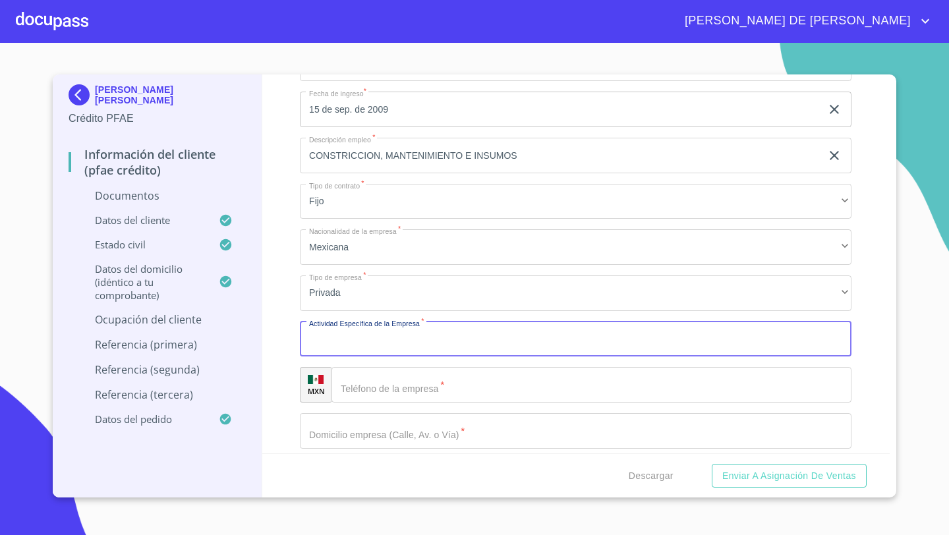
click at [326, 341] on input "Documento de identificación   *" at bounding box center [575, 340] width 551 height 36
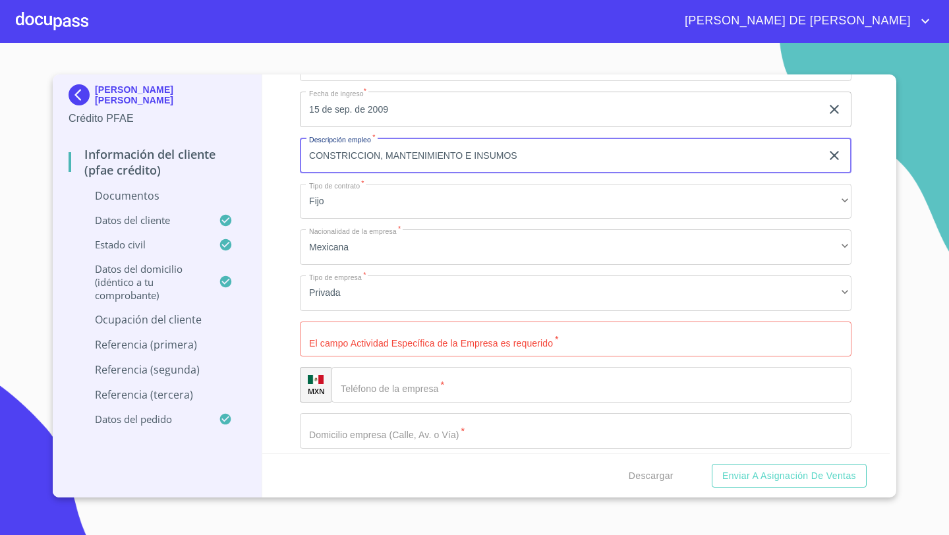
click at [528, 158] on input "CONSTRICCION, MANTENIMIENTO E INSUMOS" at bounding box center [560, 156] width 521 height 36
type input "CONSTRICCION, MANTENIMIENTO E INSUMOS PARA PISCINAS"
click at [277, 219] on div "Información del cliente (PFAE crédito) Documentos Documento de identificación  …" at bounding box center [576, 263] width 628 height 379
drag, startPoint x: 600, startPoint y: 161, endPoint x: 310, endPoint y: 159, distance: 289.9
click at [310, 159] on input "CONSTRICCION, MANTENIMIENTO E INSUMOS PARA PISCINAS" at bounding box center [560, 156] width 521 height 36
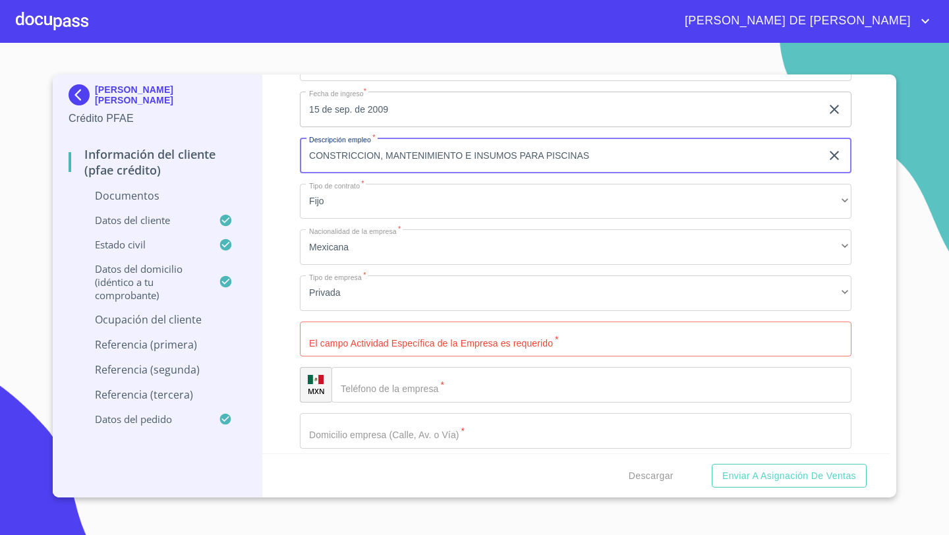
scroll to position [3545, 0]
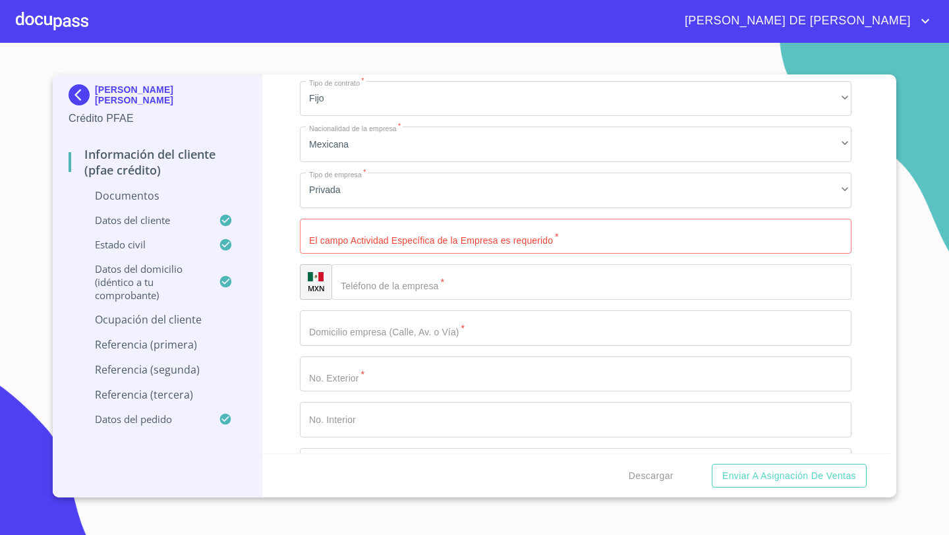
click at [321, 235] on input "Documento de identificación   *" at bounding box center [575, 237] width 551 height 36
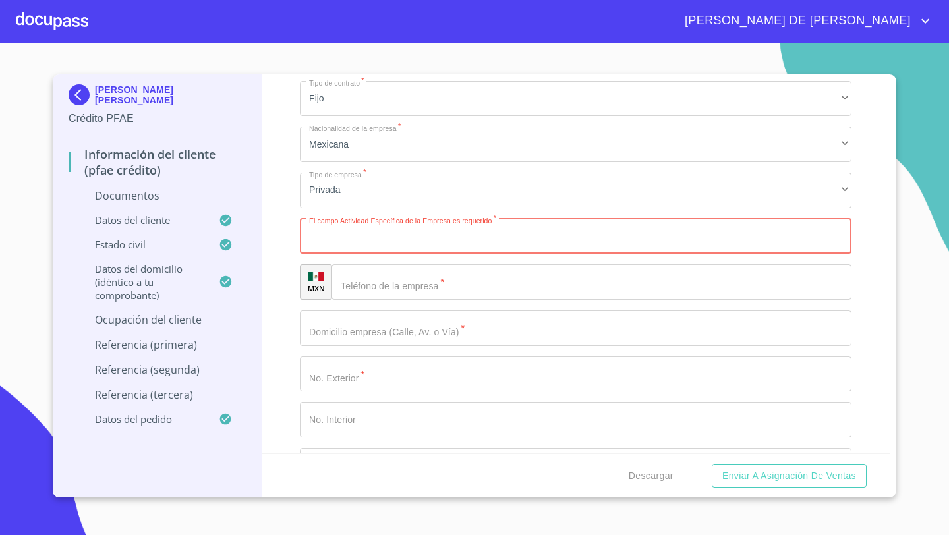
paste input "CONSTRICCION, MANTENIMIENTO E INSUMOS PARA PISCINAS"
type input "CONSTRICCION, MANTENIMIENTO E INSUMOS PARA PISCINAS"
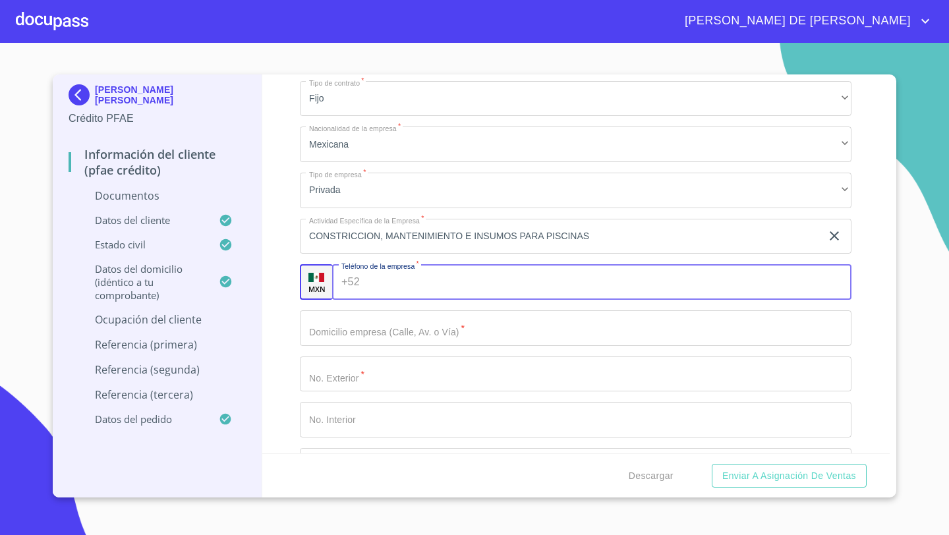
click at [360, 280] on div "+52 ​" at bounding box center [591, 282] width 519 height 36
paste input "[PHONE_NUMBER]"
type input "[PHONE_NUMBER]"
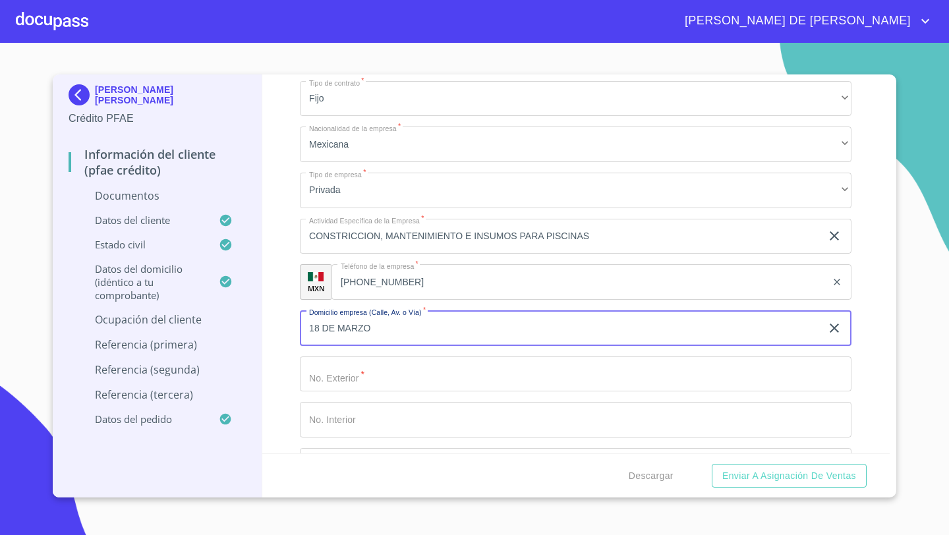
type input "18 DE MARZO"
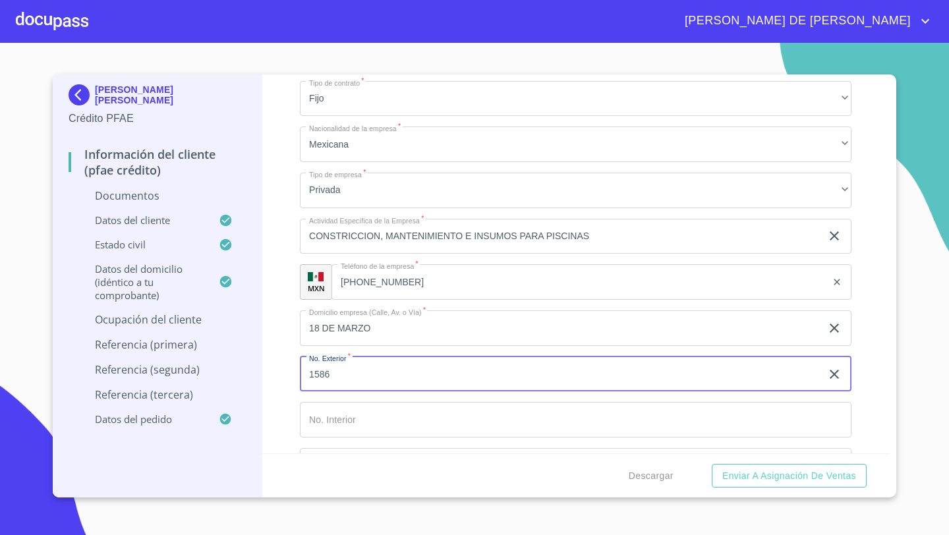
type input "1586"
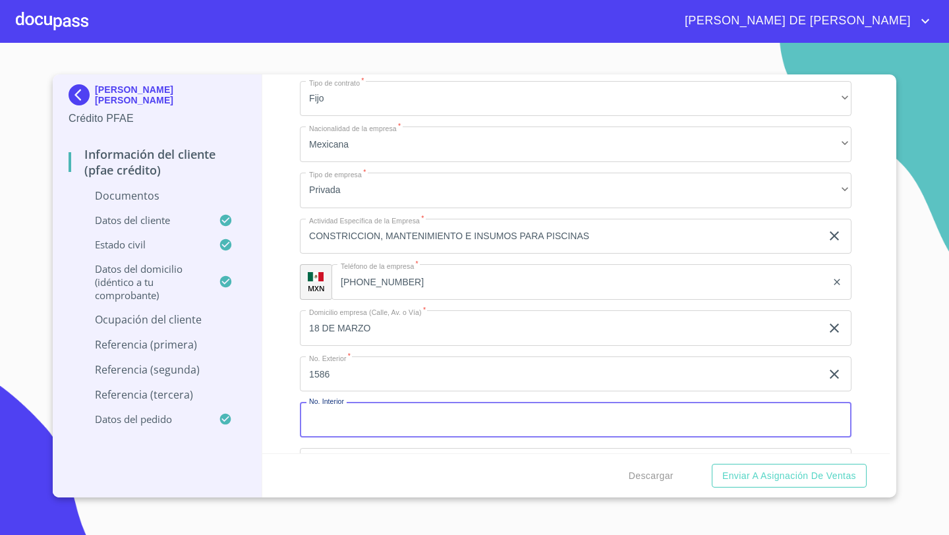
scroll to position [3660, 0]
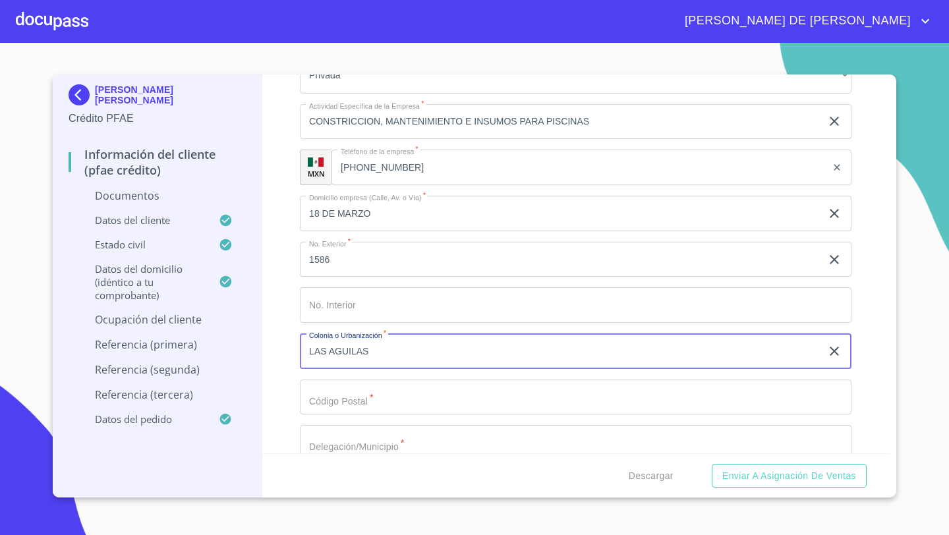
type input "LAS AGUILAS"
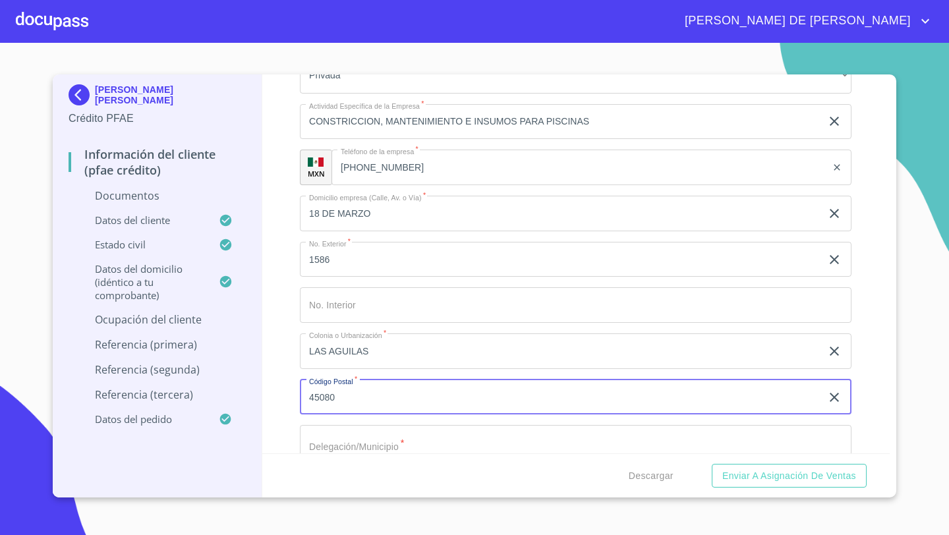
type input "45080"
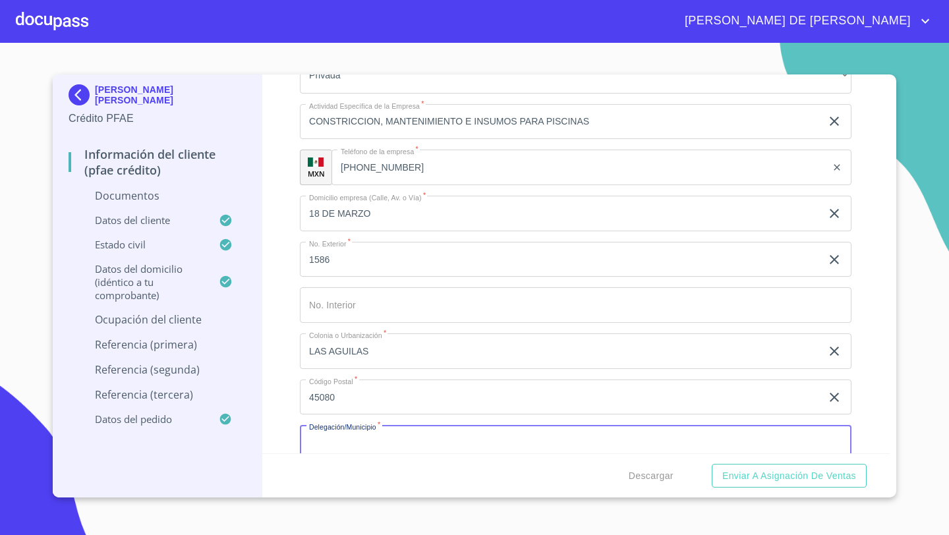
scroll to position [3667, 0]
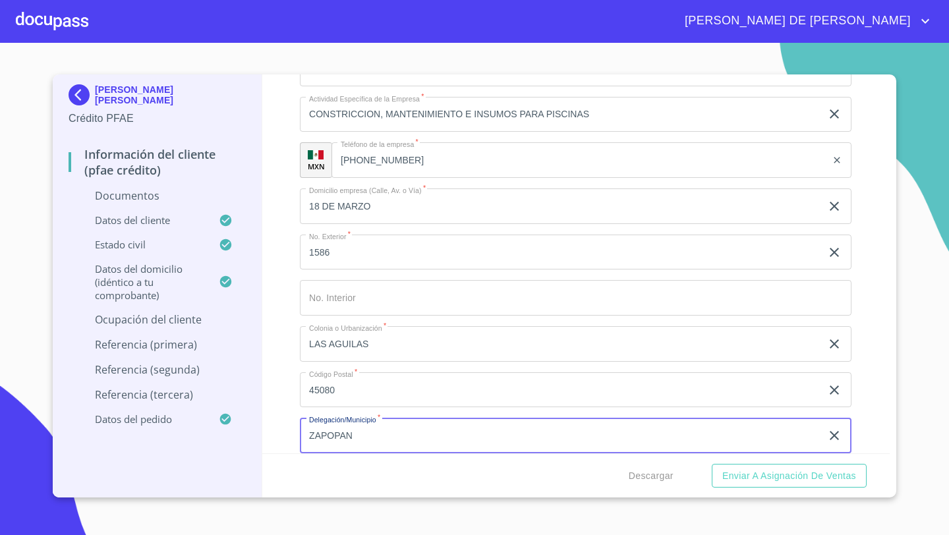
type input "ZAPOPAN"
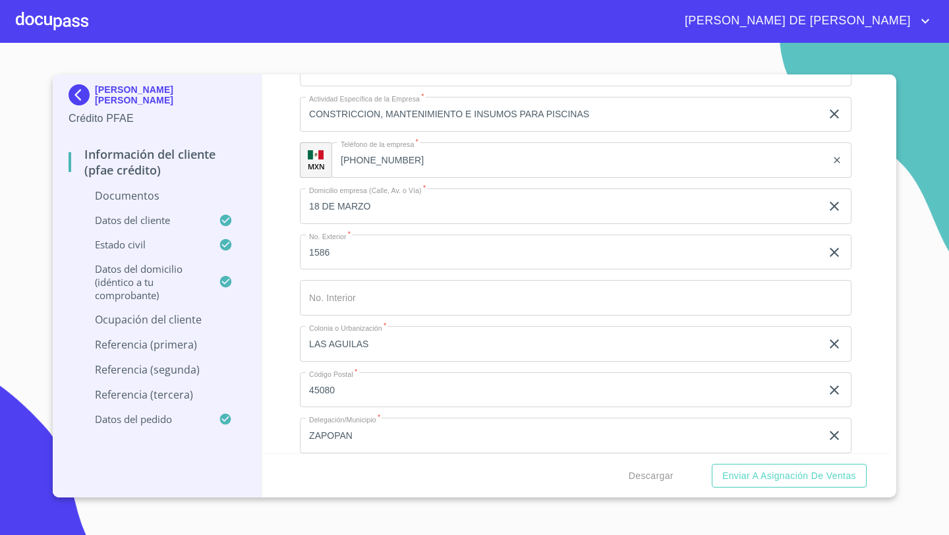
scroll to position [3885, 0]
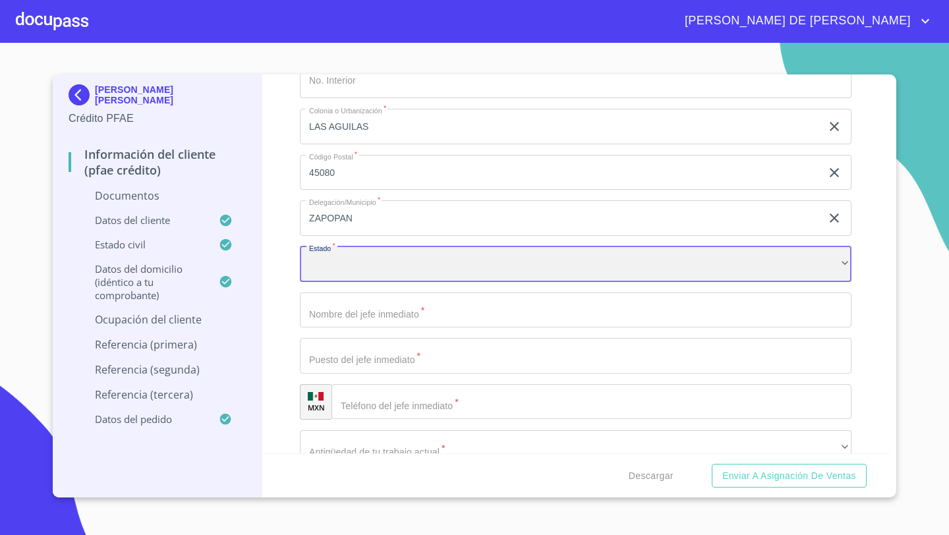
click at [319, 269] on div "​" at bounding box center [575, 264] width 551 height 36
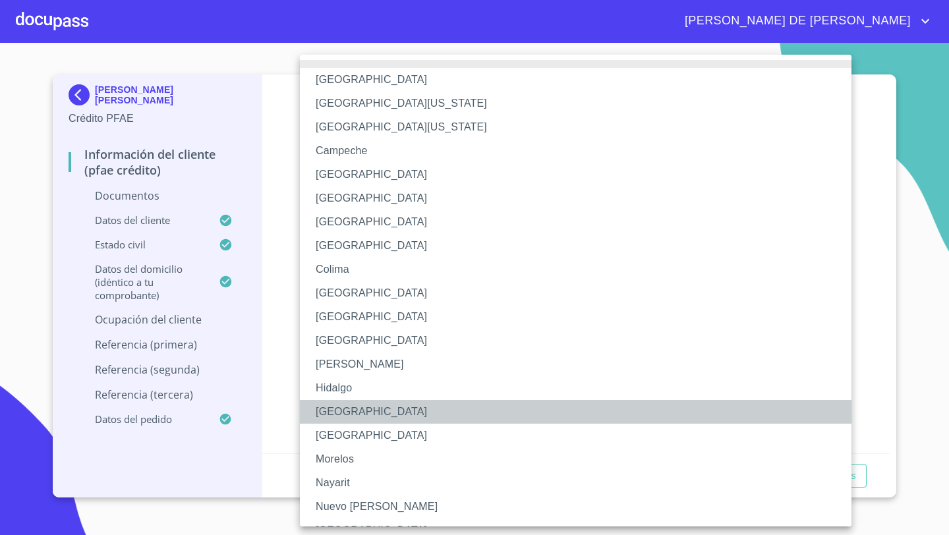
click at [332, 404] on li "[GEOGRAPHIC_DATA]" at bounding box center [575, 412] width 551 height 24
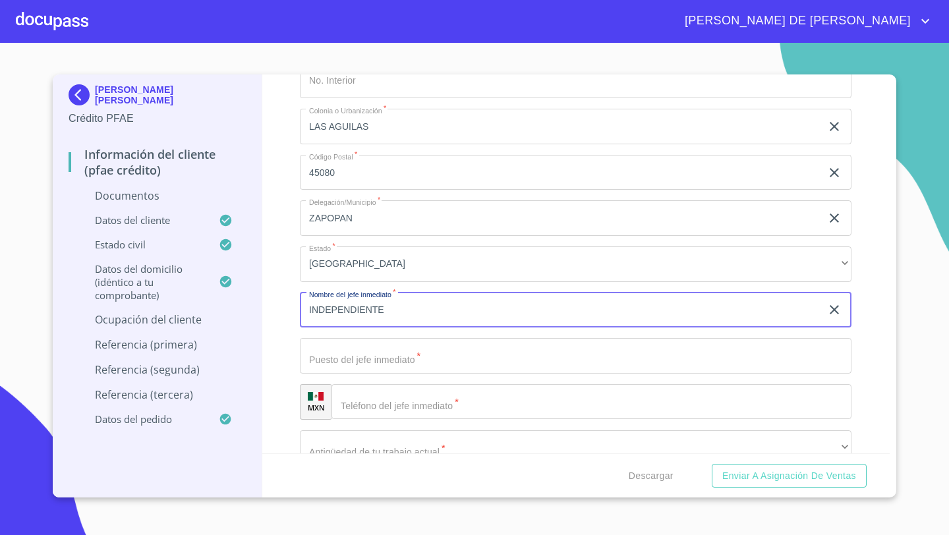
type input "INDEPENDIENTE"
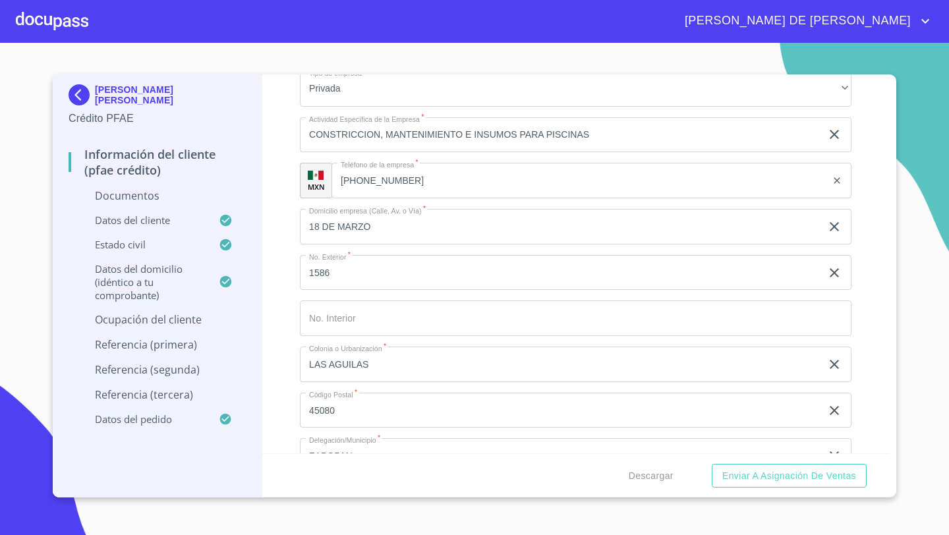
scroll to position [3628, 0]
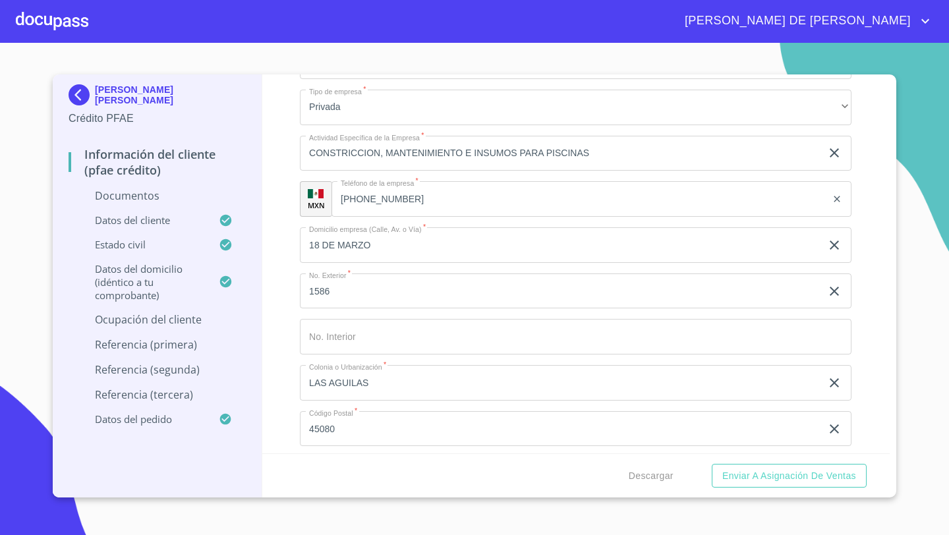
type input "PROPIETARIO"
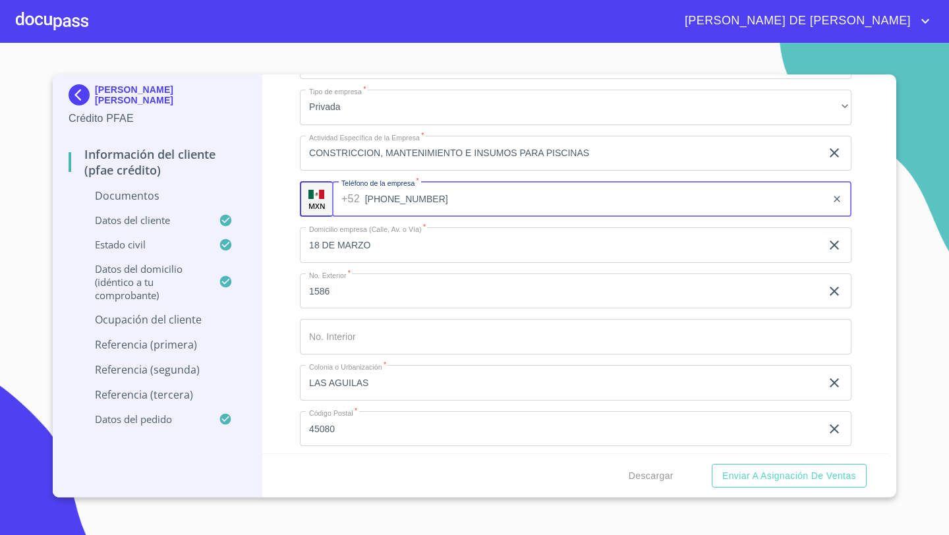
drag, startPoint x: 412, startPoint y: 202, endPoint x: 385, endPoint y: 202, distance: 27.0
click at [385, 202] on input "[PHONE_NUMBER]" at bounding box center [596, 199] width 462 height 36
drag, startPoint x: 428, startPoint y: 201, endPoint x: 370, endPoint y: 202, distance: 58.0
click at [370, 201] on input "[PHONE_NUMBER]" at bounding box center [596, 199] width 462 height 36
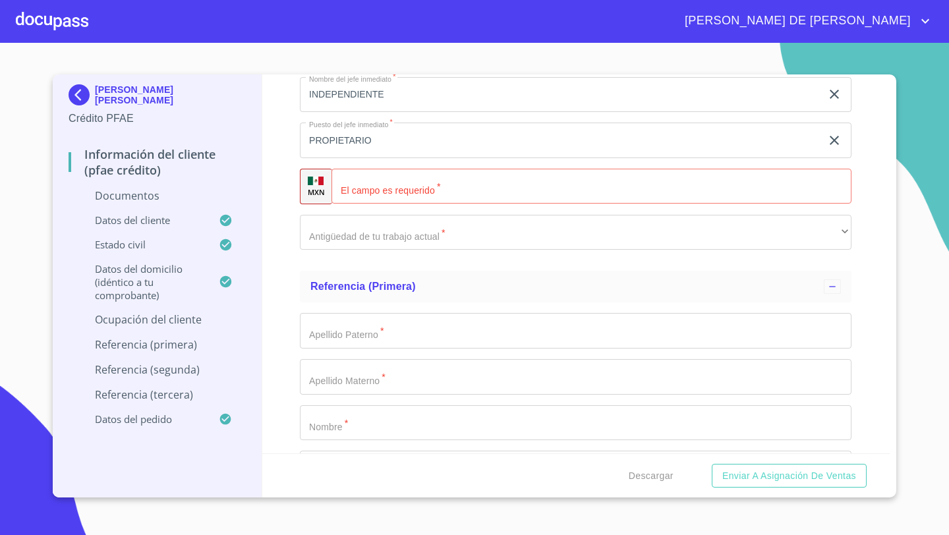
scroll to position [4112, 0]
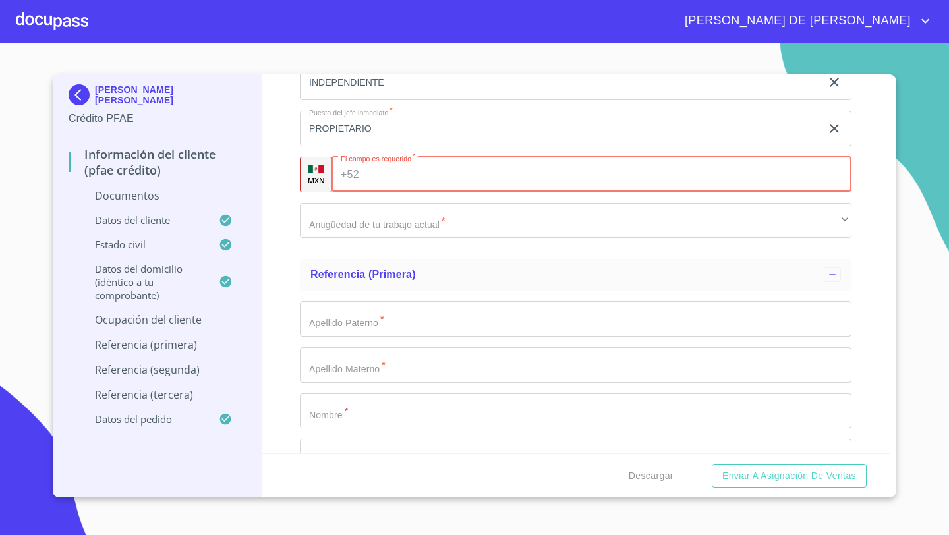
click at [355, 188] on div "+52 ​" at bounding box center [591, 175] width 520 height 36
paste input "[PHONE_NUMBER]"
type input "[PHONE_NUMBER]"
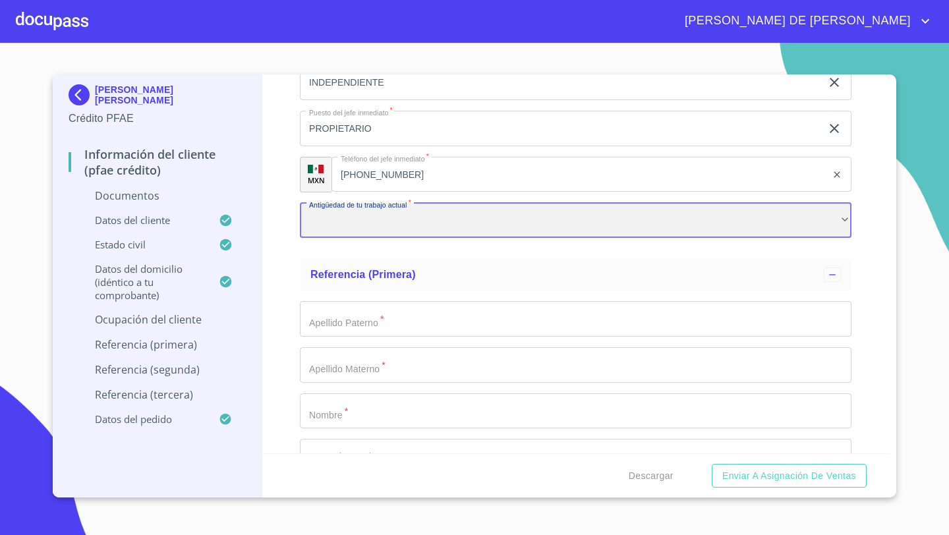
click at [316, 233] on div "​" at bounding box center [575, 221] width 551 height 36
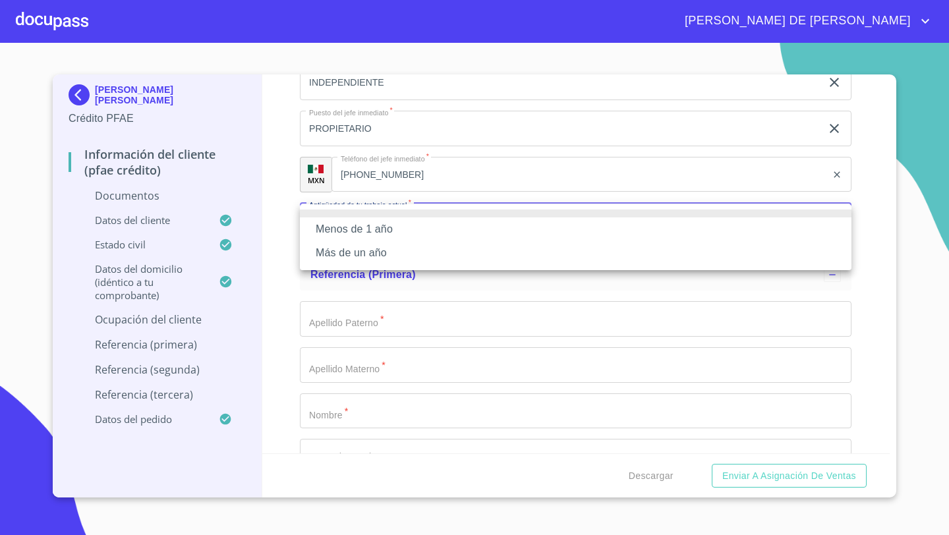
click at [325, 254] on li "Más de un año" at bounding box center [575, 253] width 551 height 24
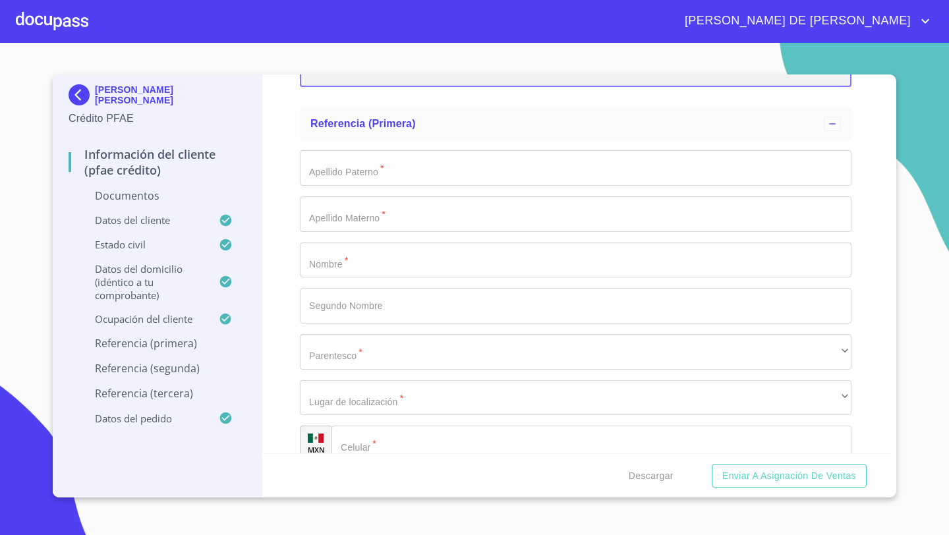
scroll to position [4261, 0]
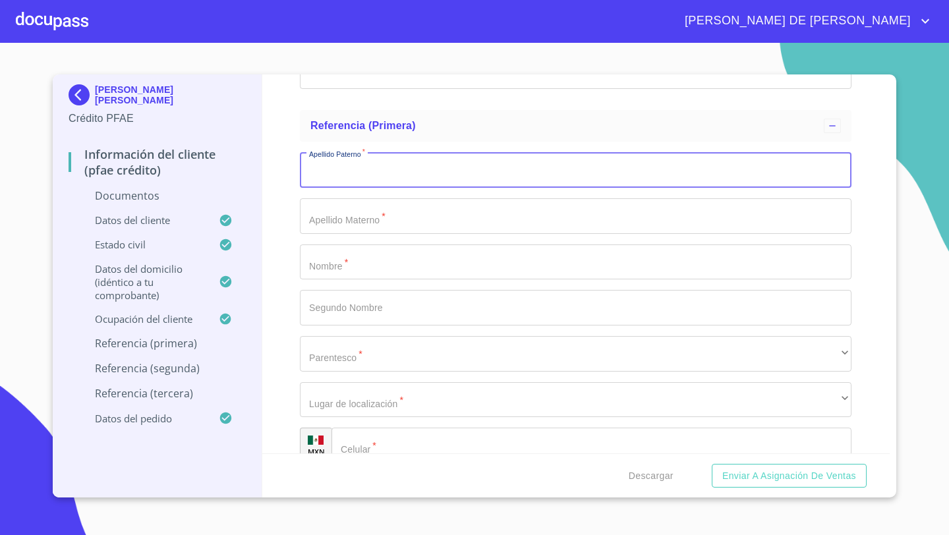
click at [349, 173] on input "Documento de identificación   *" at bounding box center [575, 170] width 551 height 36
type input "T"
type input "[PERSON_NAME]"
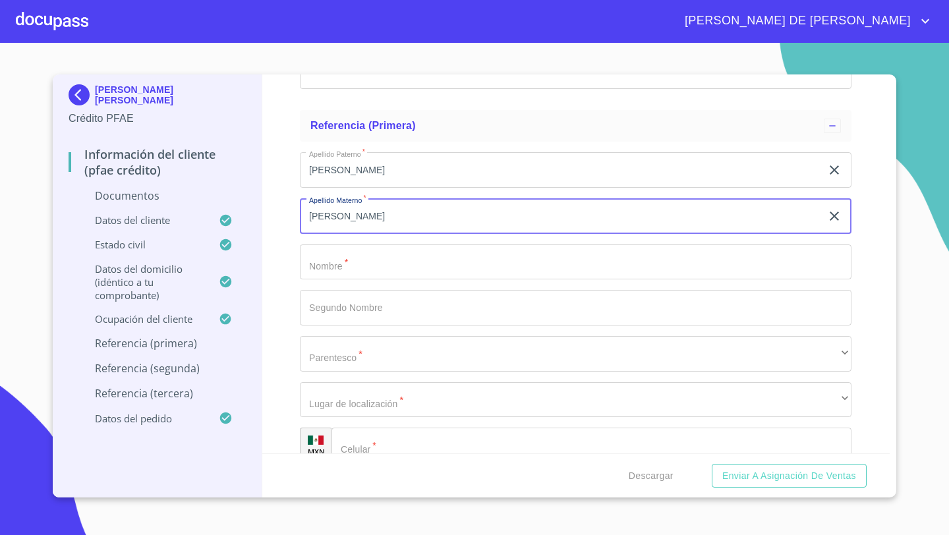
type input "[PERSON_NAME]"
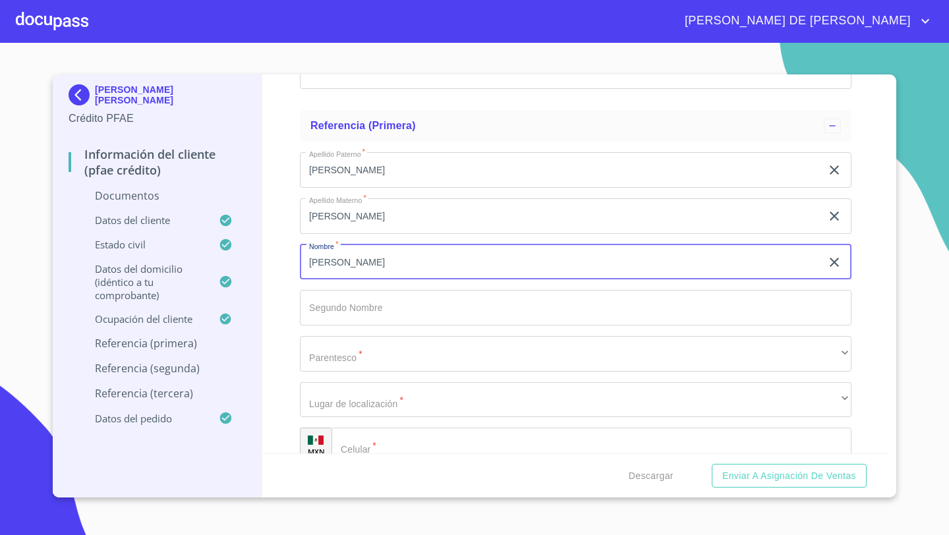
type input "J"
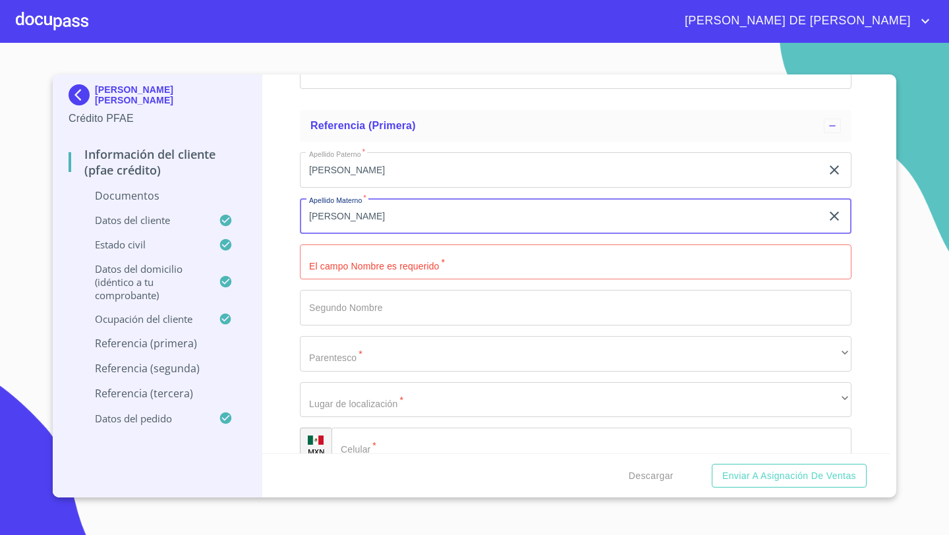
click at [337, 214] on input "[PERSON_NAME]" at bounding box center [560, 216] width 521 height 36
type input "H"
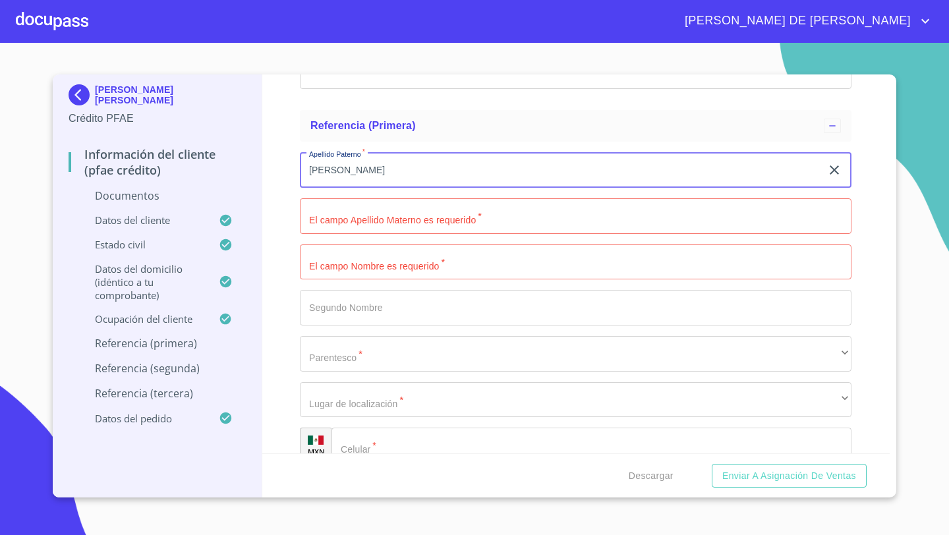
click at [351, 173] on input "[PERSON_NAME]" at bounding box center [560, 170] width 521 height 36
type input "R"
type input "J"
type input "[PERSON_NAME]"
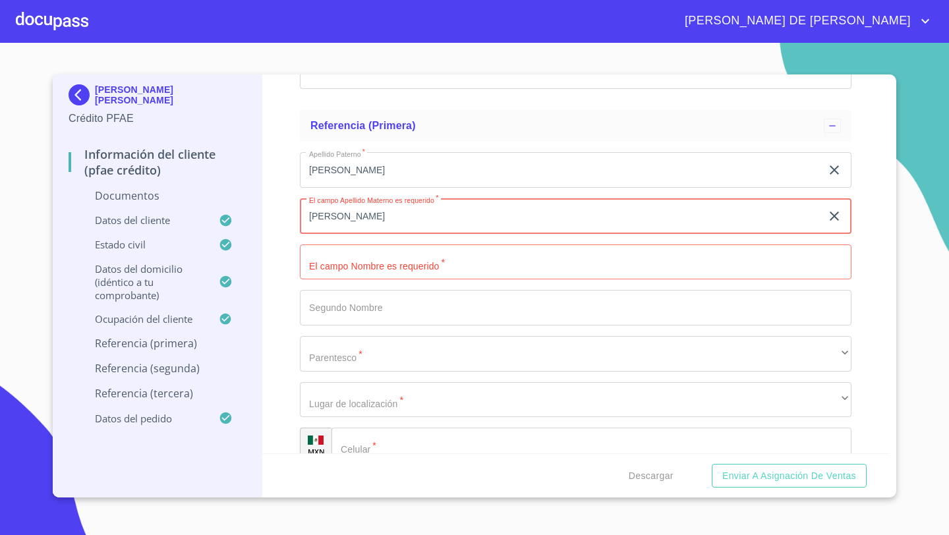
type input "[PERSON_NAME]"
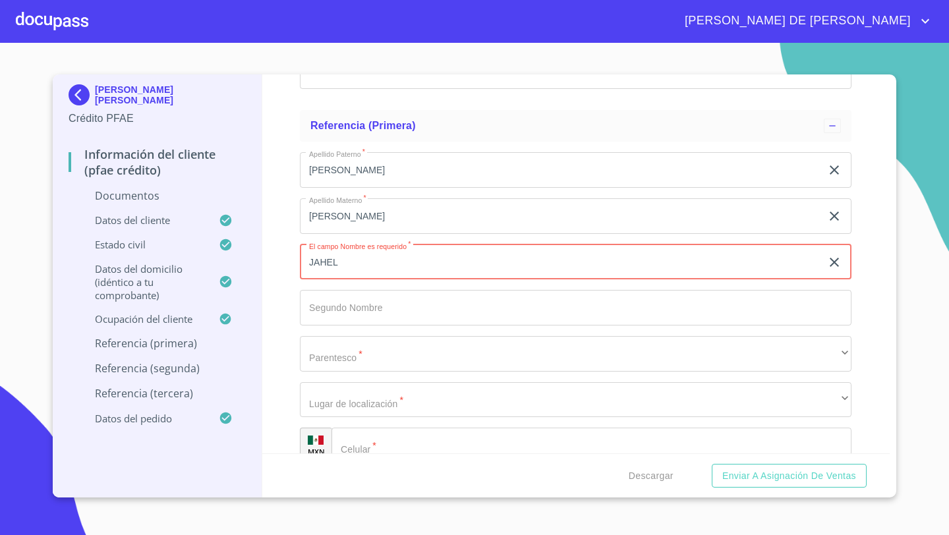
type input "JAHEL"
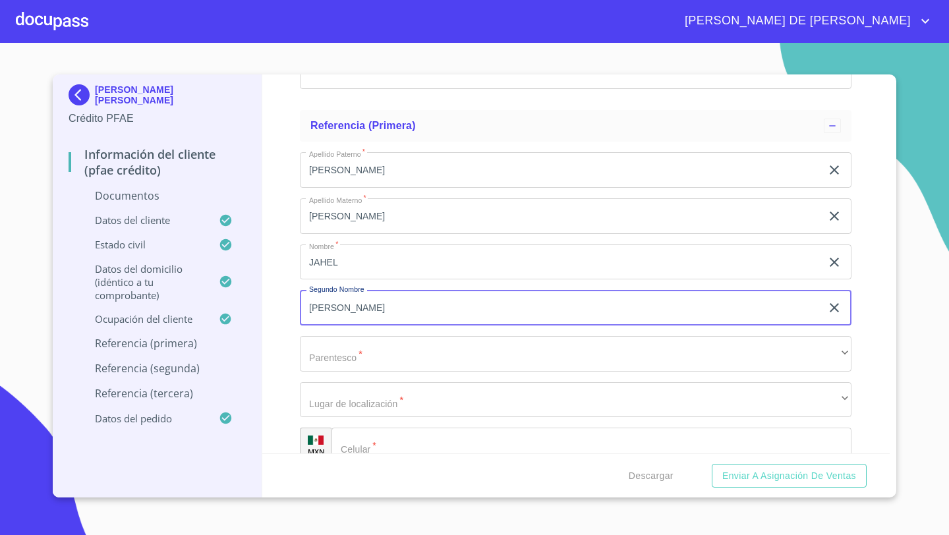
type input "[PERSON_NAME]"
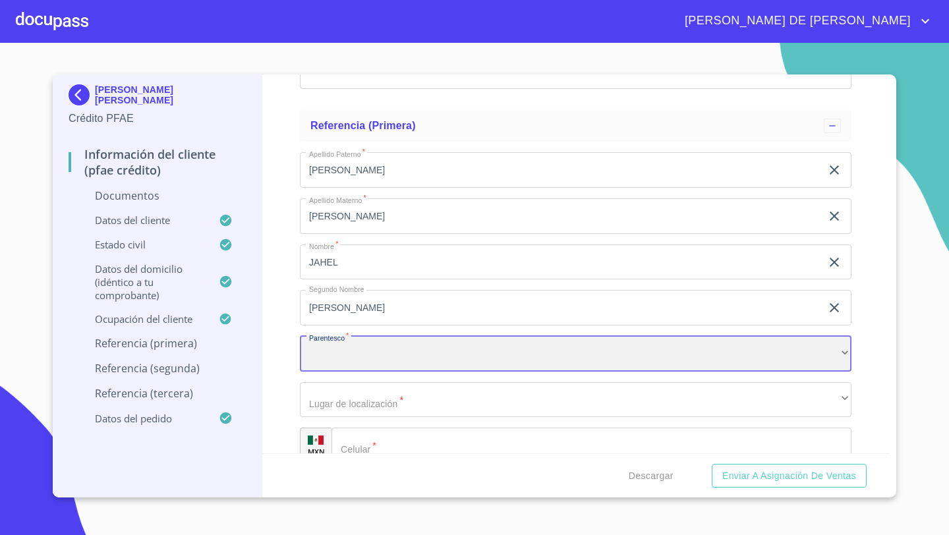
click at [317, 352] on div "​" at bounding box center [575, 354] width 551 height 36
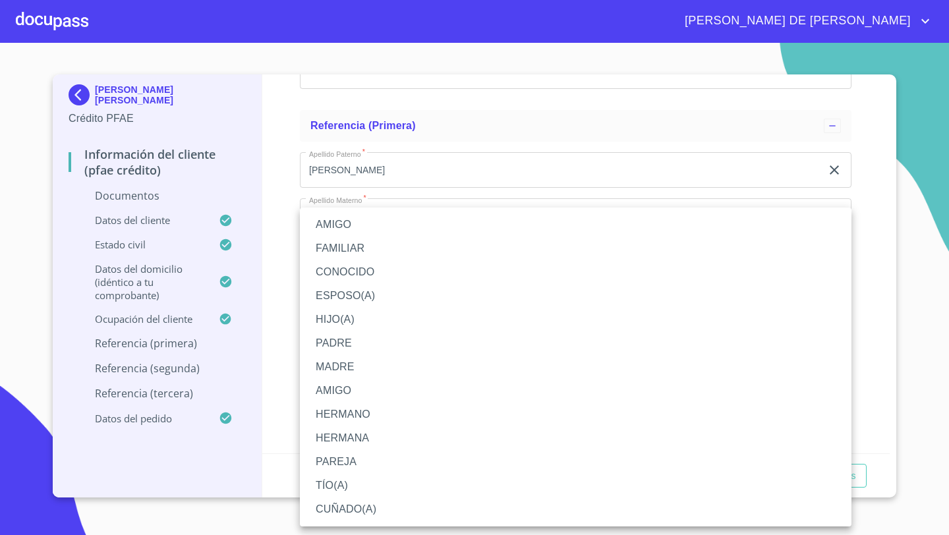
click at [327, 316] on li "HIJO(A)" at bounding box center [575, 320] width 551 height 24
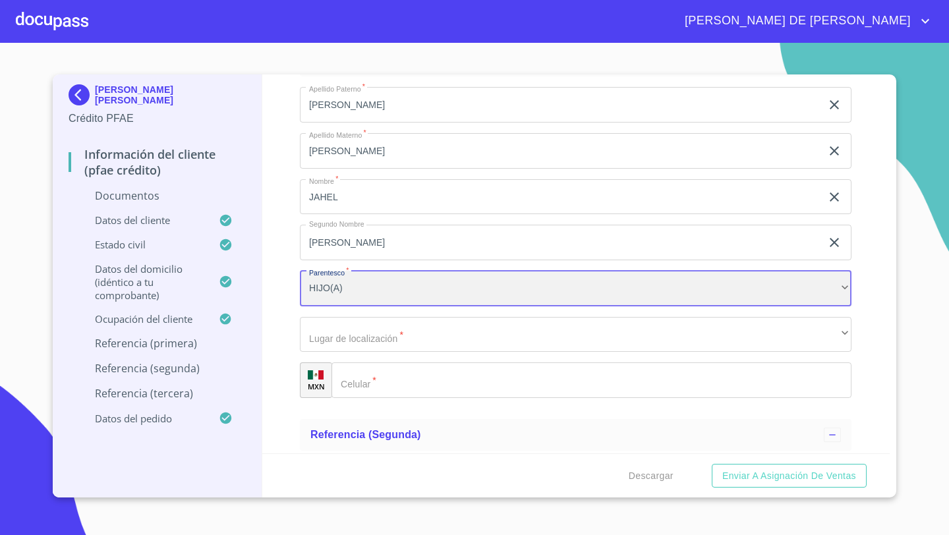
scroll to position [4336, 0]
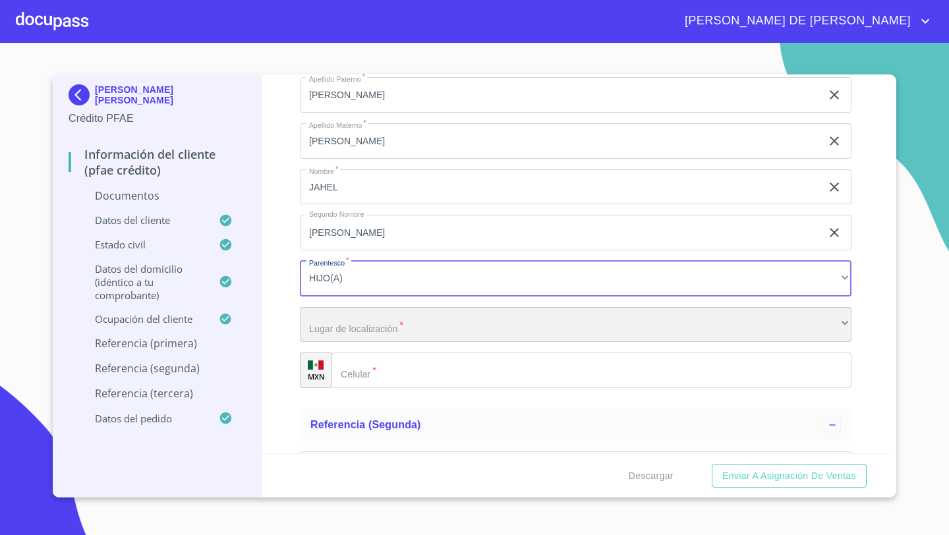
click at [320, 335] on div "​" at bounding box center [575, 325] width 551 height 36
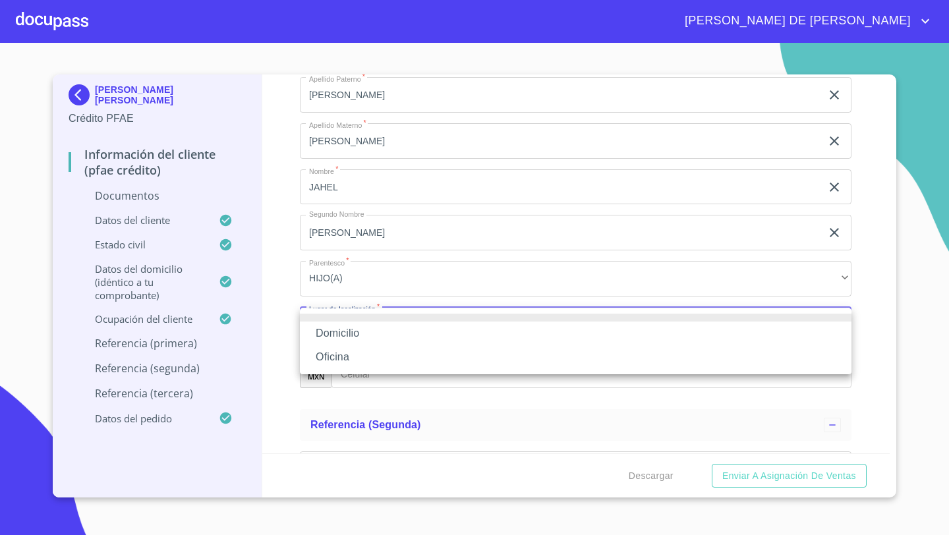
click at [327, 355] on li "Oficina" at bounding box center [575, 357] width 551 height 24
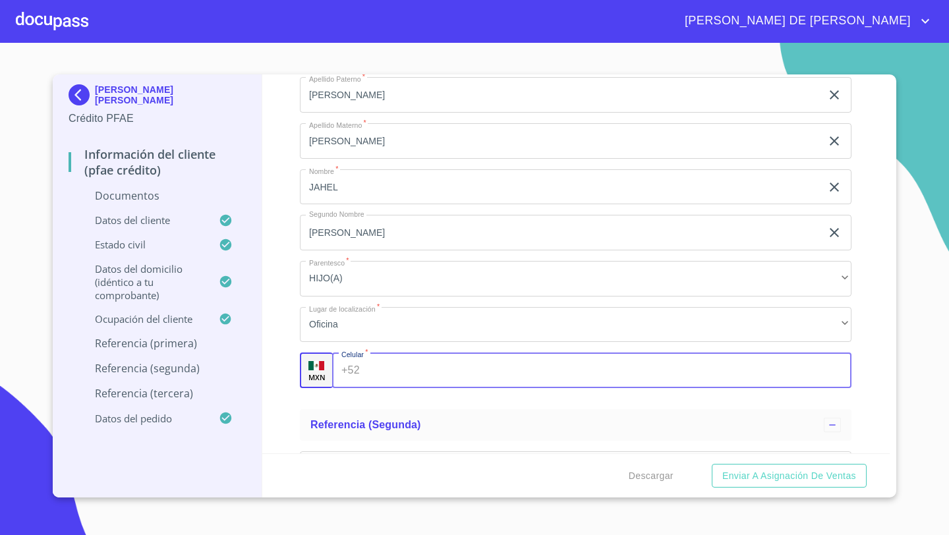
click at [354, 376] on div "+52 ​" at bounding box center [591, 370] width 519 height 36
type input "[PHONE_NUMBER]"
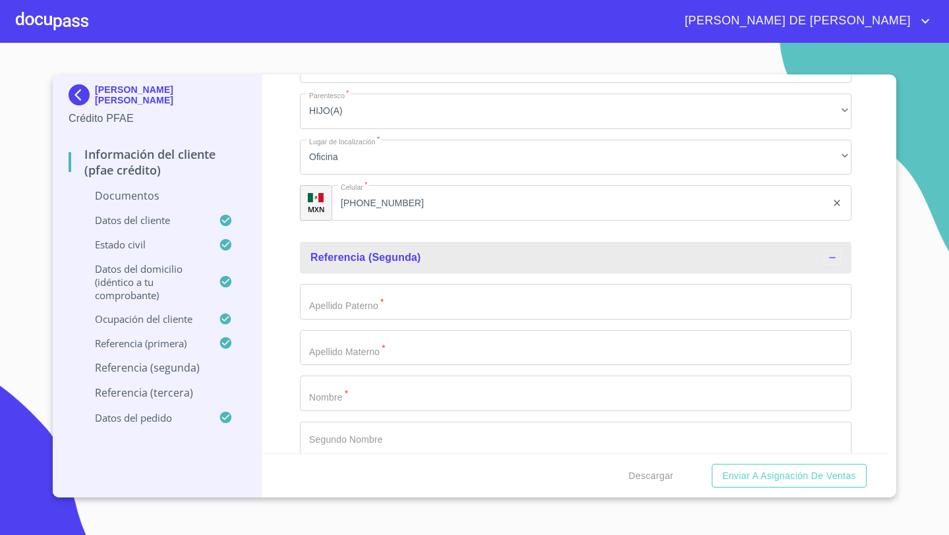
scroll to position [4506, 0]
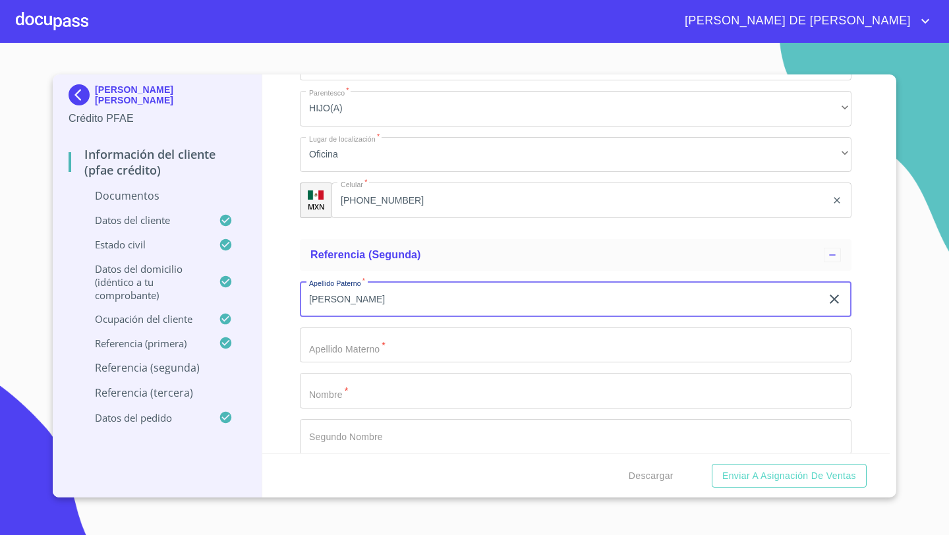
type input "[PERSON_NAME]"
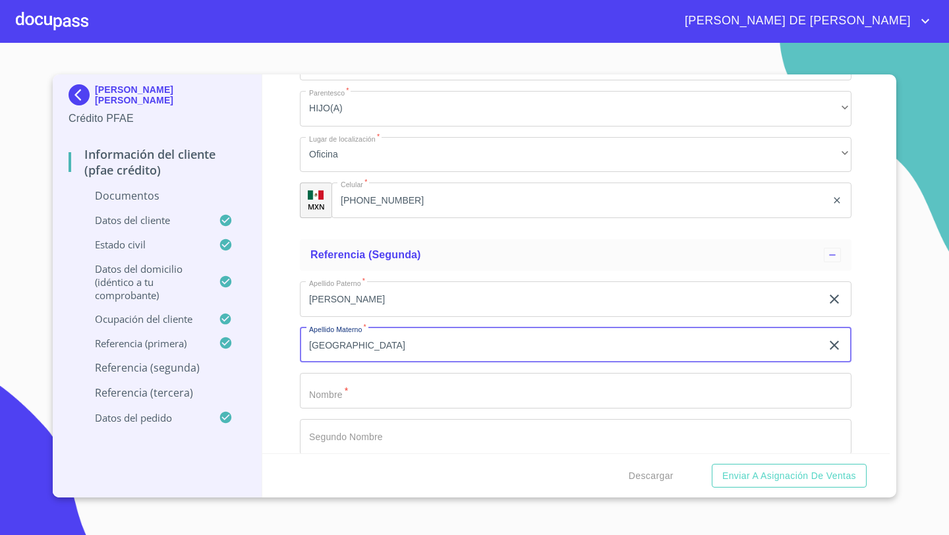
type input "[GEOGRAPHIC_DATA]"
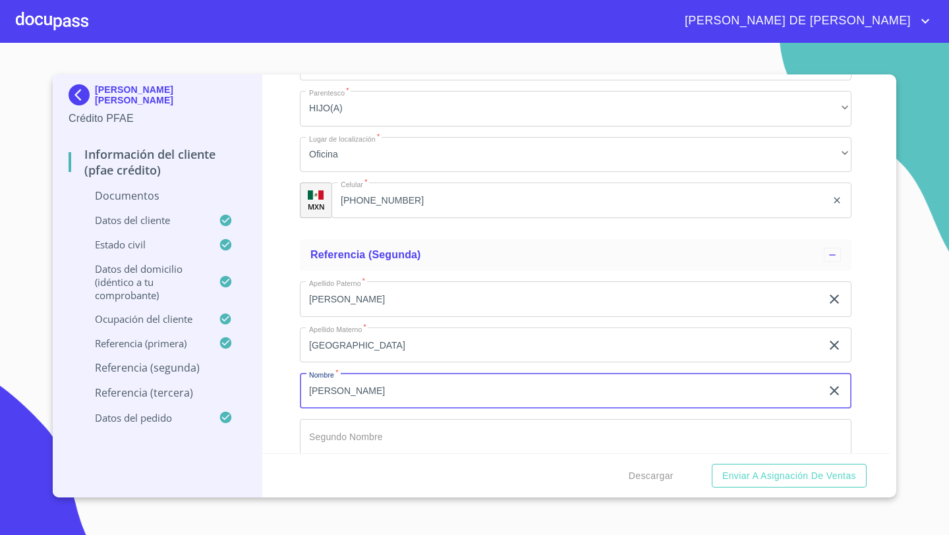
type input "[PERSON_NAME]"
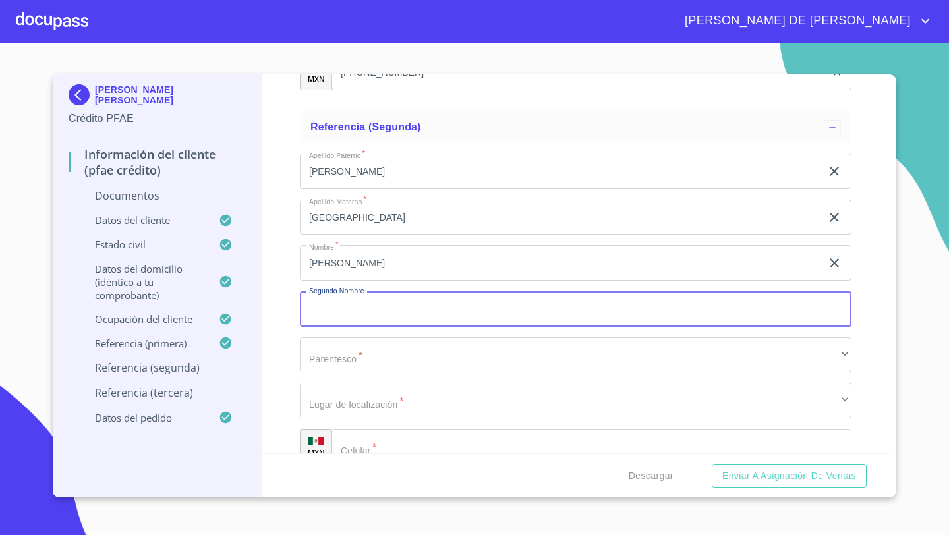
scroll to position [4639, 0]
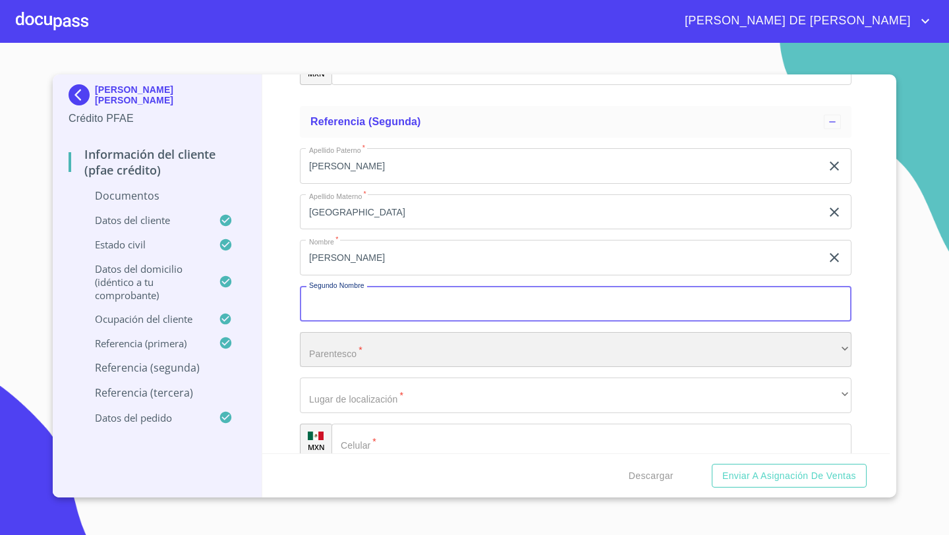
click at [328, 352] on div "​" at bounding box center [575, 350] width 551 height 36
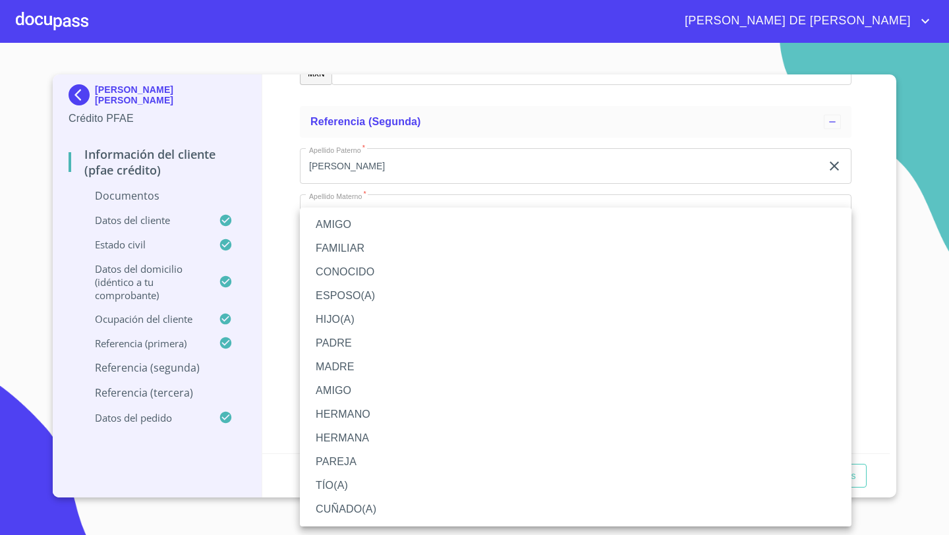
click at [342, 225] on li "AMIGO" at bounding box center [575, 225] width 551 height 24
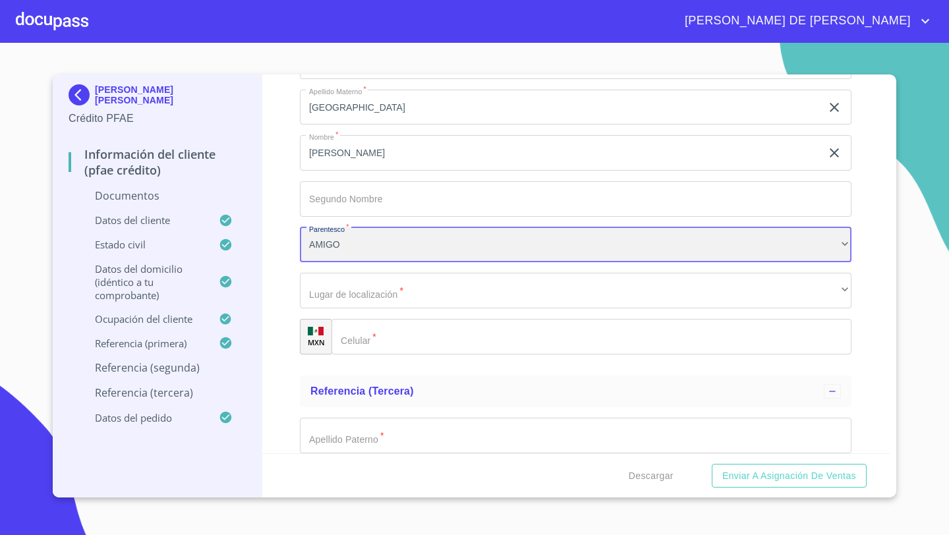
scroll to position [4753, 0]
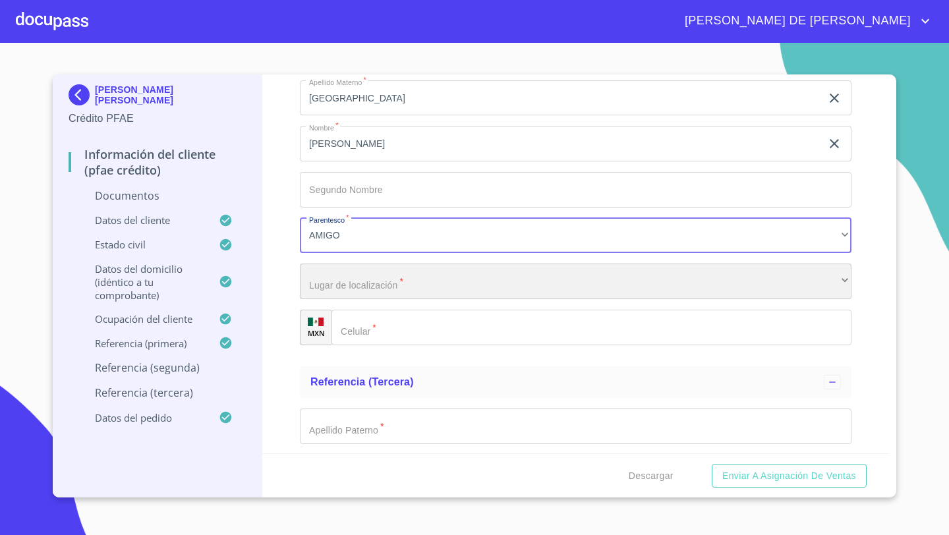
click at [328, 289] on div "​" at bounding box center [575, 282] width 551 height 36
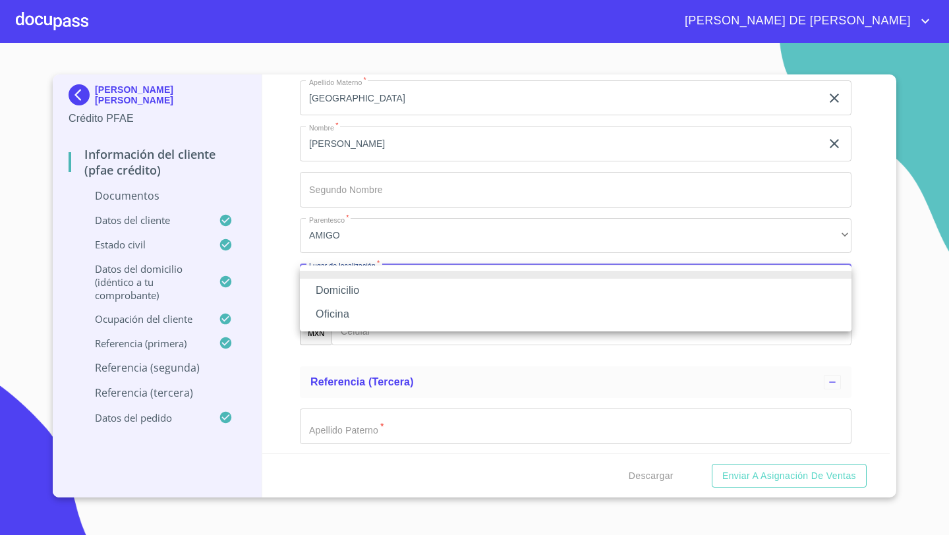
click at [328, 312] on li "Oficina" at bounding box center [575, 314] width 551 height 24
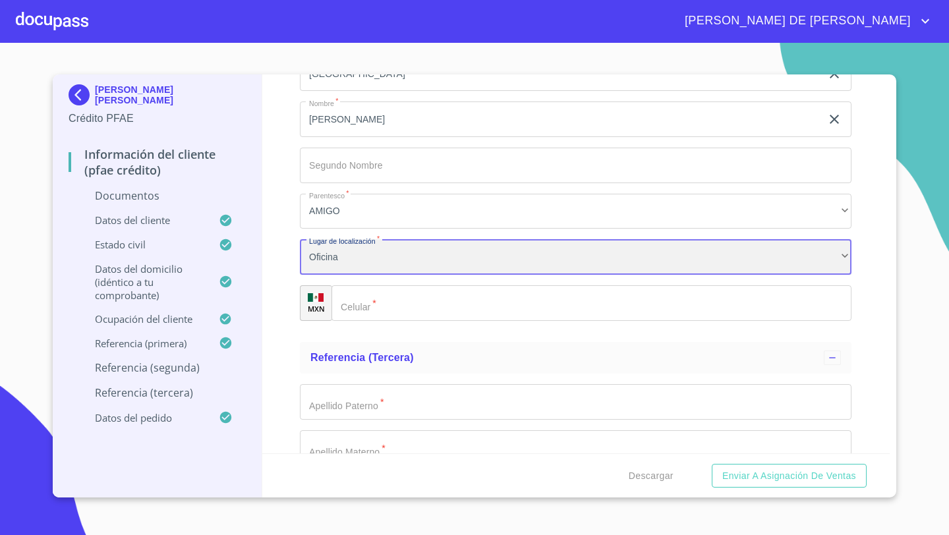
scroll to position [4811, 0]
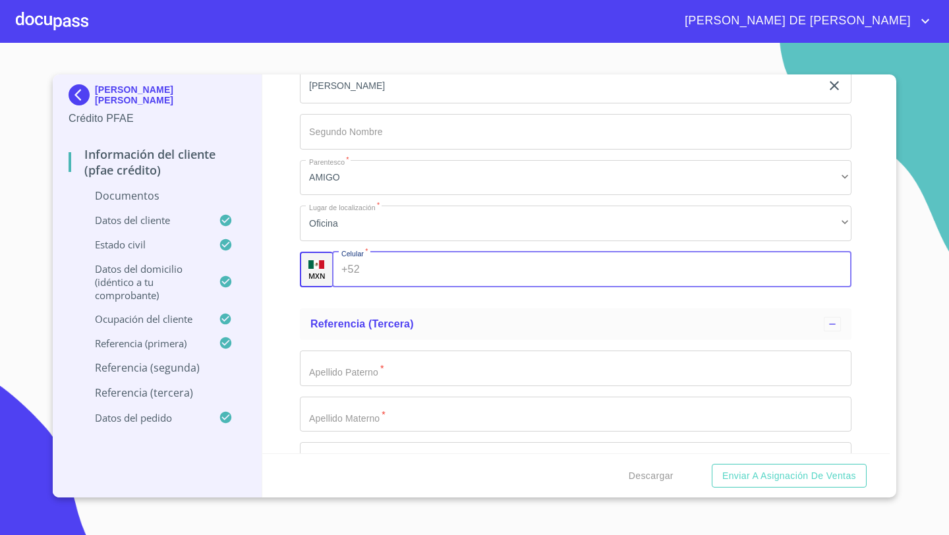
click at [361, 262] on div "+52 ​" at bounding box center [591, 270] width 519 height 36
type input "[PHONE_NUMBER]"
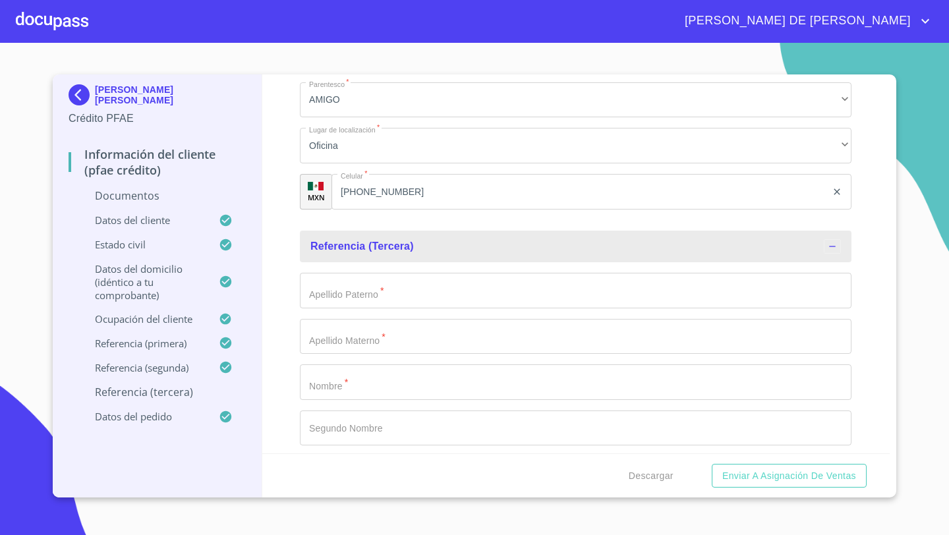
scroll to position [4891, 0]
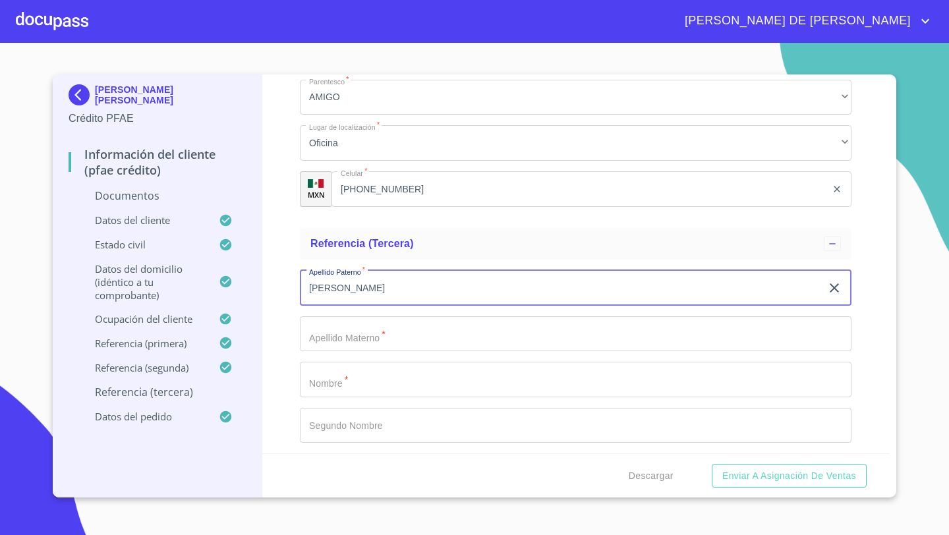
type input "[PERSON_NAME]"
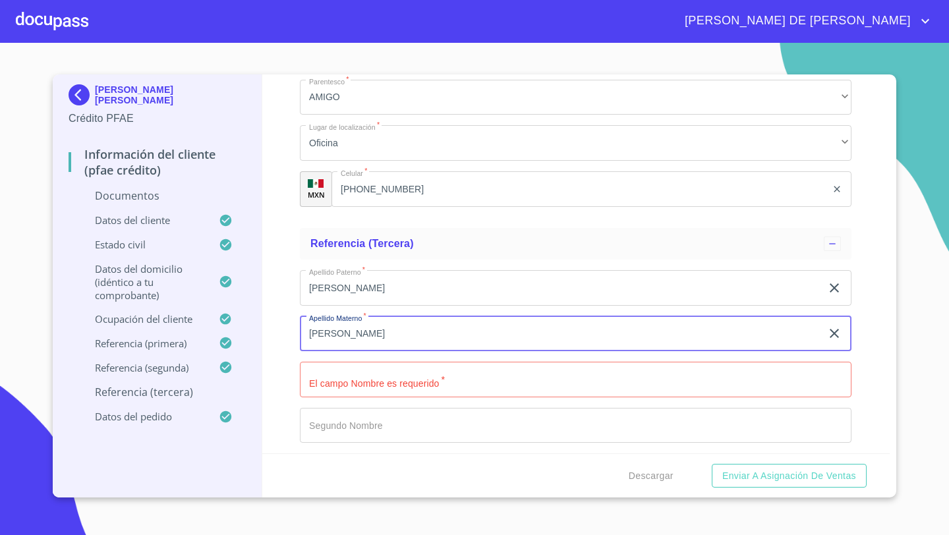
type input "[PERSON_NAME]"
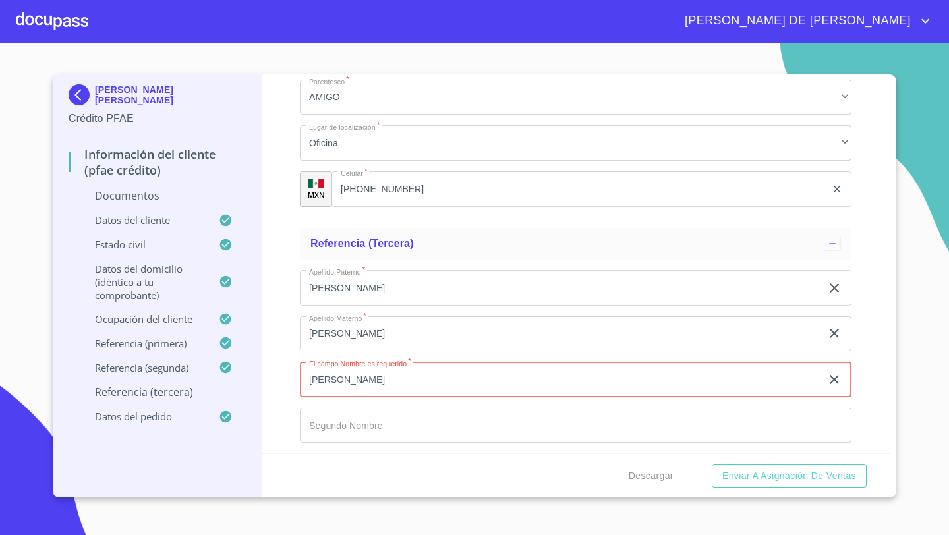
type input "[PERSON_NAME]"
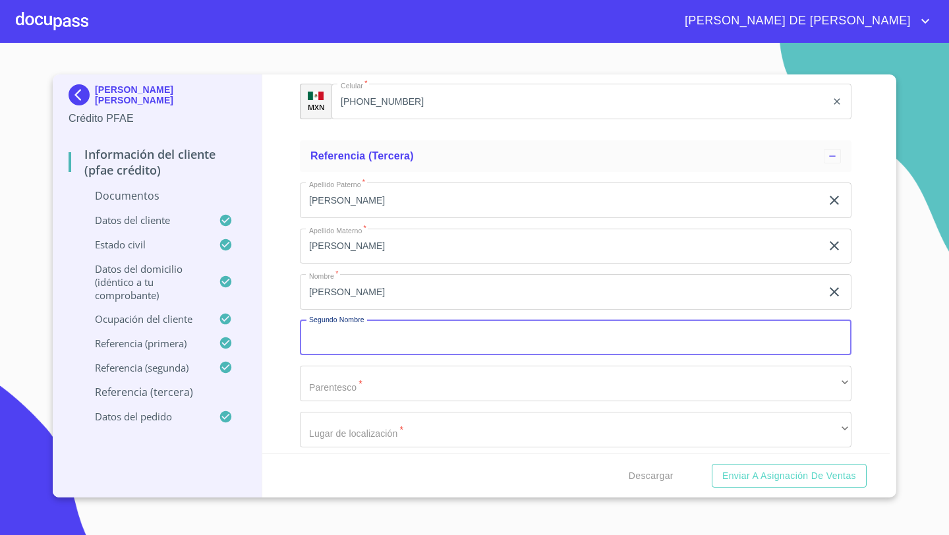
scroll to position [5004, 0]
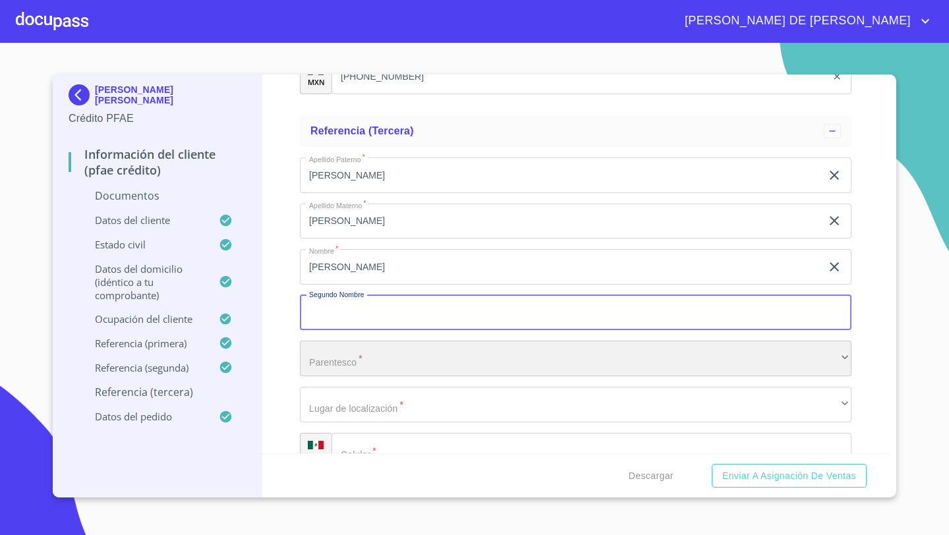
click at [318, 360] on div "​" at bounding box center [575, 359] width 551 height 36
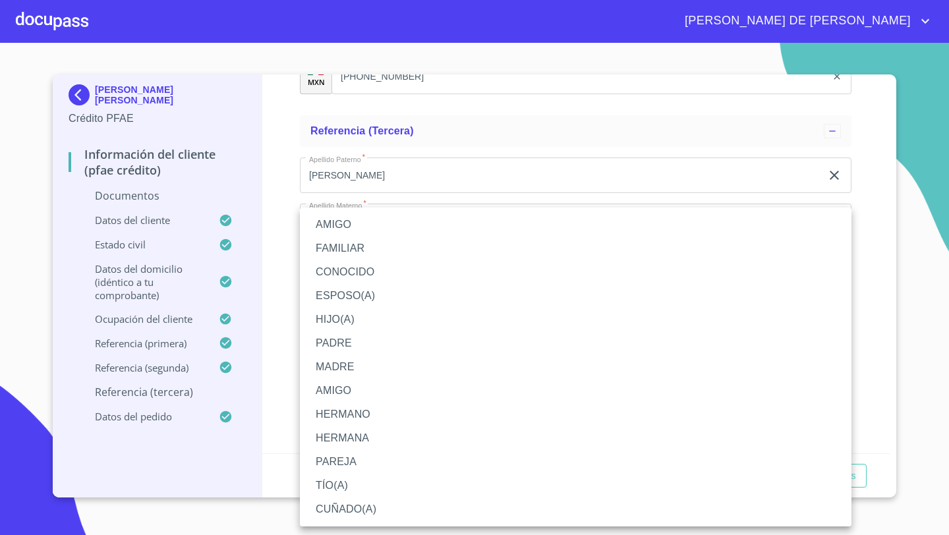
click at [337, 249] on li "FAMILIAR" at bounding box center [575, 249] width 551 height 24
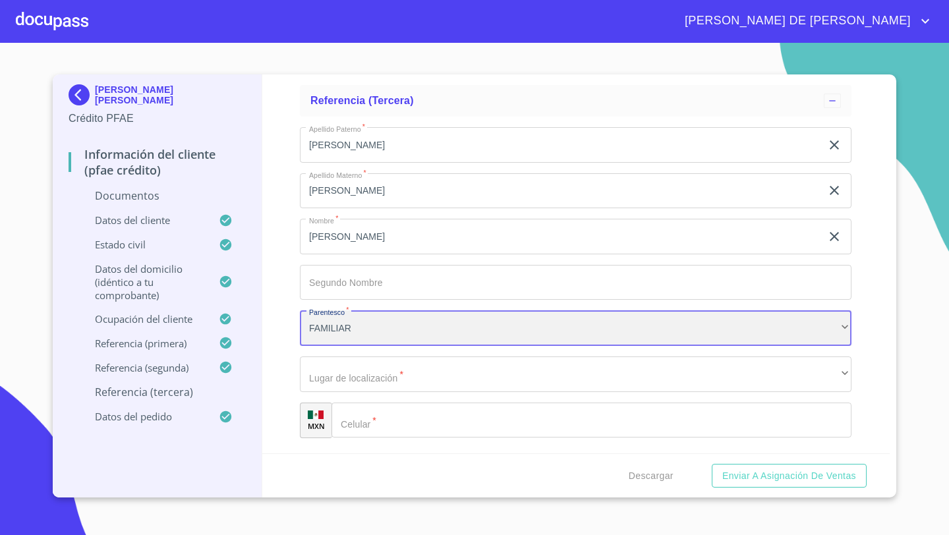
scroll to position [5089, 0]
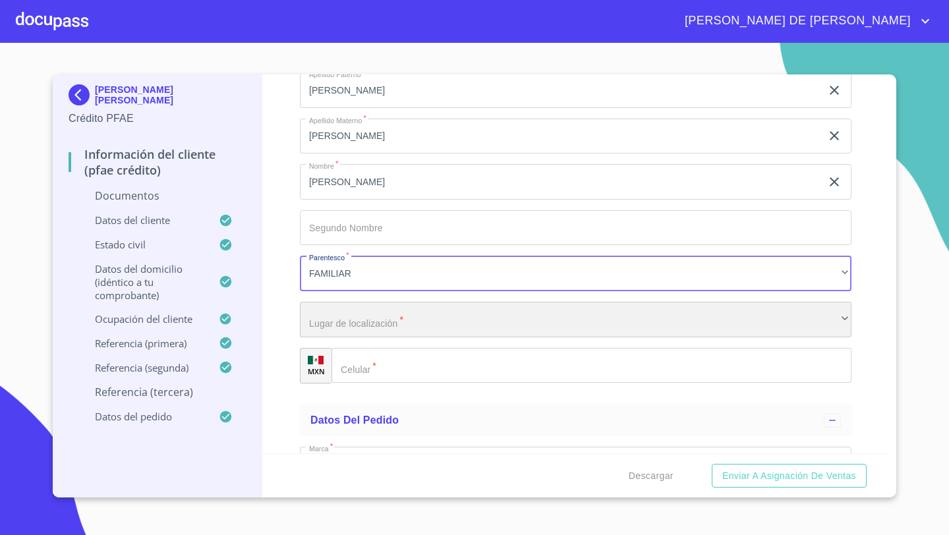
click at [327, 328] on div "​" at bounding box center [575, 320] width 551 height 36
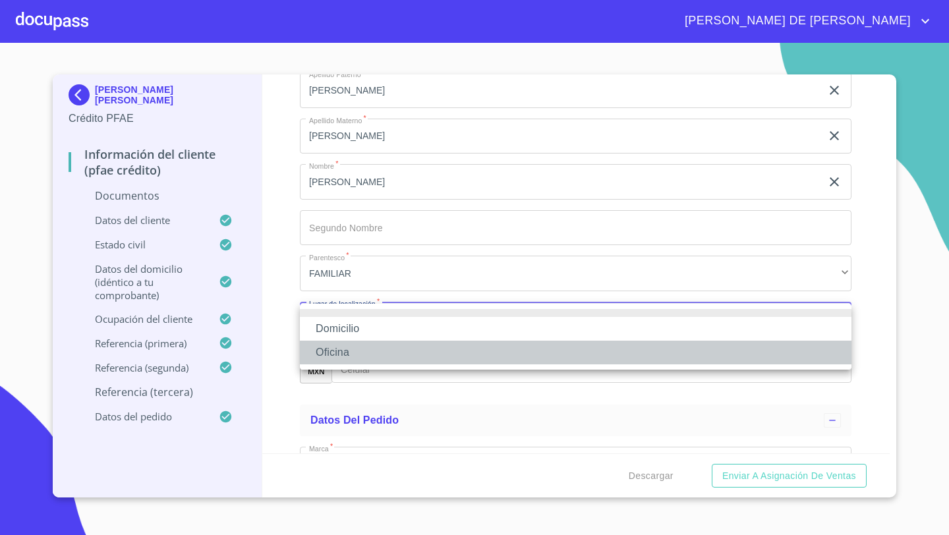
click at [331, 346] on li "Oficina" at bounding box center [575, 353] width 551 height 24
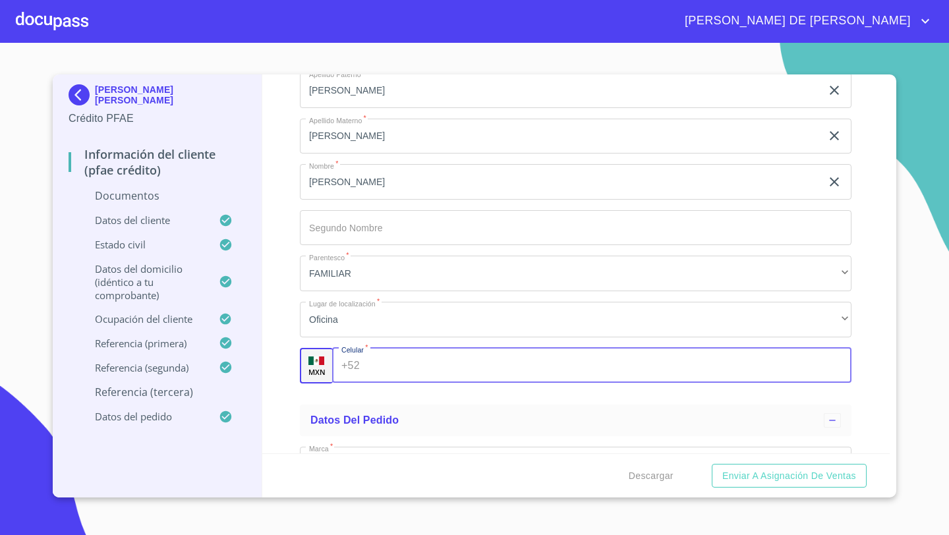
click at [356, 368] on div "+52 ​" at bounding box center [591, 366] width 519 height 36
type input "[PHONE_NUMBER]"
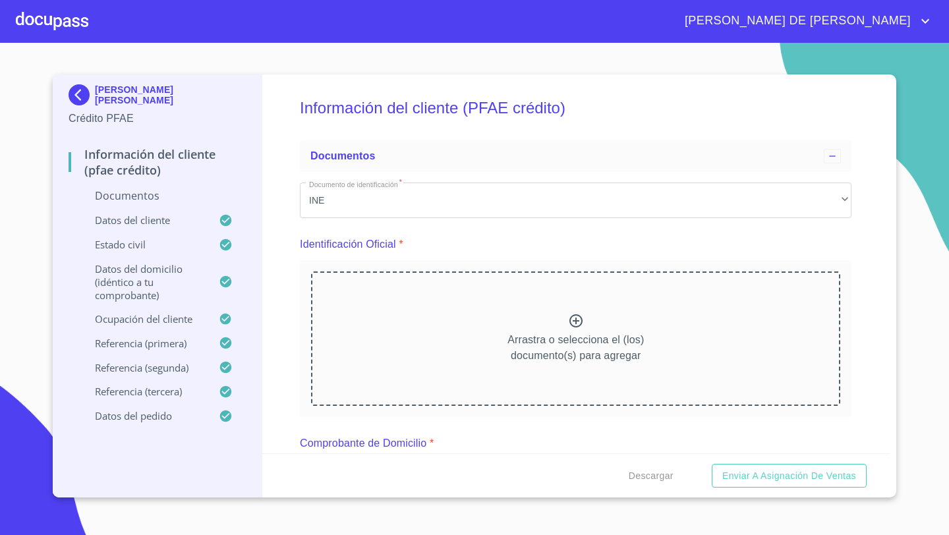
scroll to position [0, 0]
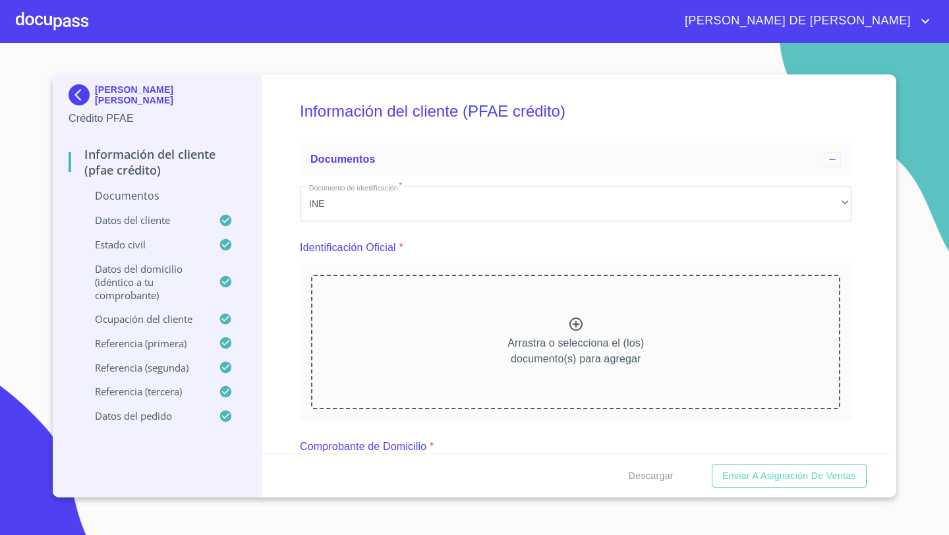
click at [526, 324] on div "Arrastra o selecciona el (los) documento(s) para agregar" at bounding box center [575, 342] width 529 height 134
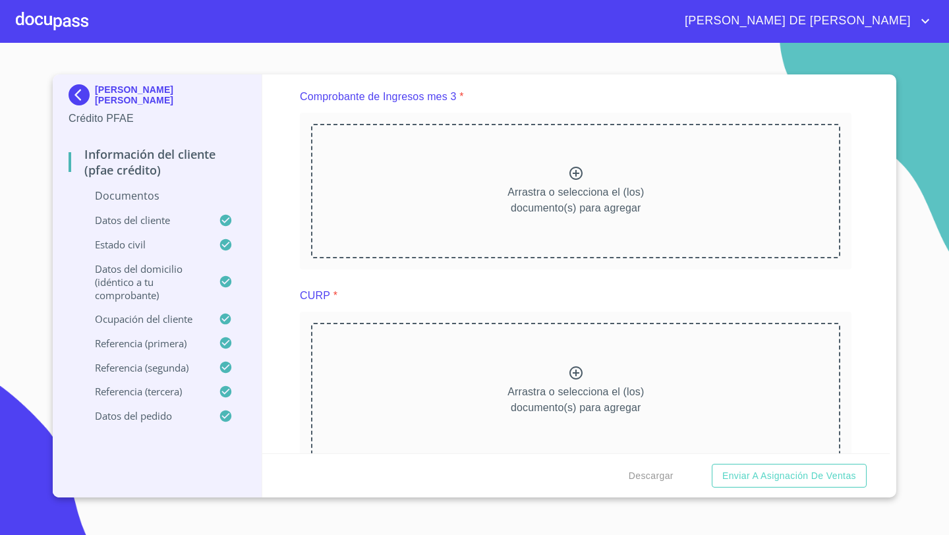
scroll to position [1012, 0]
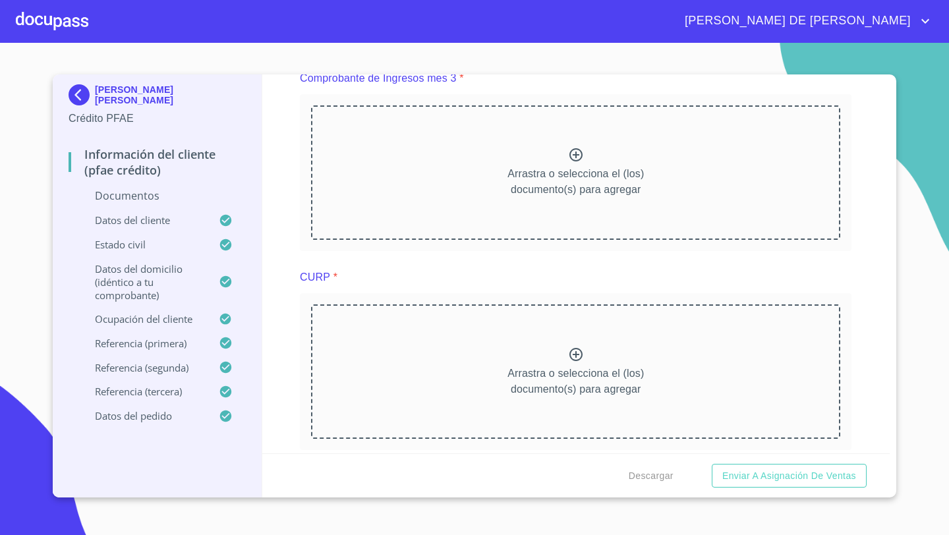
click at [535, 363] on div "Arrastra o selecciona el (los) documento(s) para agregar" at bounding box center [575, 371] width 529 height 134
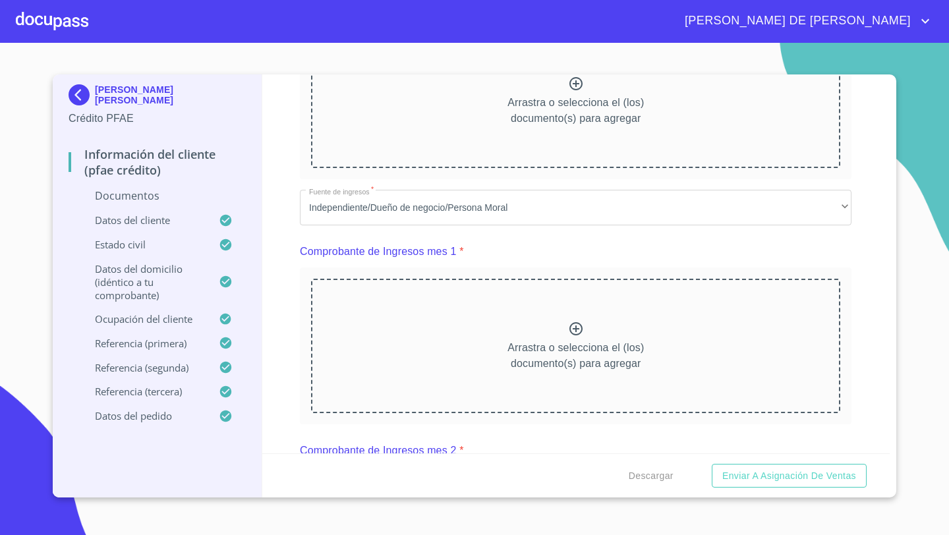
scroll to position [434, 0]
